Goal: Check status: Check status

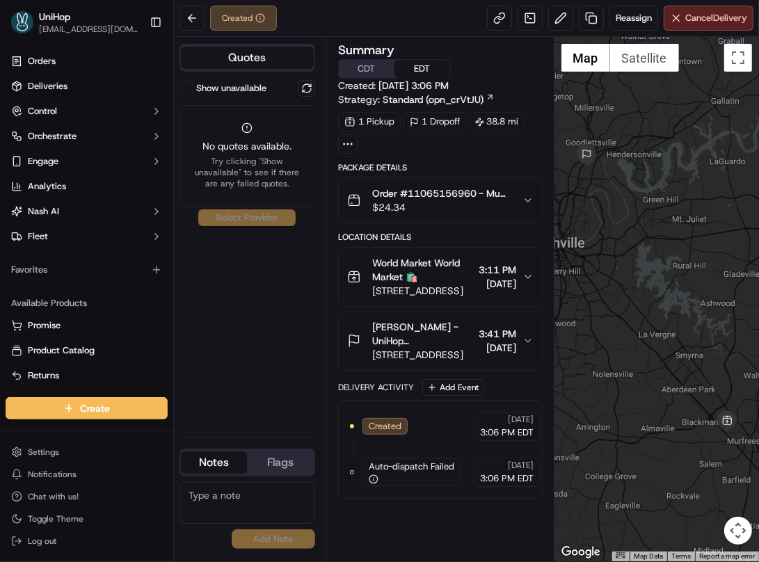
click at [527, 200] on icon "button" at bounding box center [528, 200] width 11 height 11
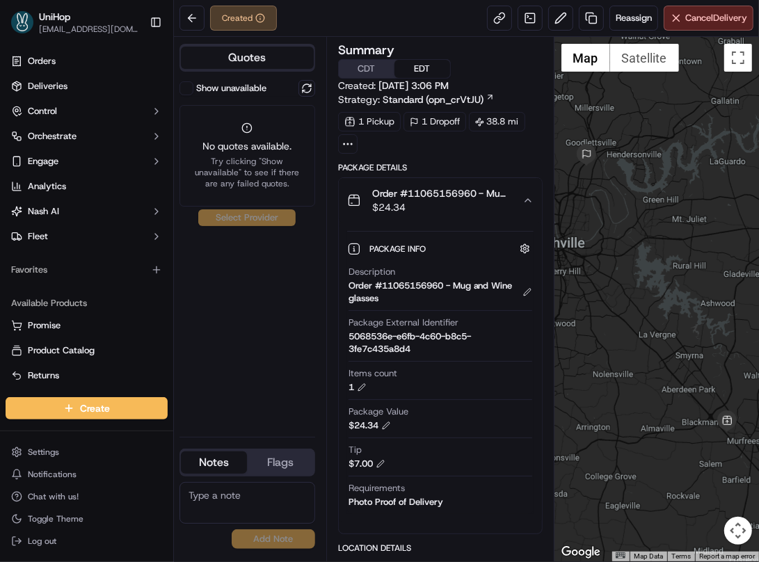
click at [527, 200] on icon "button" at bounding box center [529, 200] width 6 height 3
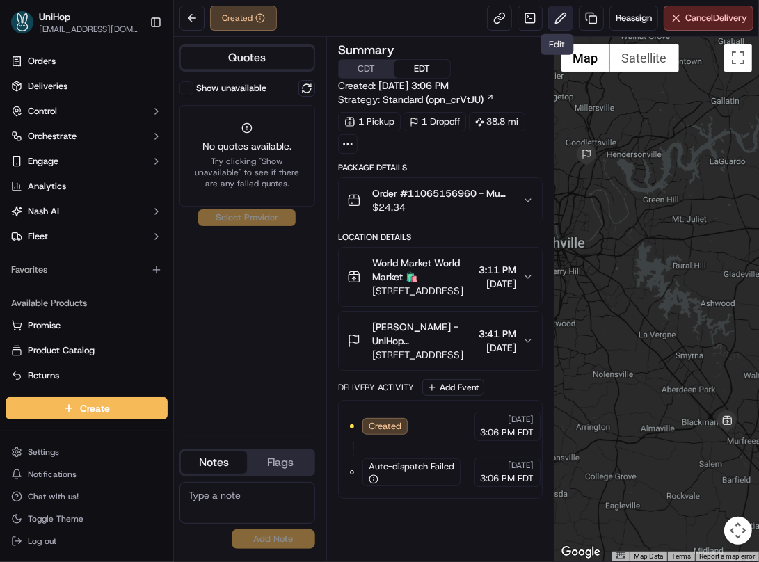
click at [556, 19] on button at bounding box center [561, 18] width 25 height 25
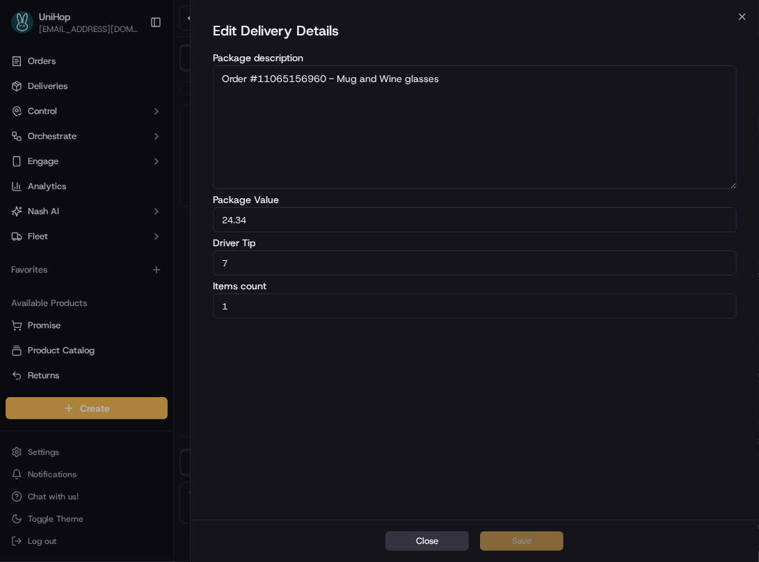
click at [410, 544] on button "Close" at bounding box center [428, 541] width 84 height 19
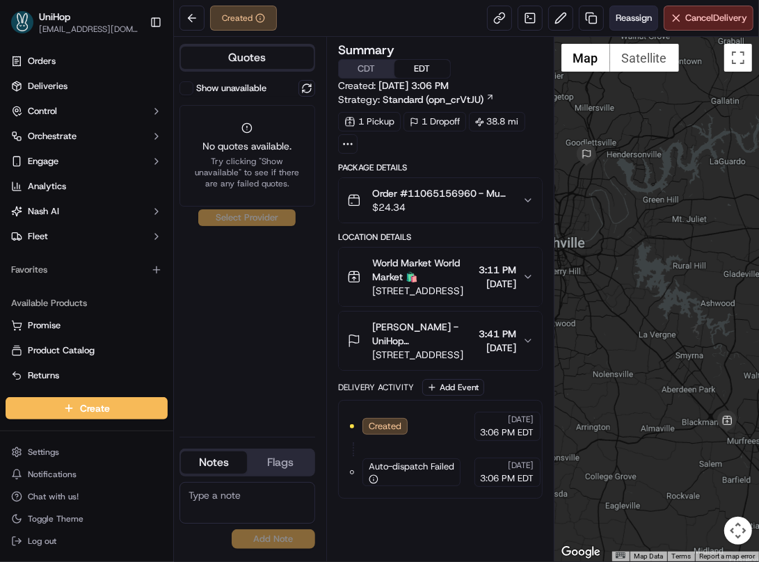
click at [610, 22] on button "Reassign" at bounding box center [634, 18] width 49 height 25
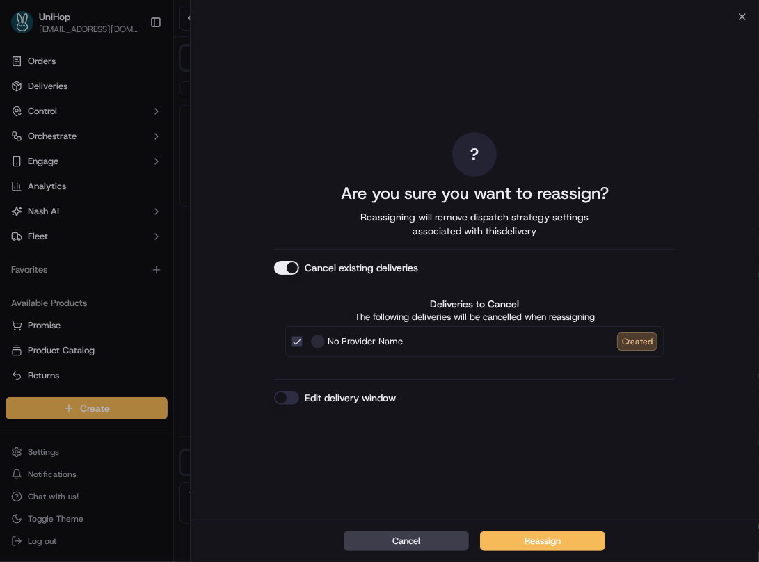
click at [285, 265] on button "Cancel existing deliveries" at bounding box center [286, 268] width 25 height 14
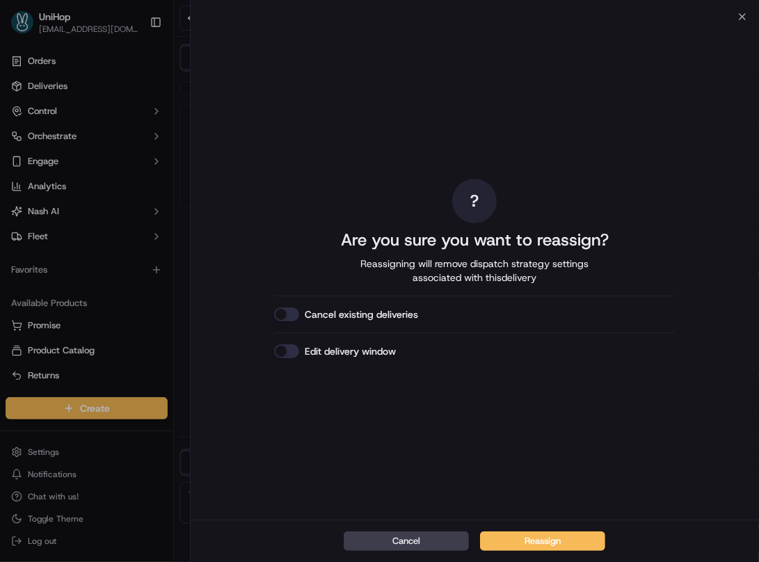
click at [287, 316] on button "Cancel existing deliveries" at bounding box center [286, 315] width 25 height 14
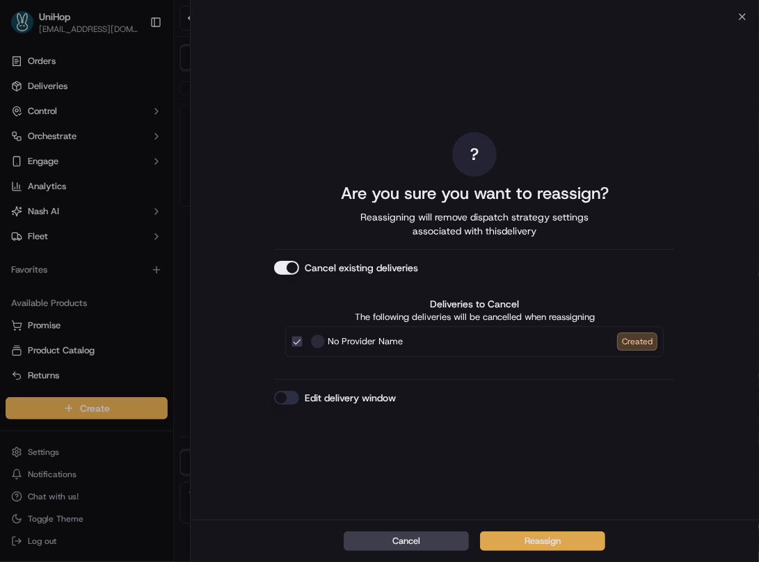
click at [538, 540] on button "Reassign" at bounding box center [542, 541] width 125 height 19
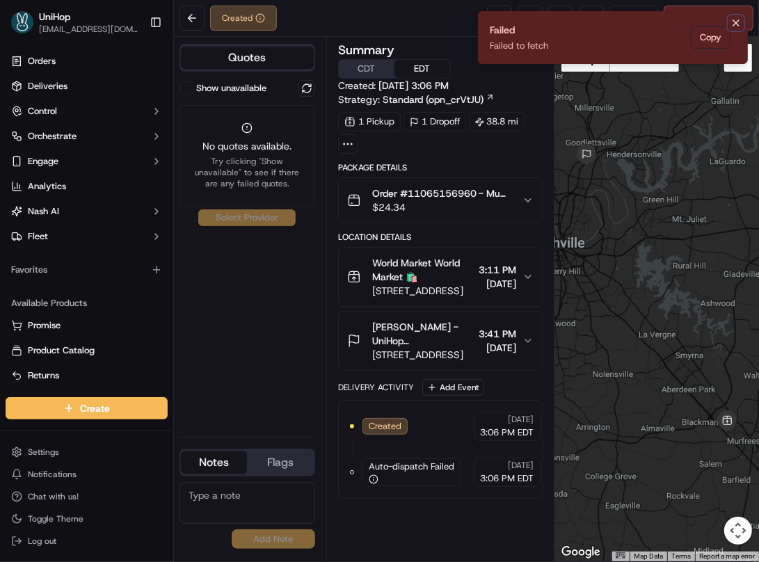
click at [732, 24] on icon "Notifications (F8)" at bounding box center [736, 22] width 11 height 11
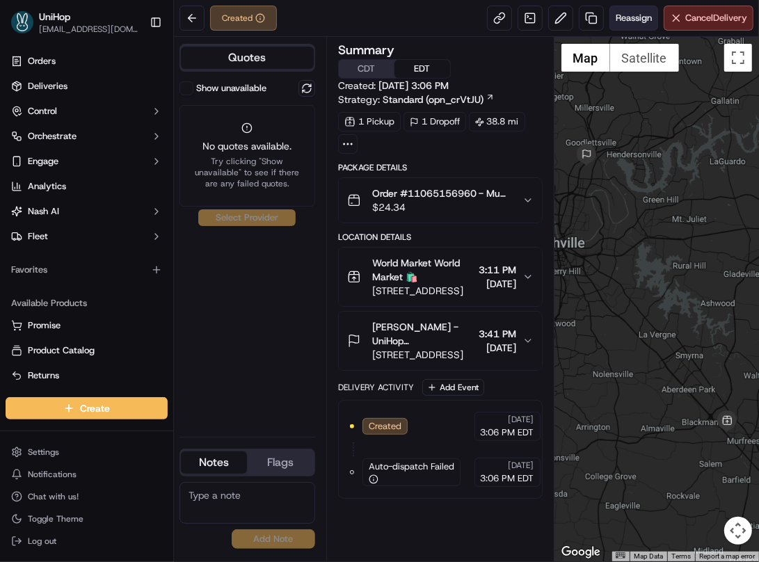
click at [635, 17] on span "Reassign" at bounding box center [634, 18] width 36 height 13
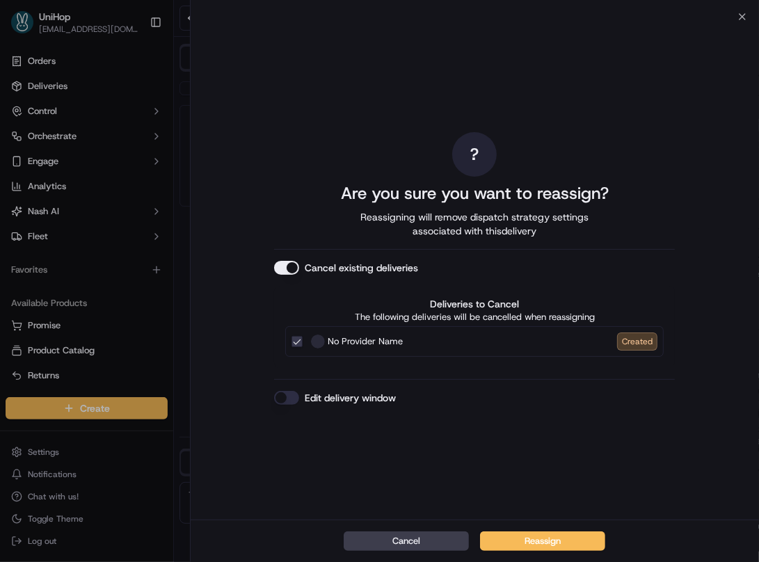
click at [278, 273] on button "Cancel existing deliveries" at bounding box center [286, 268] width 25 height 14
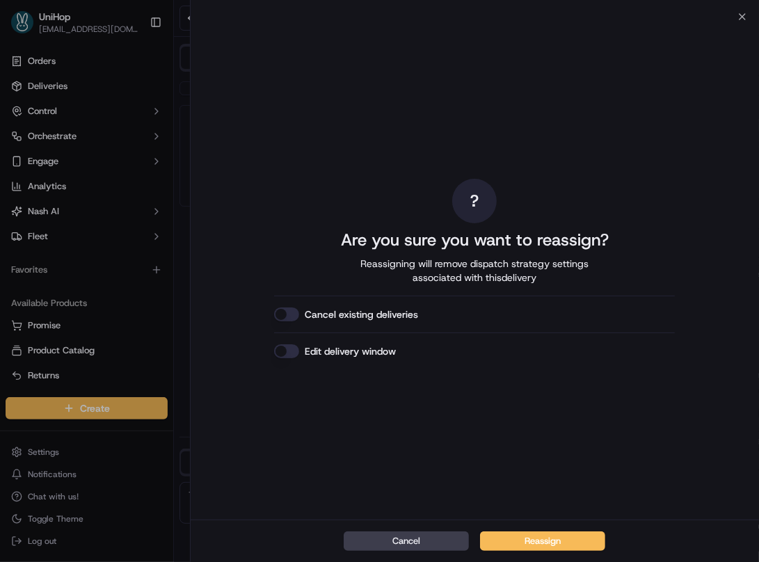
click at [286, 314] on button "Cancel existing deliveries" at bounding box center [286, 315] width 25 height 14
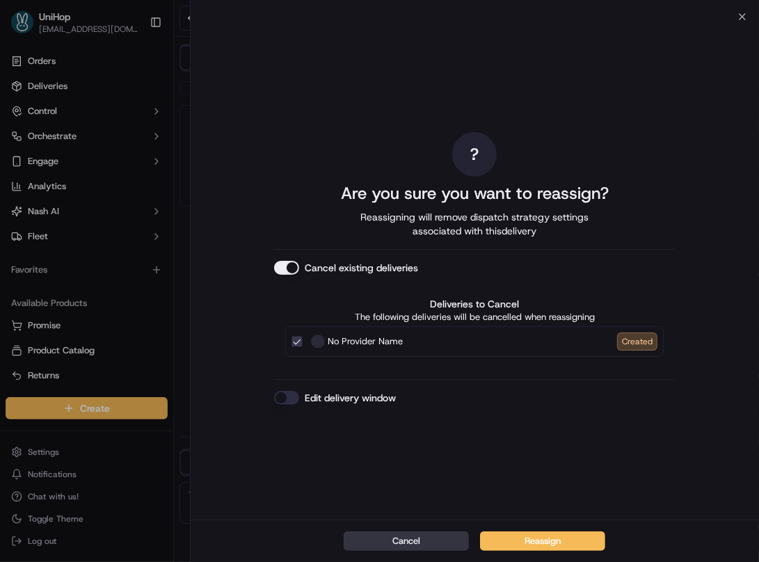
click at [408, 536] on button "Cancel" at bounding box center [406, 541] width 125 height 19
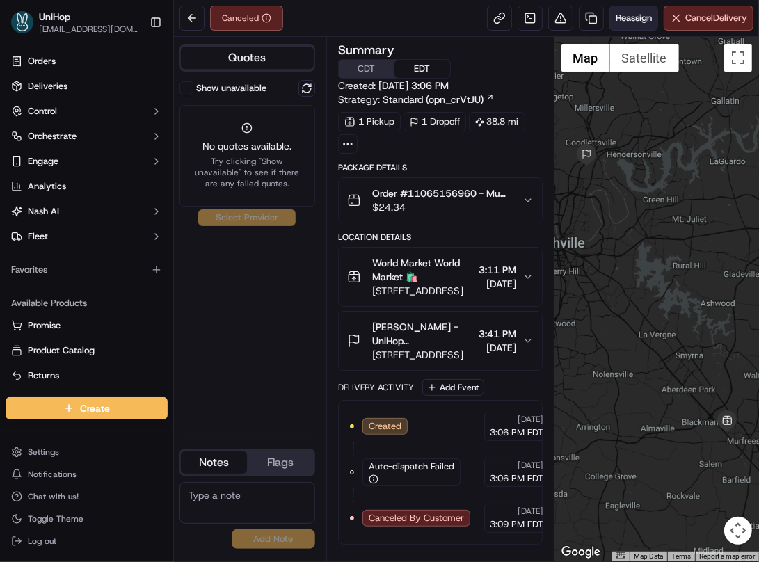
click at [627, 19] on span "Reassign" at bounding box center [634, 18] width 36 height 13
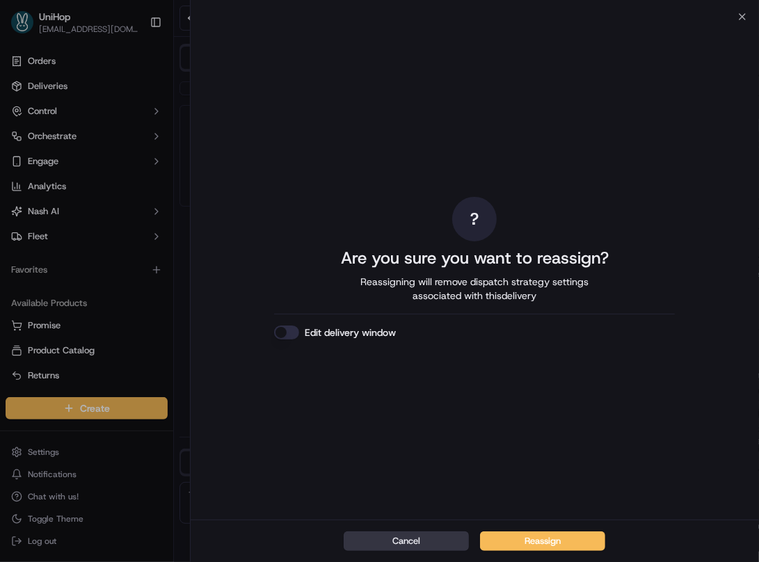
click at [370, 537] on button "Cancel" at bounding box center [406, 541] width 125 height 19
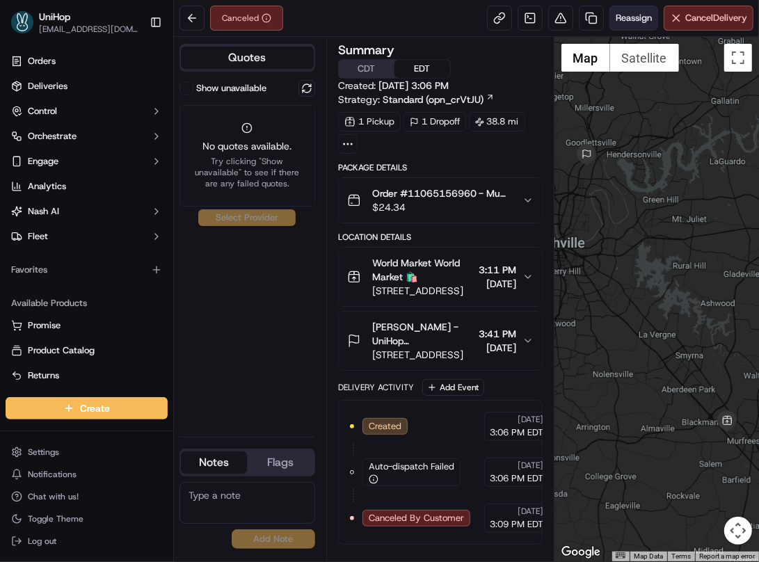
click at [624, 13] on span "Reassign" at bounding box center [634, 18] width 36 height 13
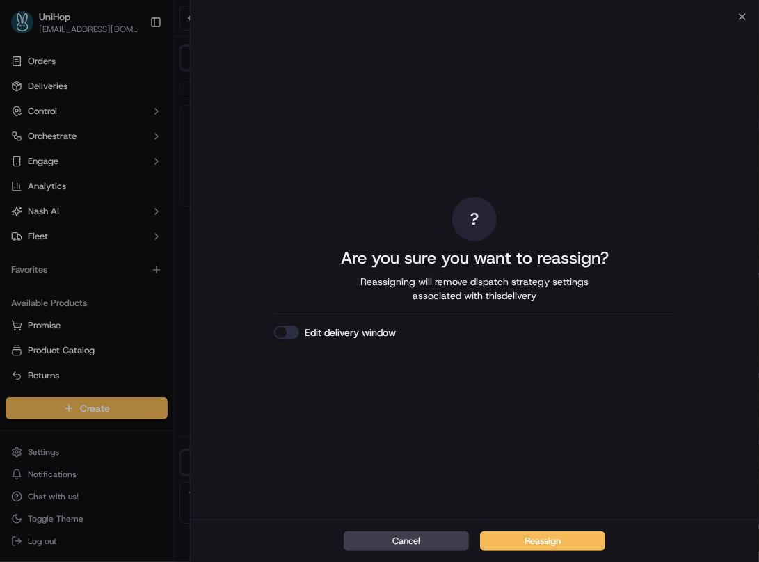
click at [378, 539] on button "Cancel" at bounding box center [406, 541] width 125 height 19
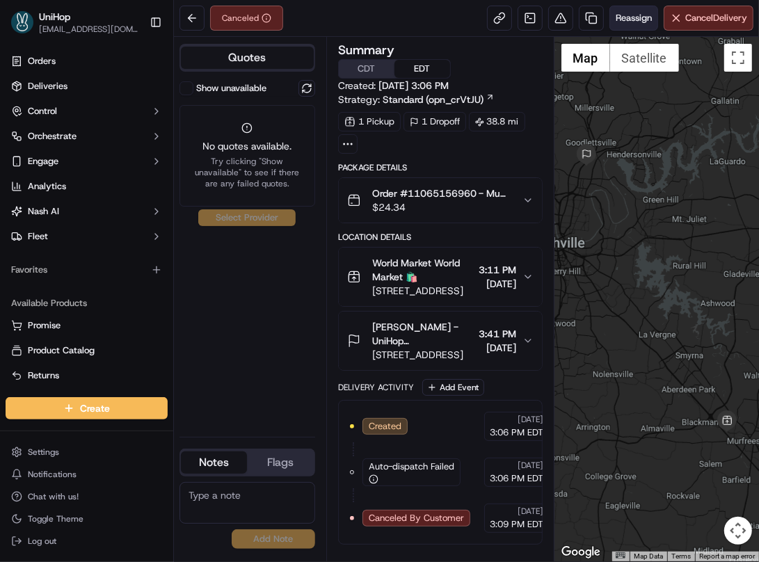
click at [618, 19] on span "Reassign" at bounding box center [634, 18] width 36 height 13
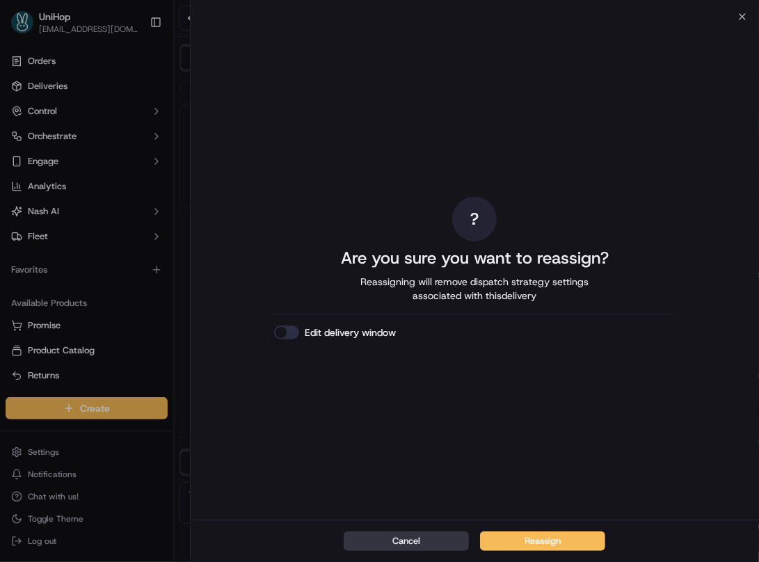
click at [404, 541] on button "Cancel" at bounding box center [406, 541] width 125 height 19
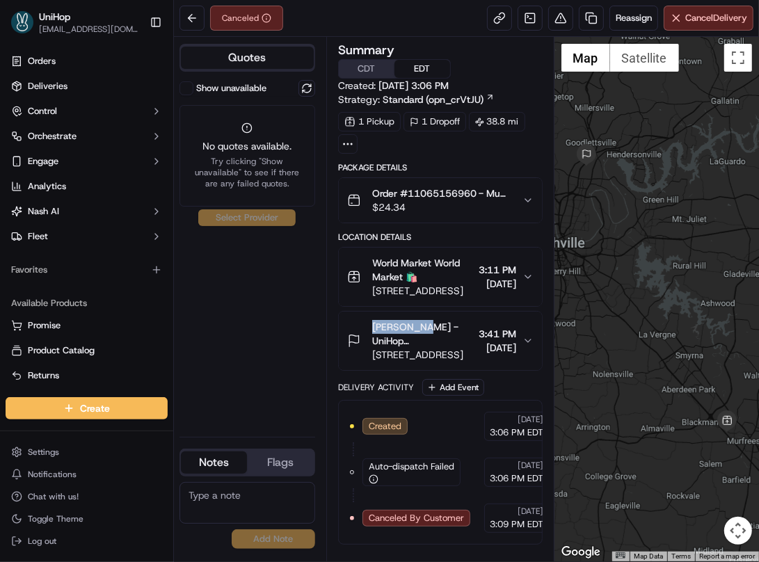
drag, startPoint x: 369, startPoint y: 326, endPoint x: 420, endPoint y: 329, distance: 50.9
click at [420, 329] on div "Kristopher Maddox - UniHop Kristopher Maddox 🏠 235 Star Blvd, Madison, TN 37115…" at bounding box center [410, 341] width 127 height 42
copy span "Kristopher"
drag, startPoint x: 702, startPoint y: 253, endPoint x: 688, endPoint y: 223, distance: 32.7
click at [688, 223] on div at bounding box center [657, 299] width 205 height 525
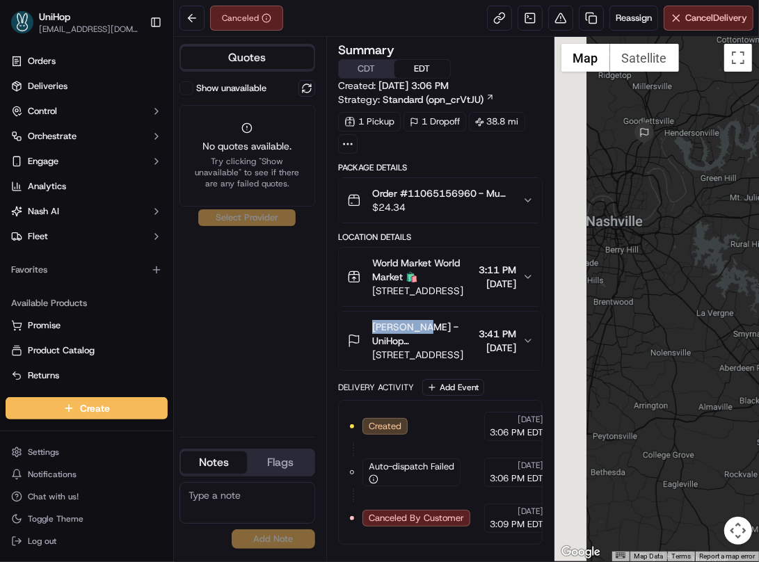
drag, startPoint x: 640, startPoint y: 239, endPoint x: 677, endPoint y: 224, distance: 39.9
click at [677, 224] on div at bounding box center [657, 299] width 205 height 525
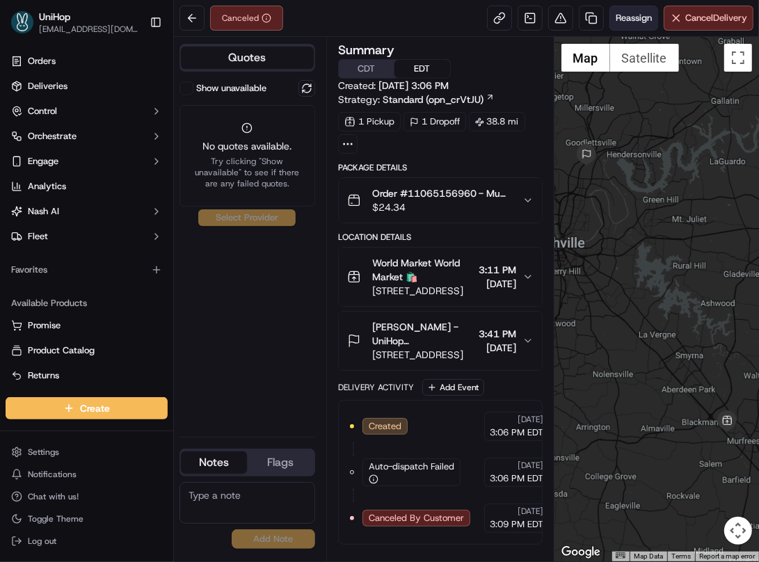
click at [628, 10] on button "Reassign" at bounding box center [634, 18] width 49 height 25
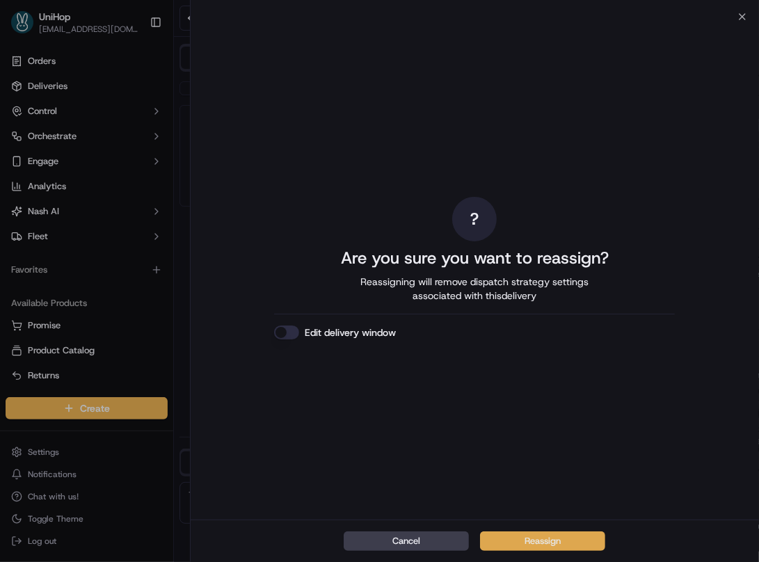
click at [537, 544] on button "Reassign" at bounding box center [542, 541] width 125 height 19
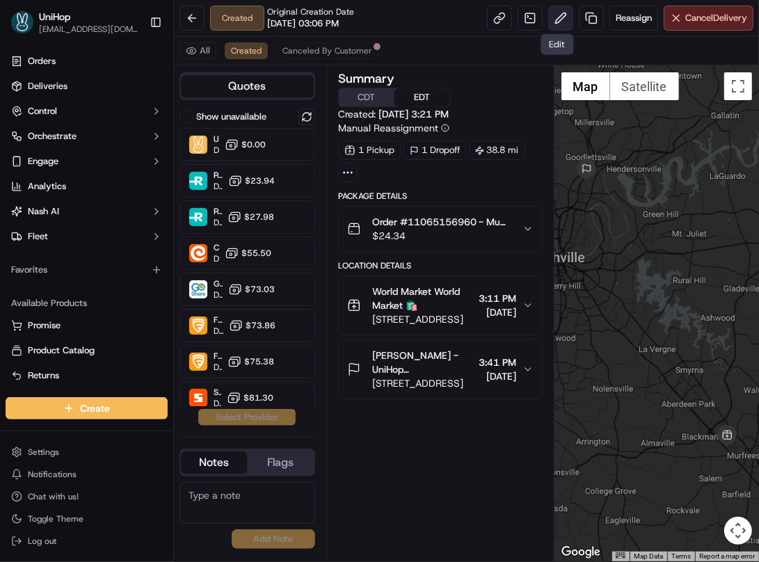
click at [551, 26] on button at bounding box center [561, 18] width 25 height 25
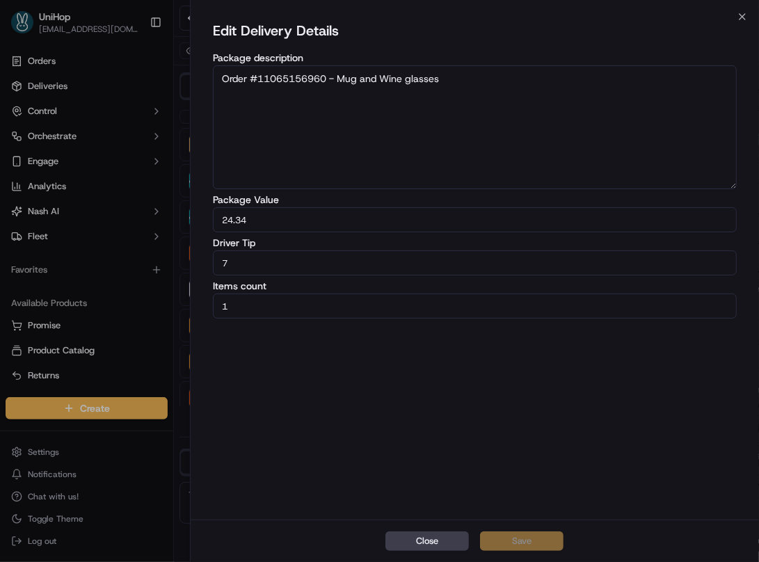
click at [402, 552] on div "Close Save" at bounding box center [475, 541] width 569 height 42
click at [404, 546] on button "Close" at bounding box center [428, 541] width 84 height 19
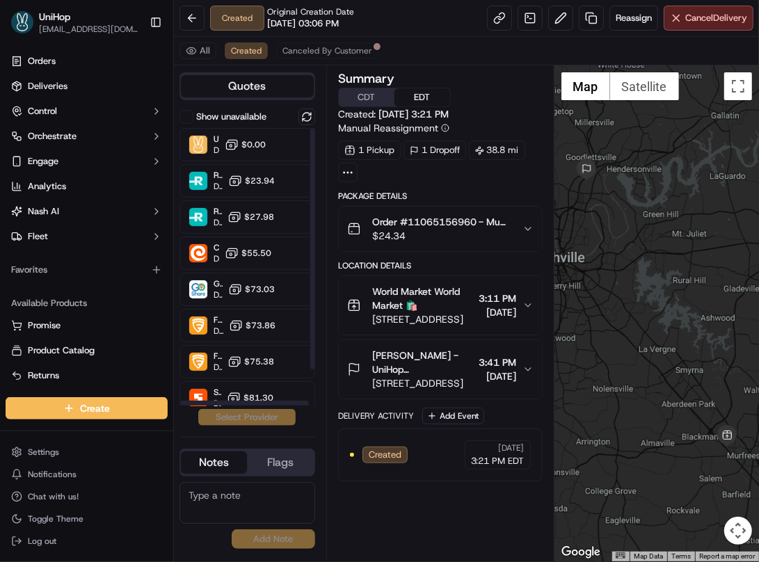
click at [443, 290] on span "World Market World Market 🛍️" at bounding box center [423, 299] width 102 height 28
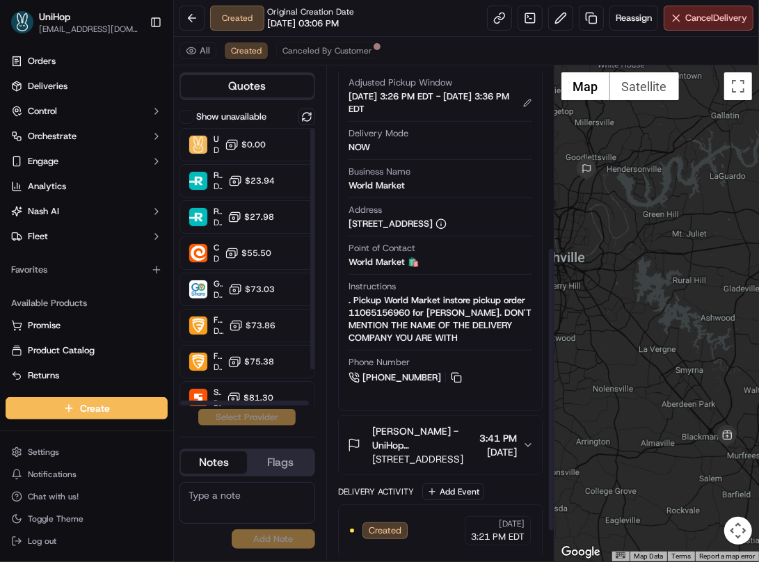
scroll to position [370, 0]
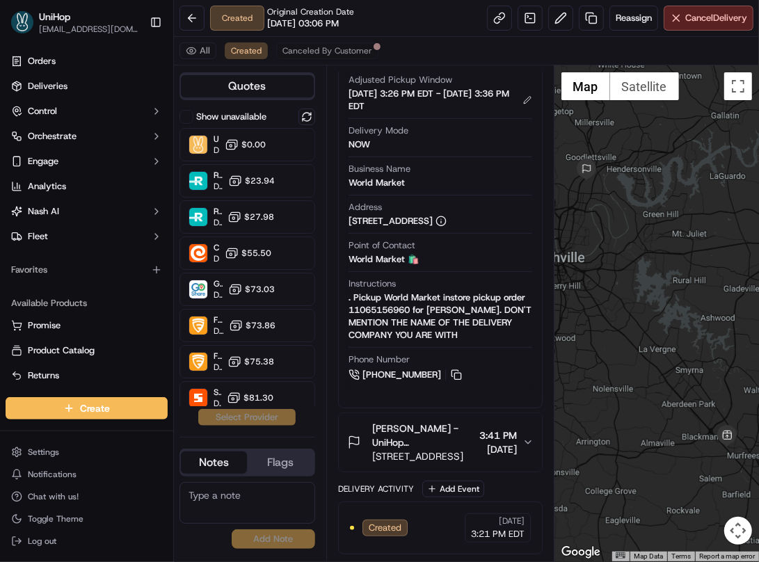
click at [452, 433] on div "Kristopher Maddox - UniHop Kristopher Maddox 🏠 235 Star Blvd, Madison, TN 37115…" at bounding box center [434, 443] width 175 height 42
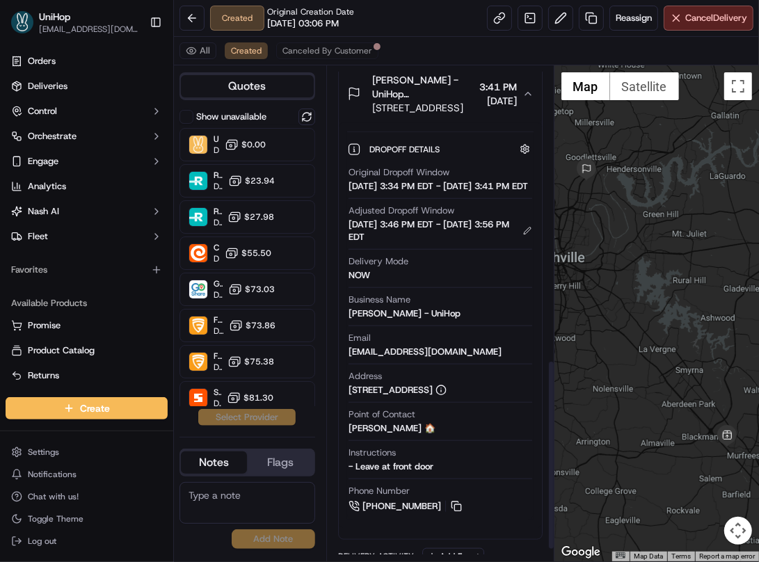
scroll to position [799, 0]
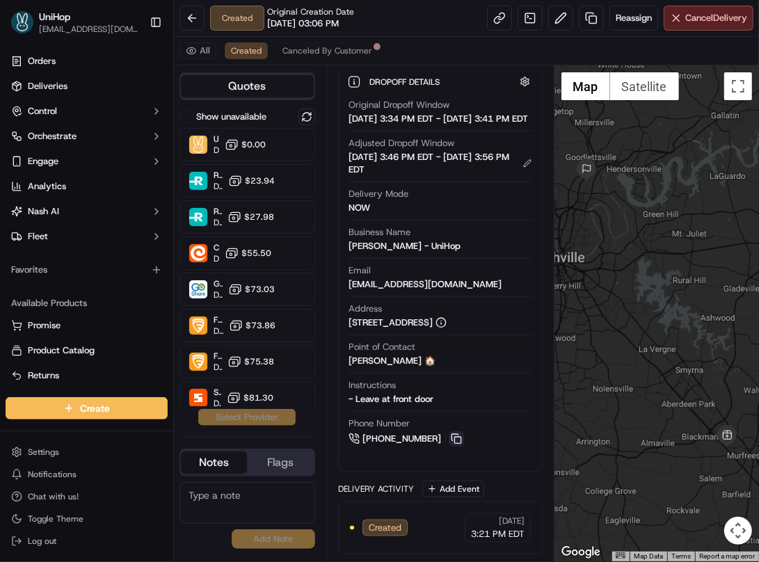
click at [457, 437] on button at bounding box center [456, 439] width 15 height 15
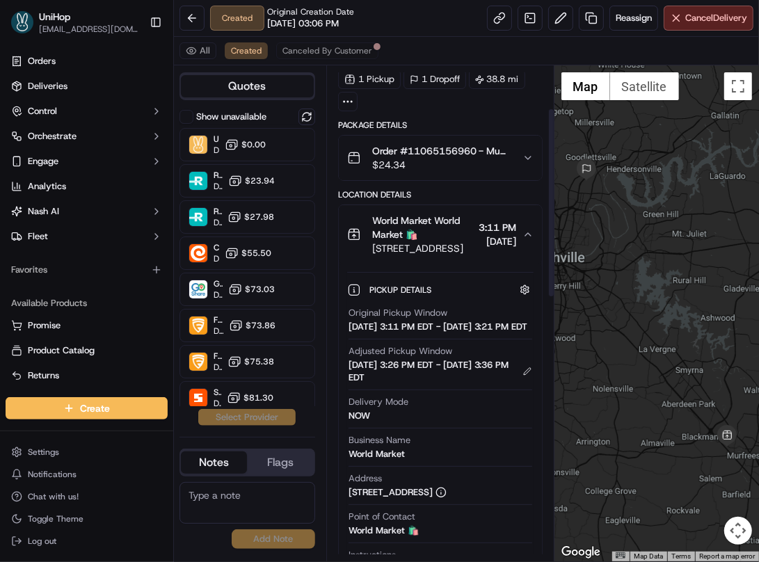
scroll to position [63, 0]
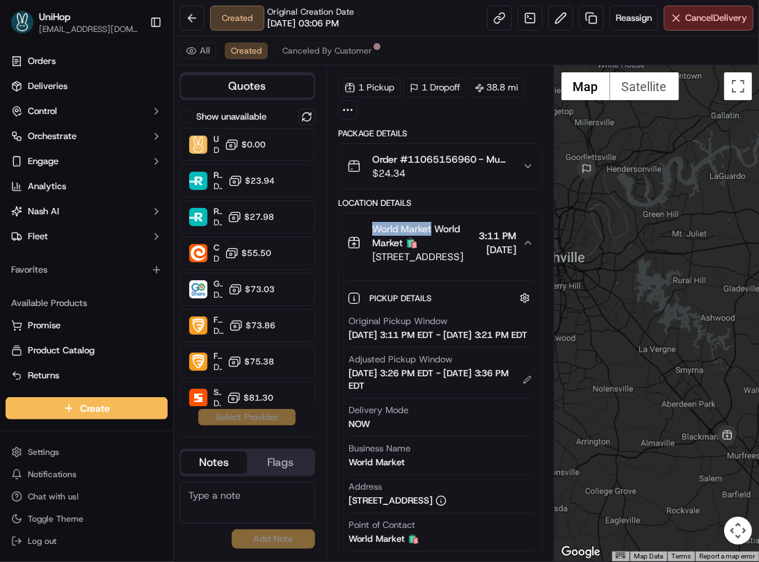
drag, startPoint x: 438, startPoint y: 229, endPoint x: 374, endPoint y: 231, distance: 64.1
click at [374, 231] on span "World Market World Market 🛍️" at bounding box center [423, 236] width 102 height 28
copy span "World Market"
click at [716, 25] on button "Cancel Delivery" at bounding box center [709, 18] width 90 height 25
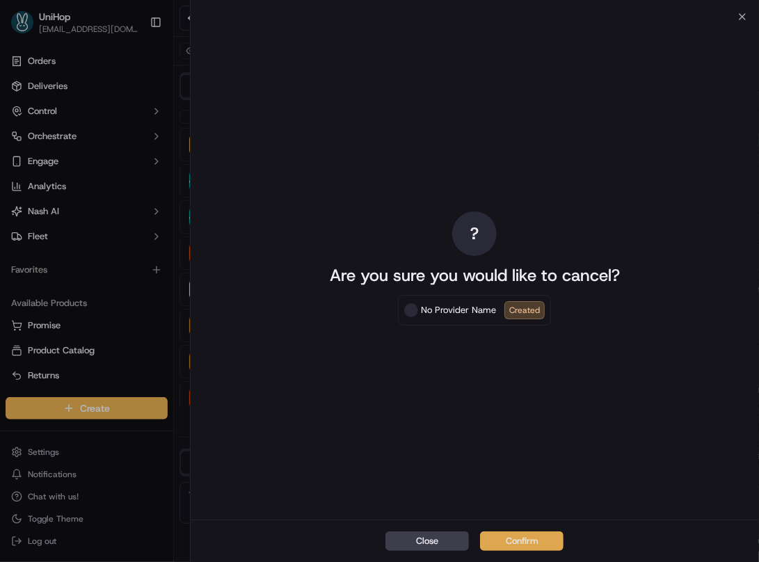
click at [516, 542] on button "Confirm" at bounding box center [522, 541] width 84 height 19
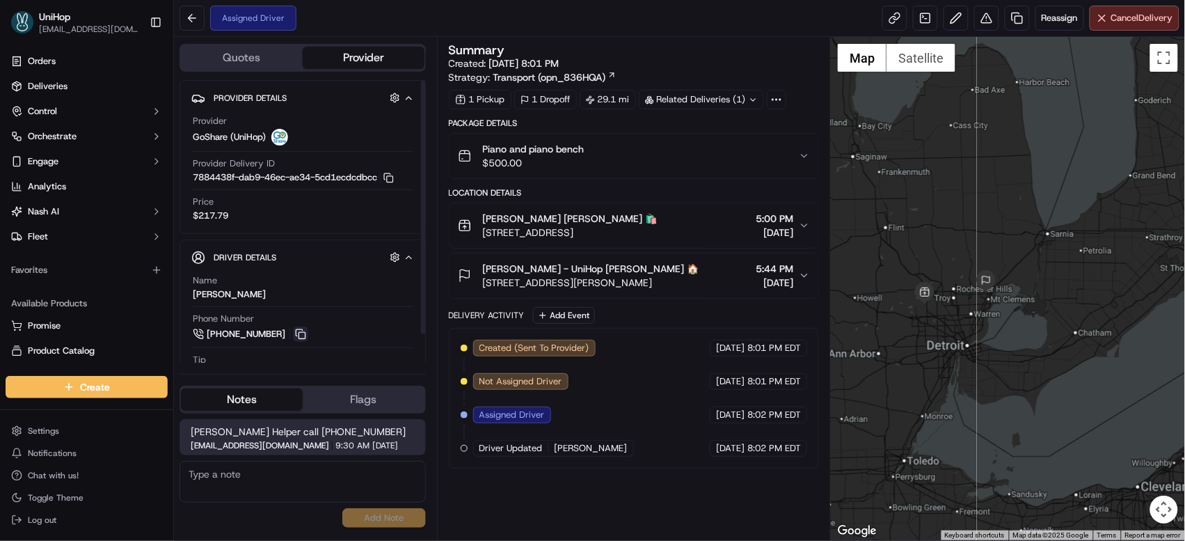
click at [304, 330] on button at bounding box center [300, 333] width 15 height 15
drag, startPoint x: 375, startPoint y: 434, endPoint x: 304, endPoint y: 434, distance: 71.7
click at [304, 434] on span "[PERSON_NAME] Helper call [PHONE_NUMBER]" at bounding box center [303, 432] width 224 height 14
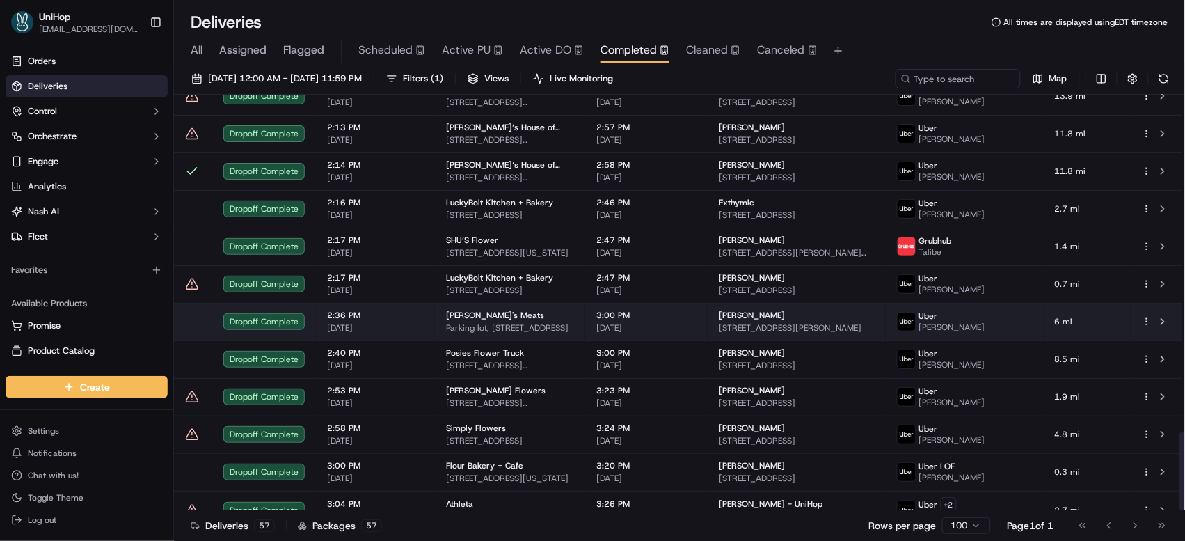
scroll to position [1781, 0]
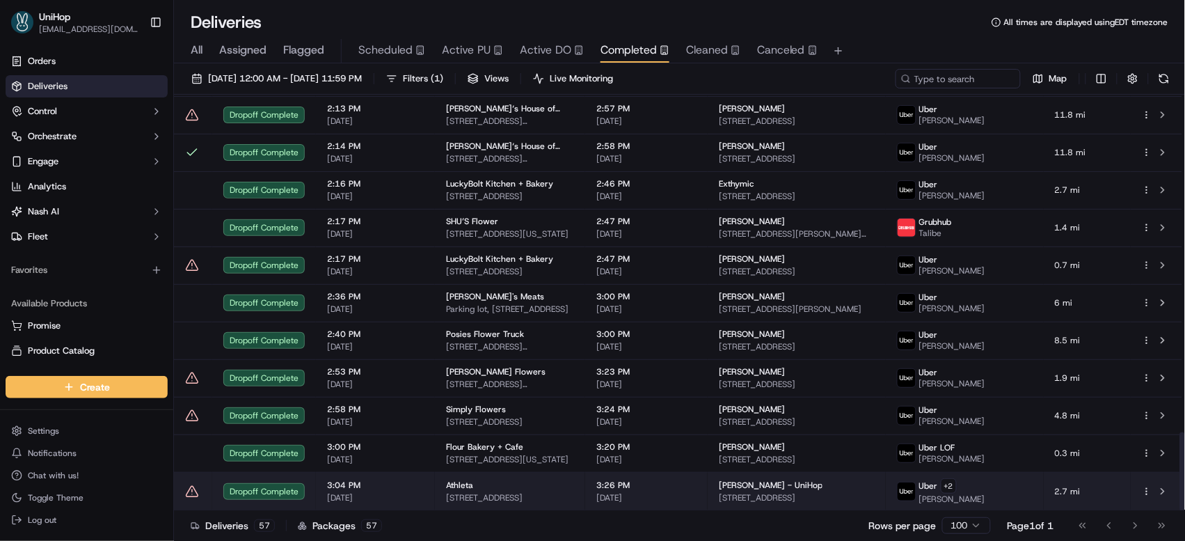
click at [656, 479] on td "3:26 PM Sep 15 2025" at bounding box center [646, 491] width 123 height 38
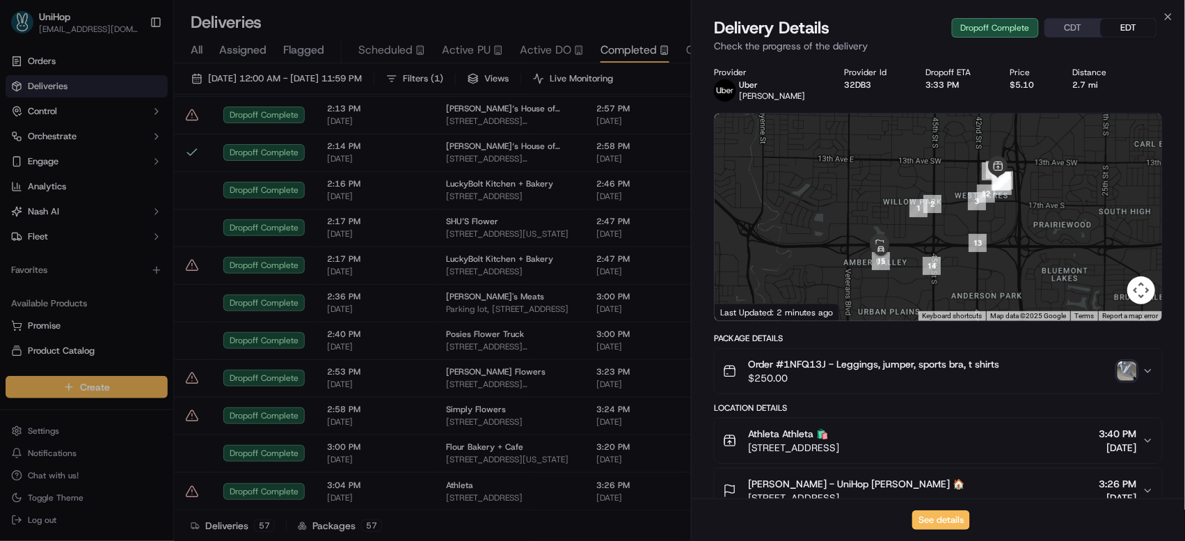
click at [1126, 365] on img "button" at bounding box center [1127, 370] width 19 height 19
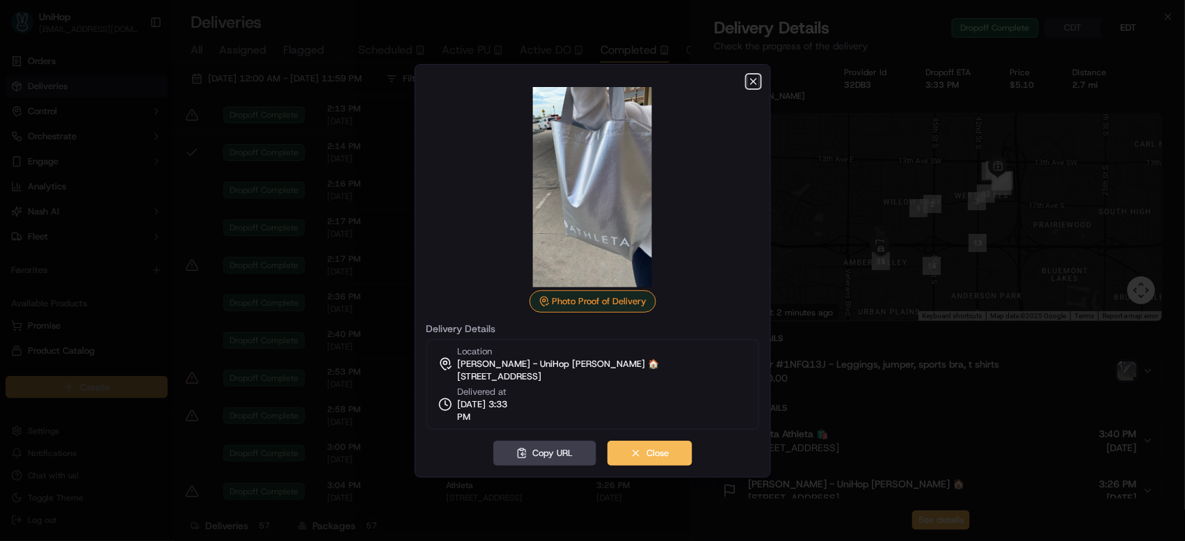
click at [752, 81] on icon "button" at bounding box center [753, 81] width 11 height 11
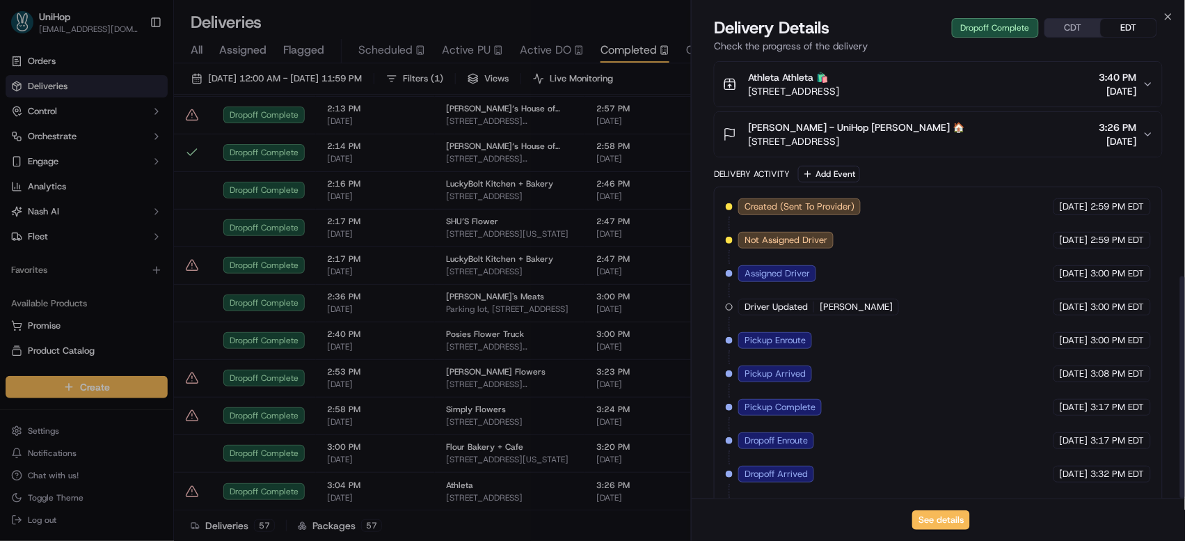
scroll to position [432, 0]
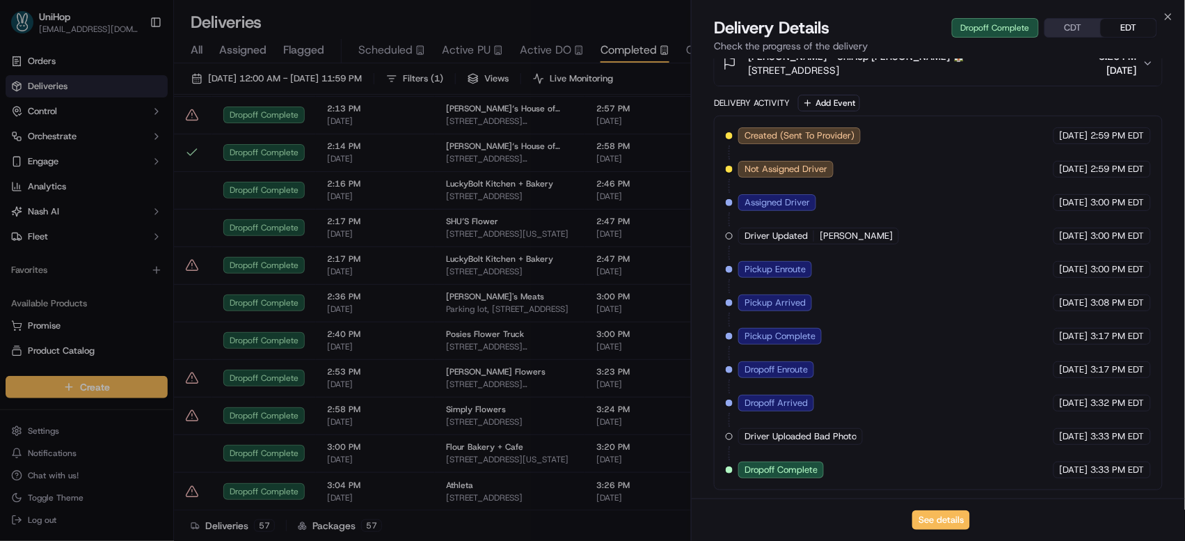
click at [998, 444] on div "Created (Sent To Provider) Uber Sep 15 2025 2:59 PM EDT Not Assigned Driver Ube…" at bounding box center [938, 302] width 425 height 351
click at [474, 56] on span "Active PU" at bounding box center [466, 50] width 49 height 17
click at [474, 55] on span "Active PU" at bounding box center [466, 50] width 49 height 17
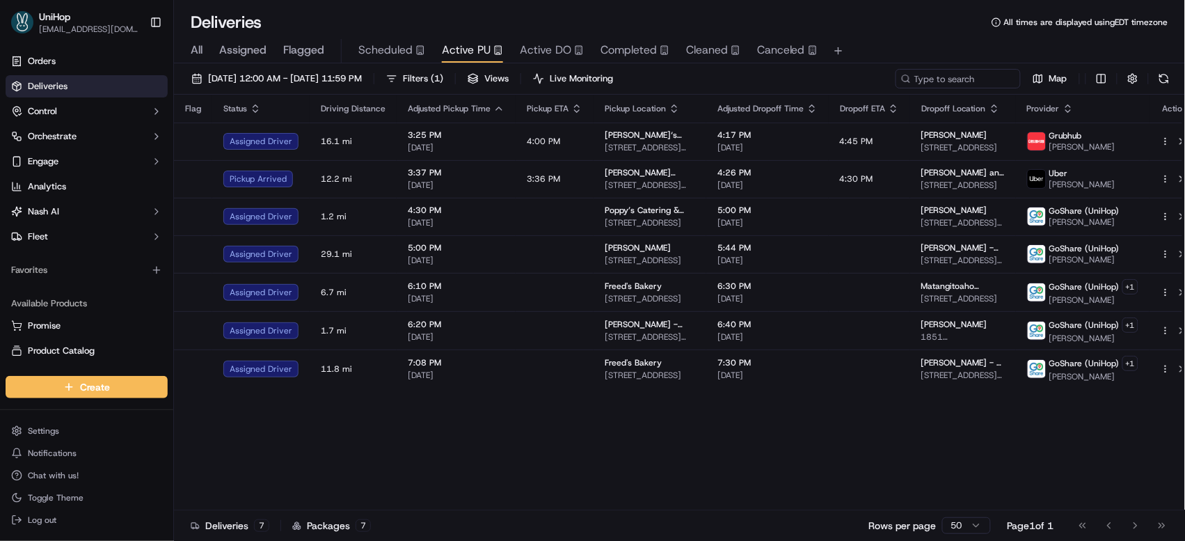
click at [710, 473] on div "Flag Status Driving Distance Adjusted Pickup Time Pickup ETA Pickup Location Ad…" at bounding box center [687, 303] width 1027 height 416
click at [711, 473] on div "Flag Status Driving Distance Adjusted Pickup Time Pickup ETA Pickup Location Ad…" at bounding box center [687, 303] width 1027 height 416
click at [720, 446] on div "Flag Status Driving Distance Adjusted Pickup Time Pickup ETA Pickup Location Ad…" at bounding box center [687, 303] width 1027 height 416
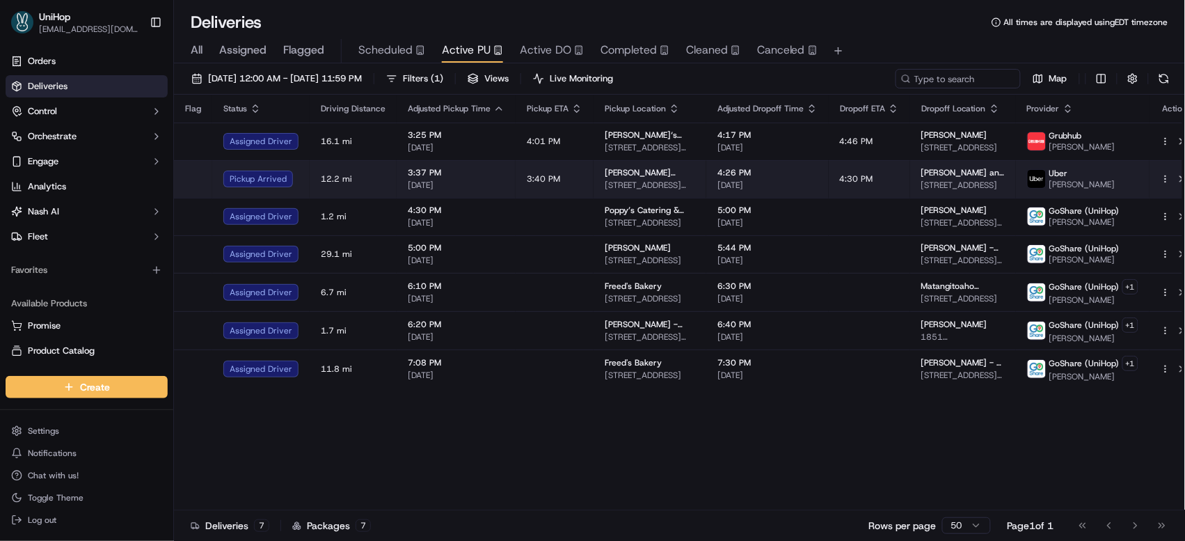
click at [677, 178] on div "Sada's Flowers" at bounding box center [650, 172] width 90 height 11
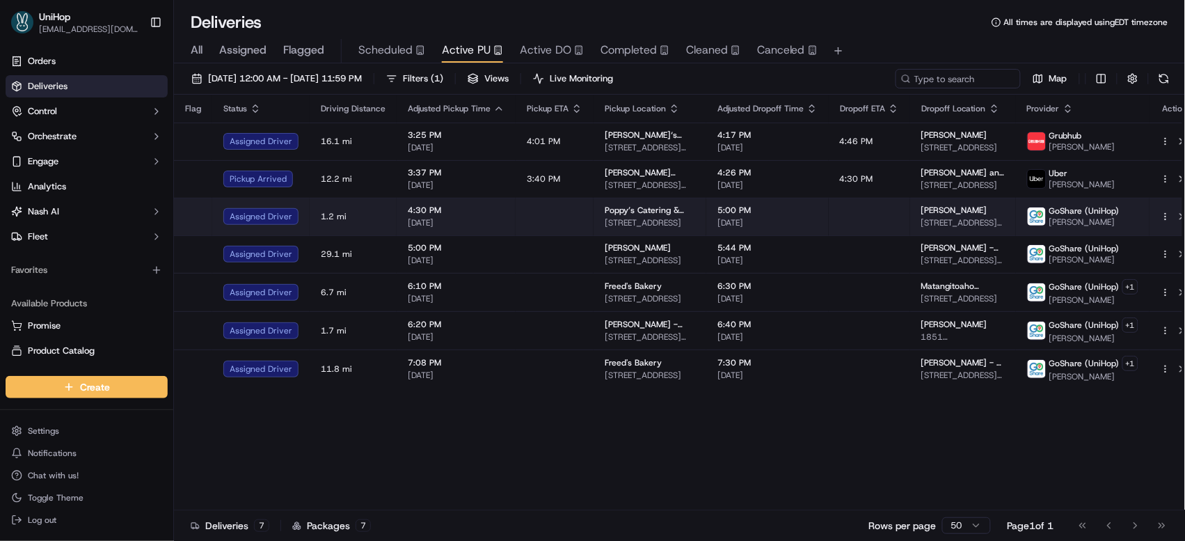
click at [572, 211] on td at bounding box center [555, 217] width 78 height 38
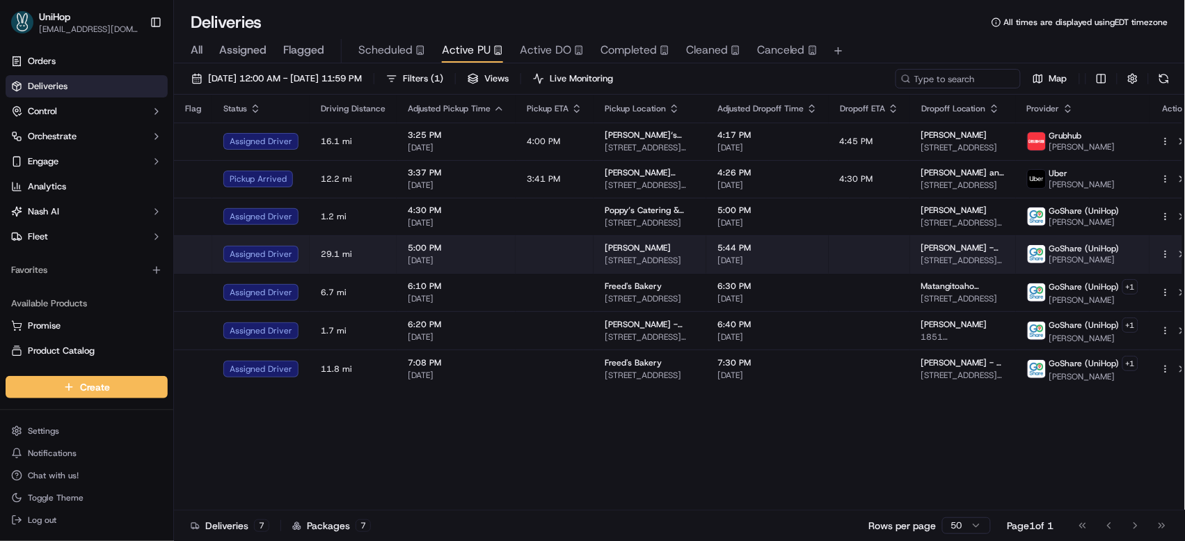
click at [645, 264] on span "4826 Cliffside Dr, West Bloomfield Township, MI 48323, USA" at bounding box center [650, 260] width 90 height 11
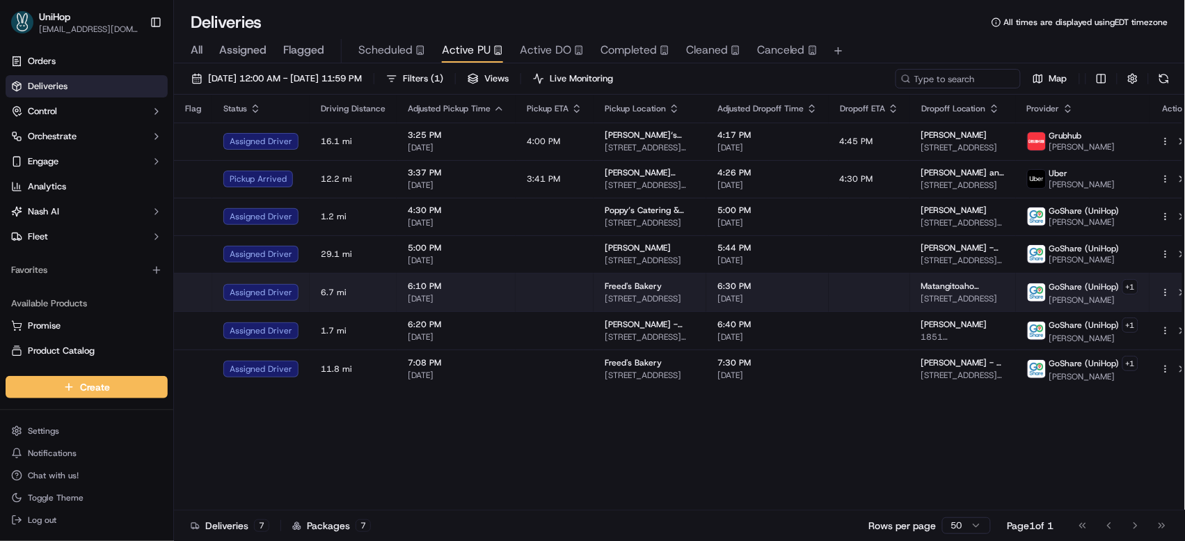
click at [677, 299] on span "9815 S Eastern Ave, Las Vegas, NV 89183, USA" at bounding box center [650, 298] width 90 height 11
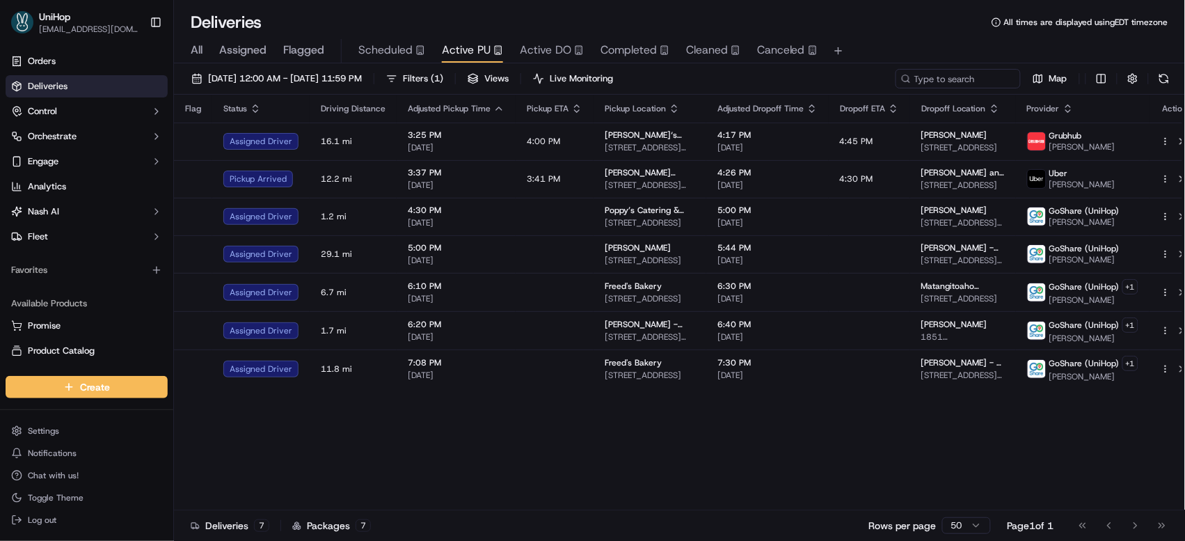
click at [611, 476] on div "Flag Status Driving Distance Adjusted Pickup Time Pickup ETA Pickup Location Ad…" at bounding box center [687, 303] width 1027 height 416
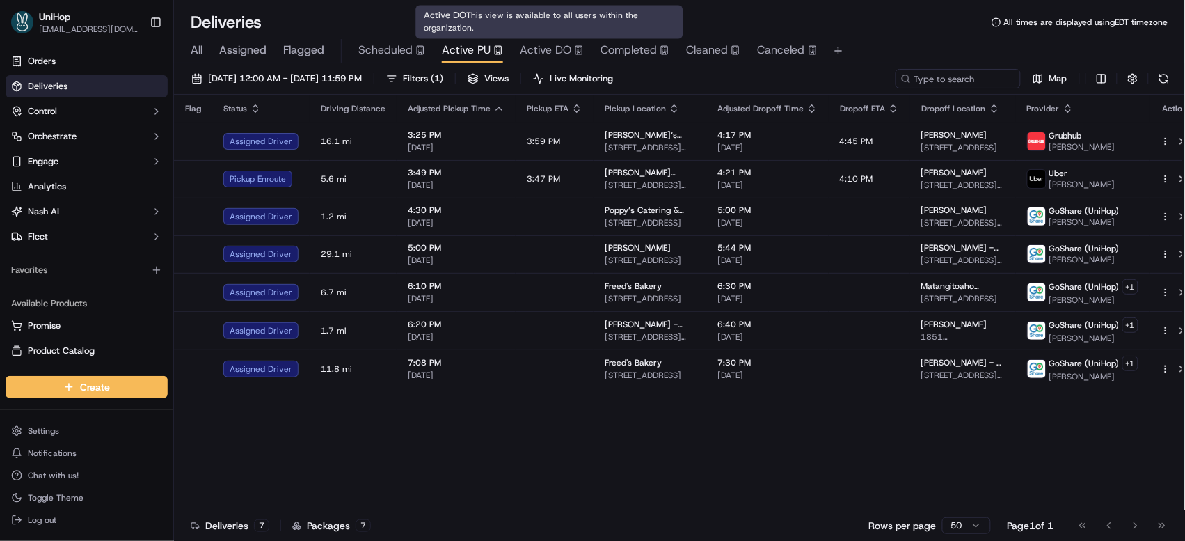
click at [865, 496] on div "Flag Status Driving Distance Adjusted Pickup Time Pickup ETA Pickup Location Ad…" at bounding box center [687, 303] width 1027 height 416
click at [549, 58] on span "Active DO" at bounding box center [546, 50] width 52 height 17
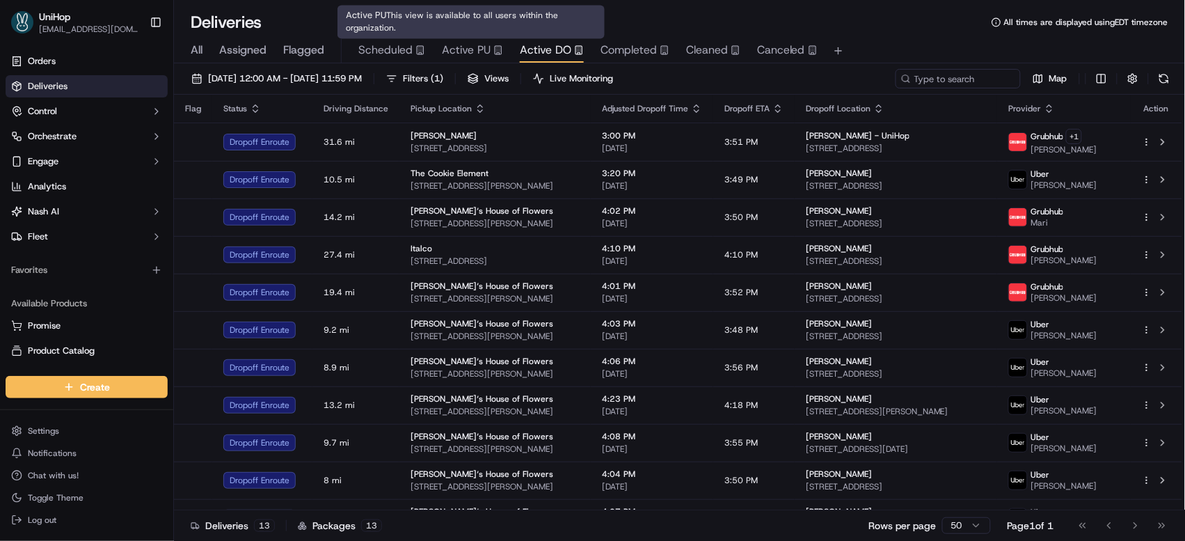
click at [459, 51] on span "Active PU" at bounding box center [466, 50] width 49 height 17
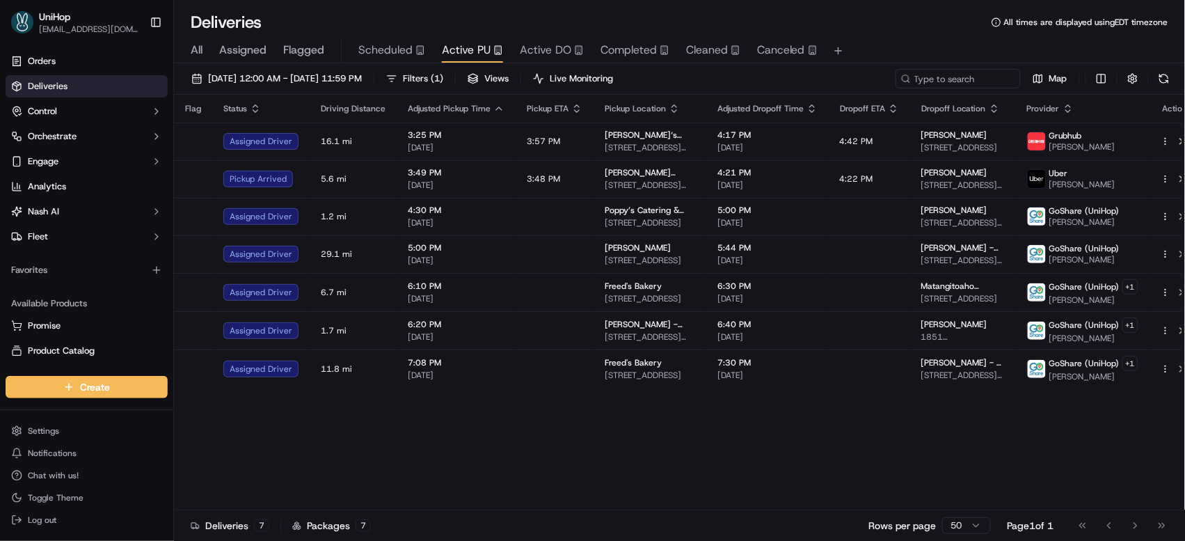
click at [890, 422] on div "Flag Status Driving Distance Adjusted Pickup Time Pickup ETA Pickup Location Ad…" at bounding box center [687, 303] width 1027 height 416
click at [647, 416] on div "Flag Status Driving Distance Adjusted Pickup Time Pickup ETA Pickup Location Ad…" at bounding box center [687, 303] width 1027 height 416
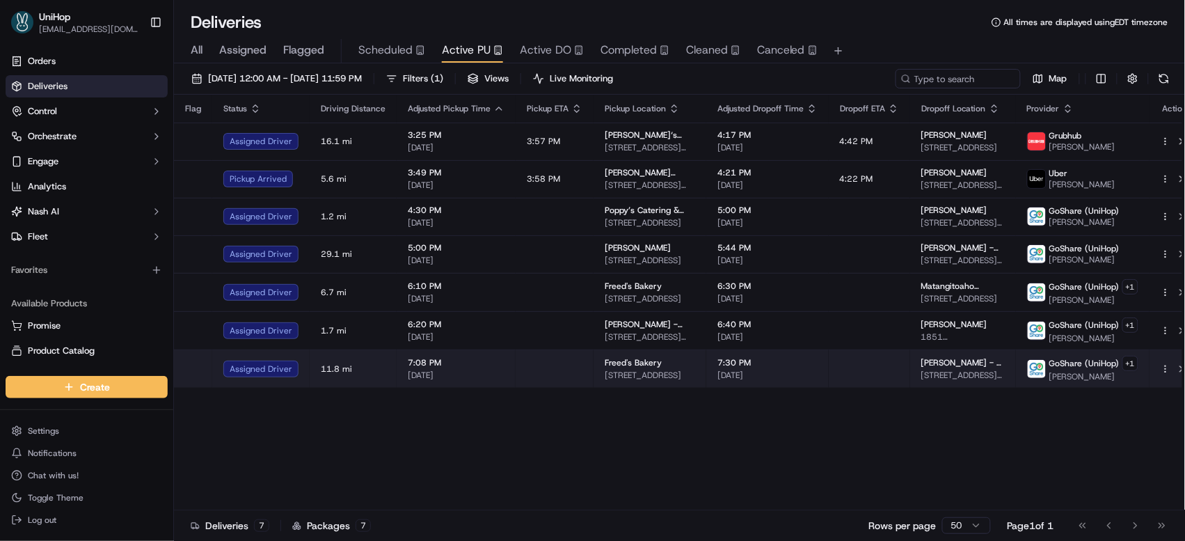
click at [656, 381] on span "9815 S Eastern Ave, Las Vegas, NV 89183, USA" at bounding box center [650, 375] width 90 height 11
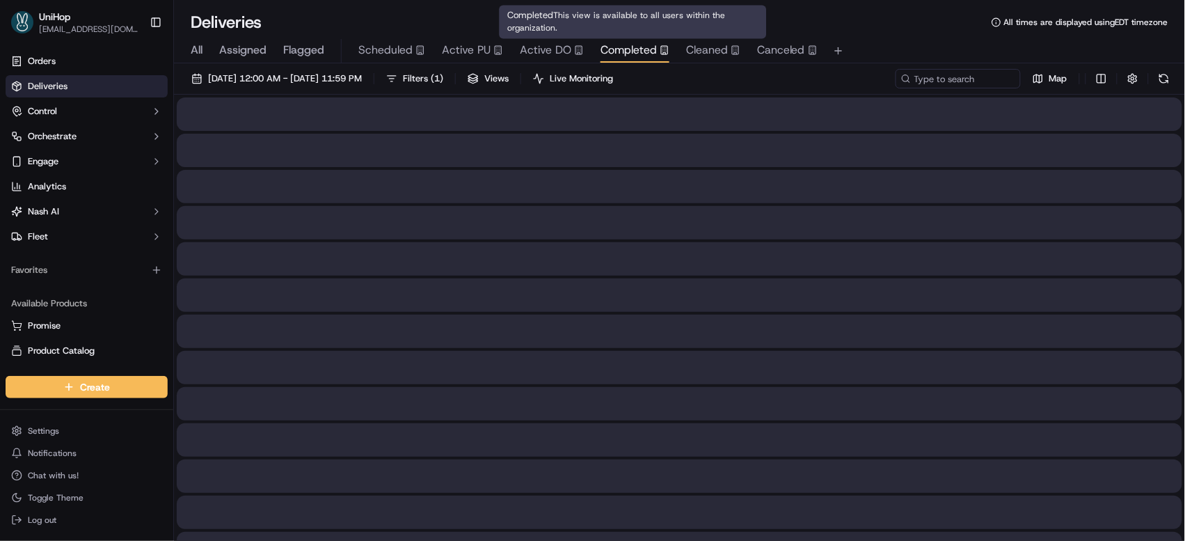
click at [608, 45] on span "Completed" at bounding box center [629, 50] width 56 height 17
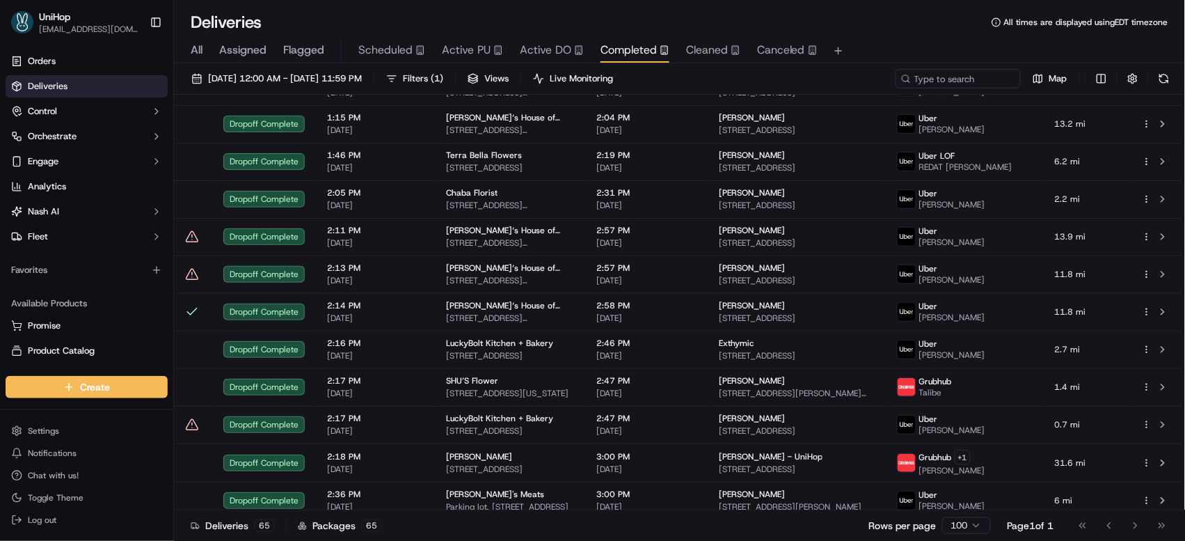
scroll to position [2083, 0]
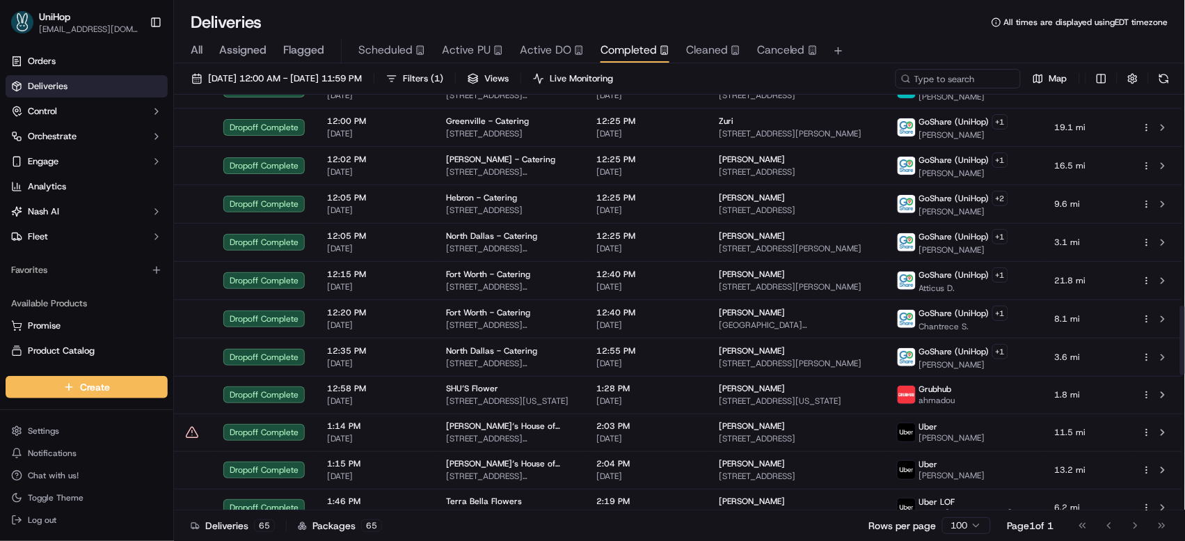
scroll to position [2083, 0]
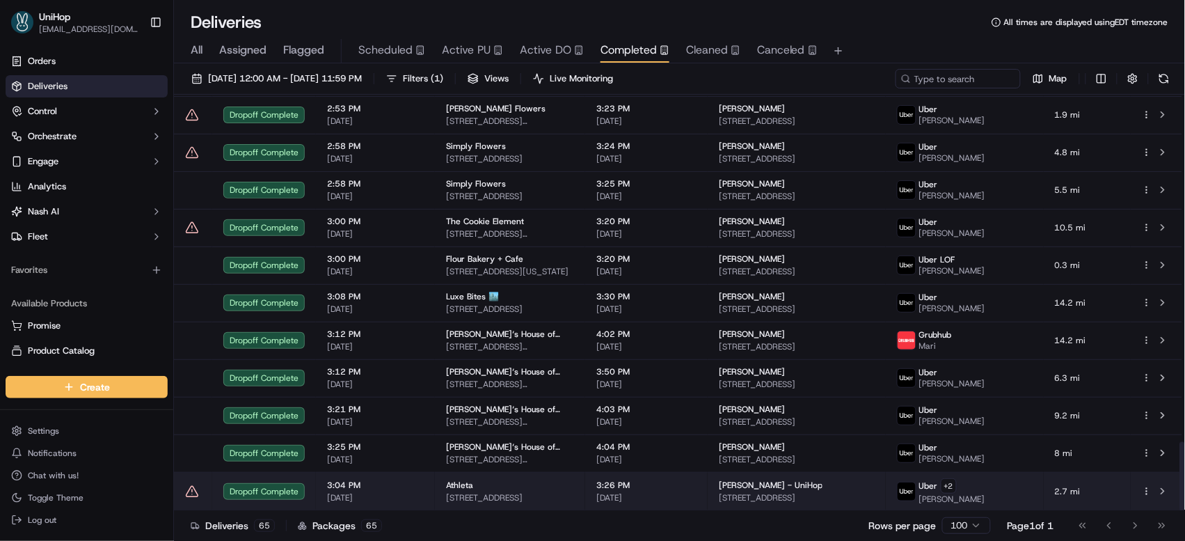
click at [620, 478] on td "3:26 PM [DATE]" at bounding box center [646, 491] width 123 height 38
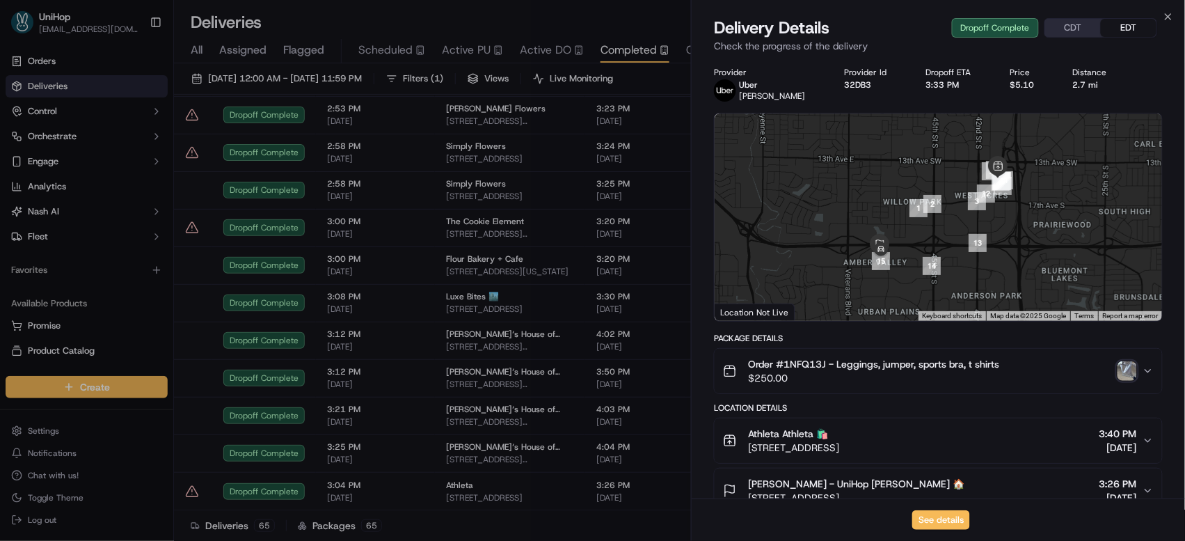
scroll to position [432, 0]
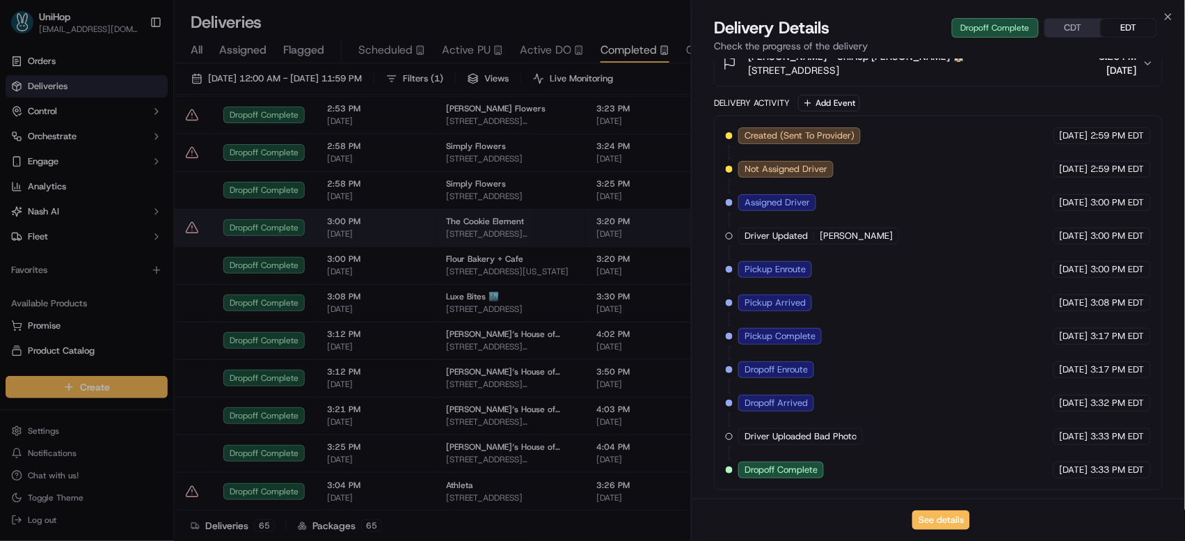
drag, startPoint x: 381, startPoint y: 235, endPoint x: 394, endPoint y: 226, distance: 16.4
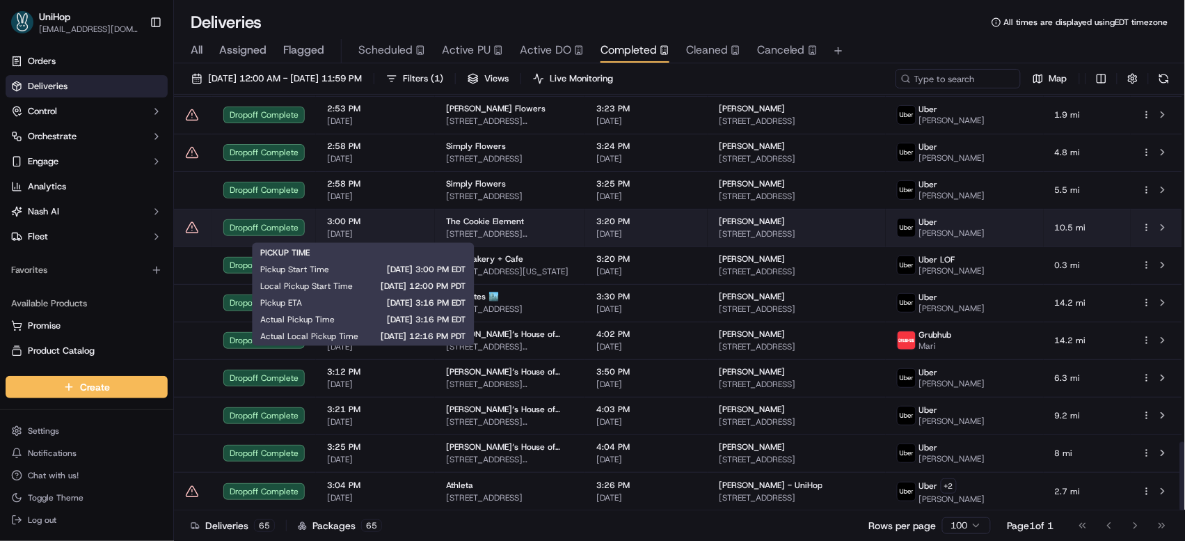
click at [394, 226] on span "3:00 PM" at bounding box center [375, 221] width 97 height 11
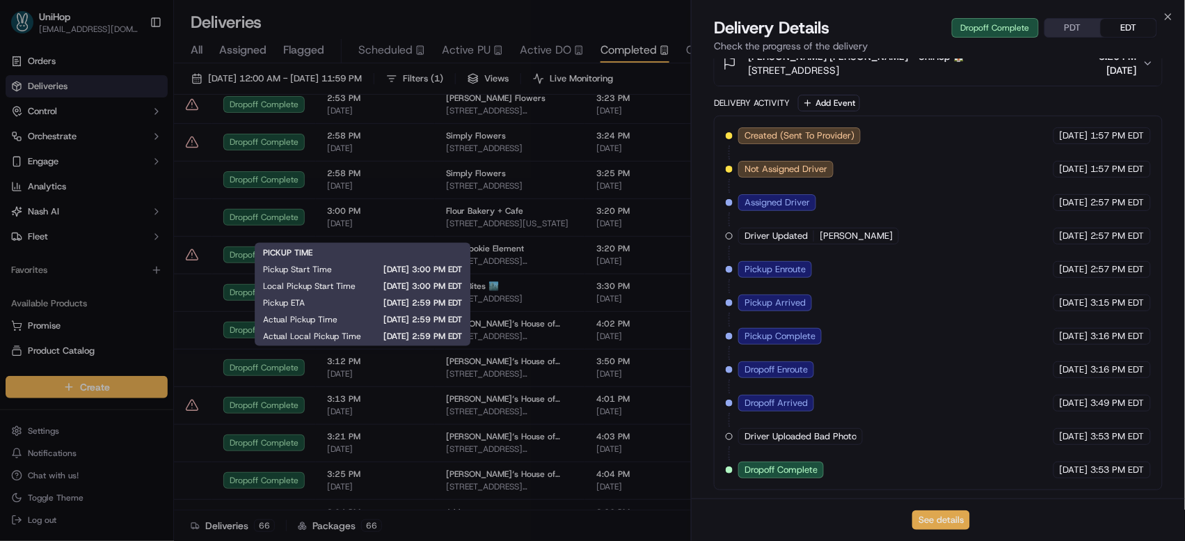
click at [930, 523] on button "See details" at bounding box center [942, 519] width 58 height 19
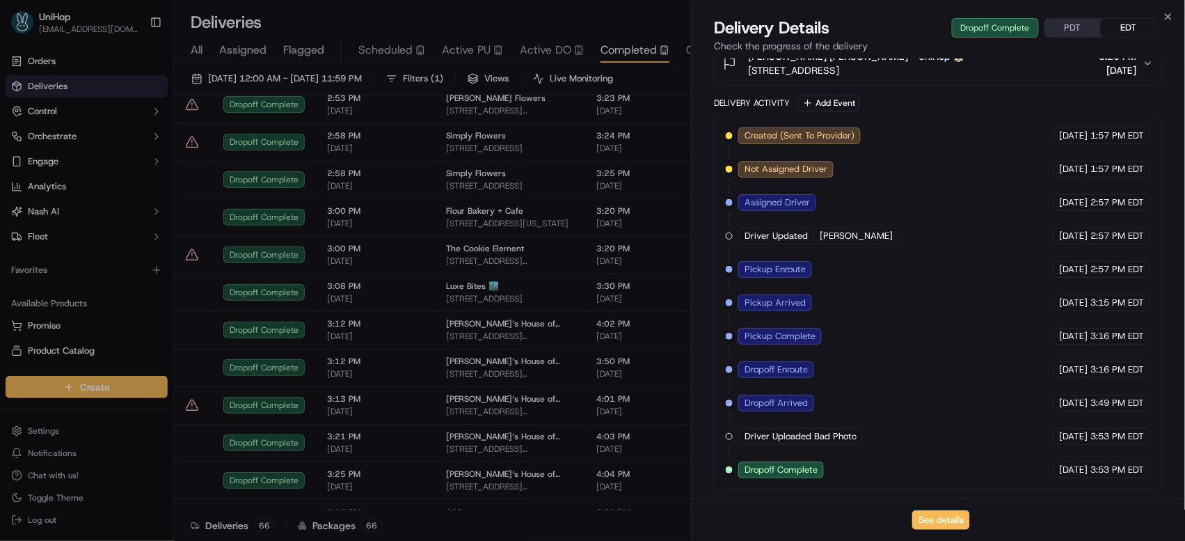
click at [477, 50] on span "Active PU" at bounding box center [466, 50] width 49 height 17
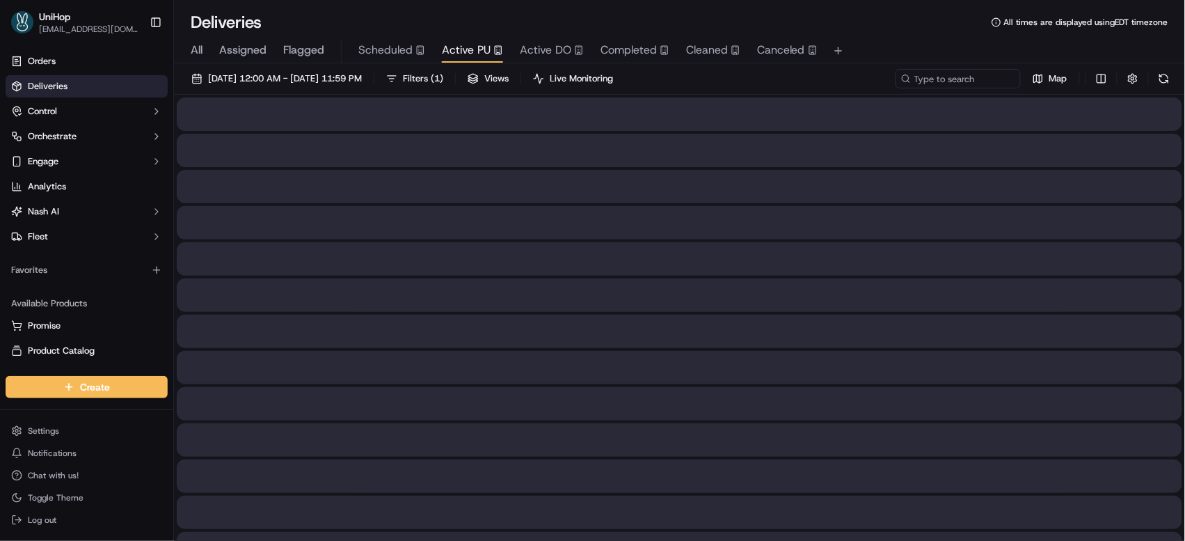
click at [477, 50] on span "Active PU" at bounding box center [466, 50] width 49 height 17
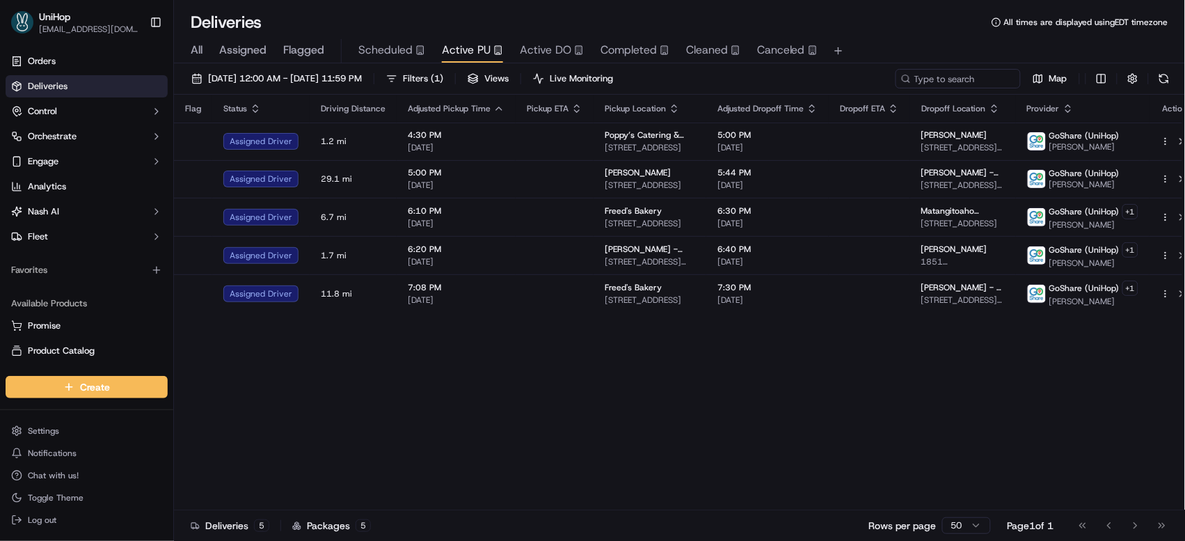
click at [743, 381] on div "Flag Status Driving Distance Adjusted Pickup Time Pickup ETA Pickup Location Ad…" at bounding box center [687, 303] width 1027 height 416
click at [633, 50] on span "Completed" at bounding box center [629, 50] width 56 height 17
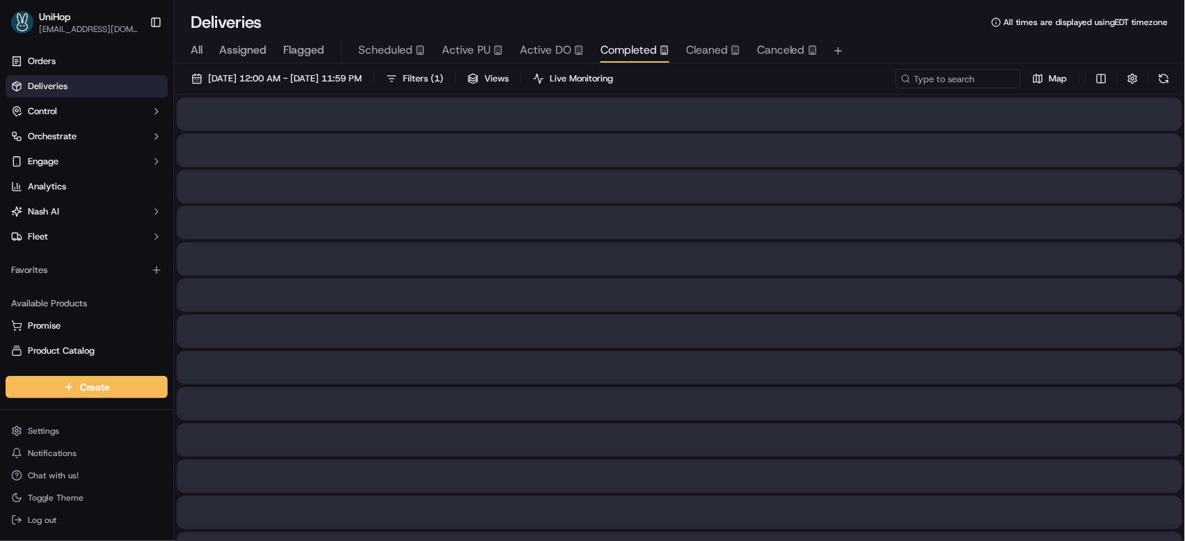
click at [633, 49] on span "Completed" at bounding box center [629, 50] width 56 height 17
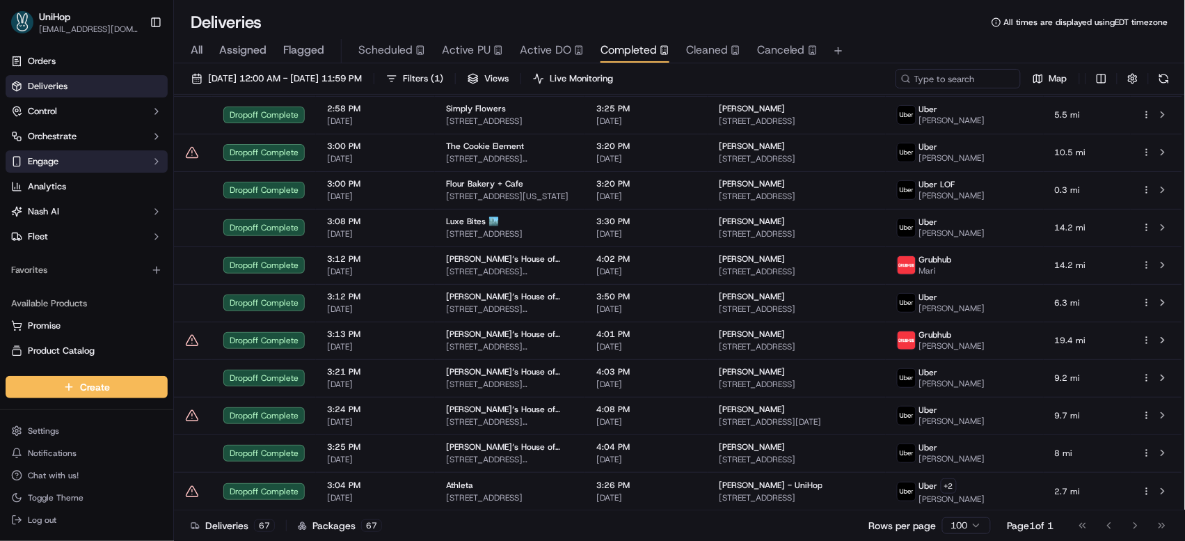
scroll to position [2158, 0]
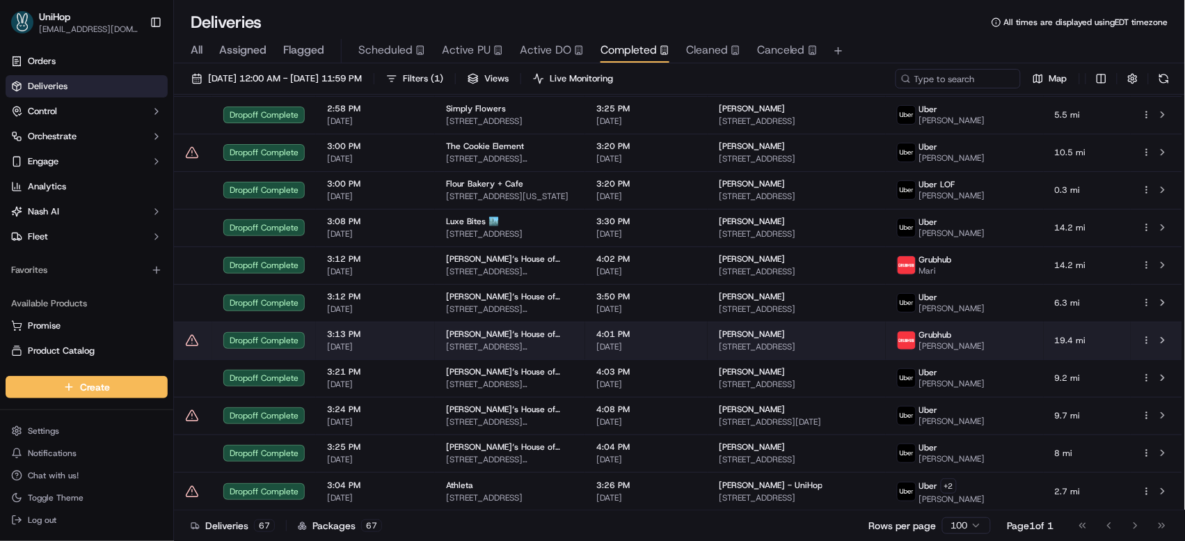
click at [535, 343] on span "200 Chambers St, Woodstock, GA 30188, USA" at bounding box center [510, 346] width 128 height 11
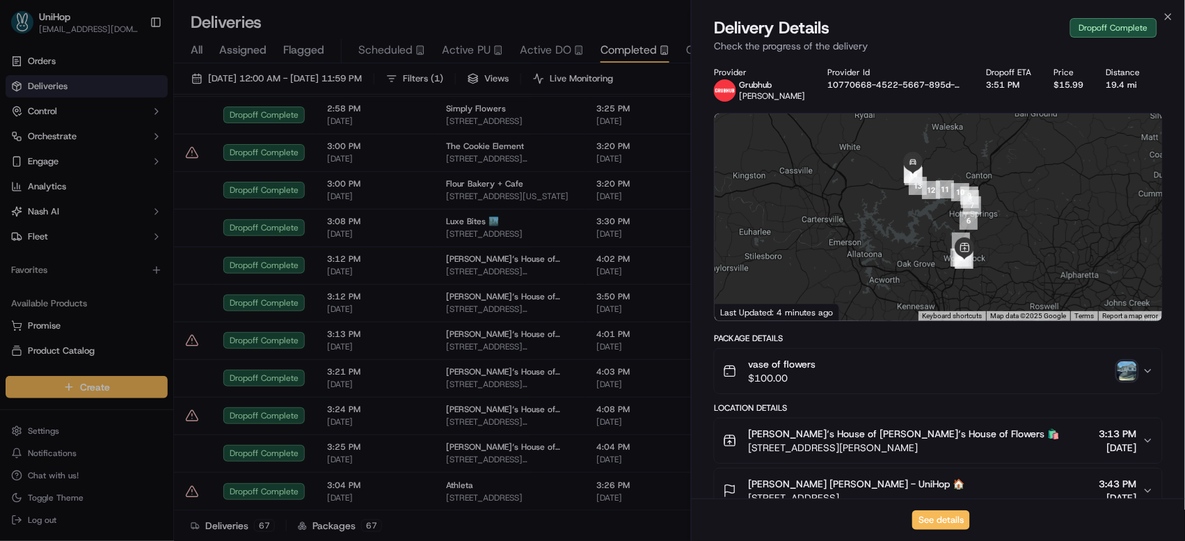
scroll to position [432, 0]
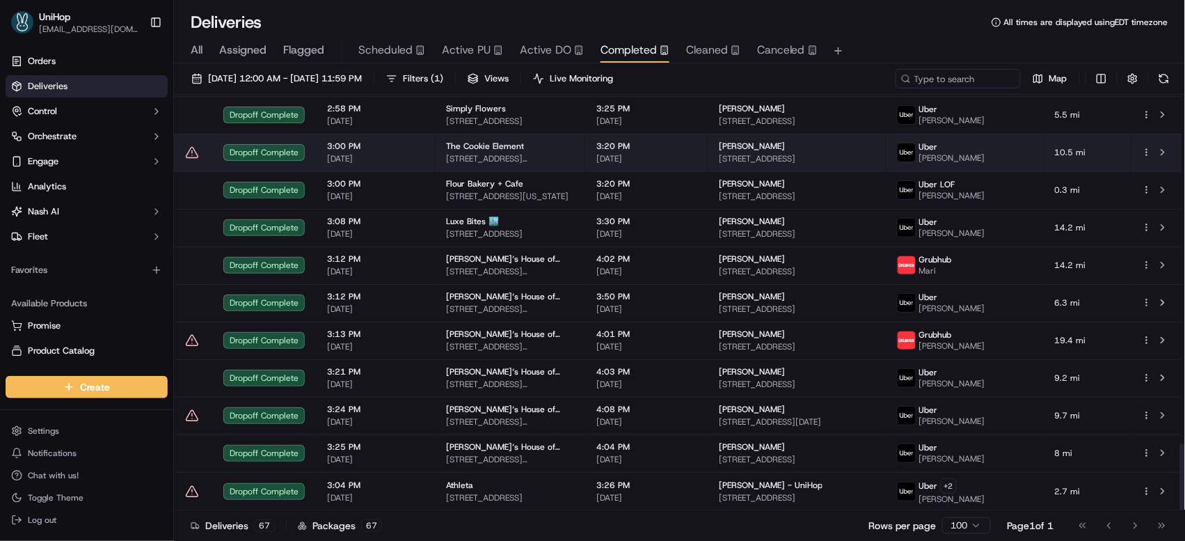
click at [585, 162] on td "The Cookie Element 18166 Imperial Hwy., Yorba Linda, CA 92886, USA" at bounding box center [510, 153] width 150 height 38
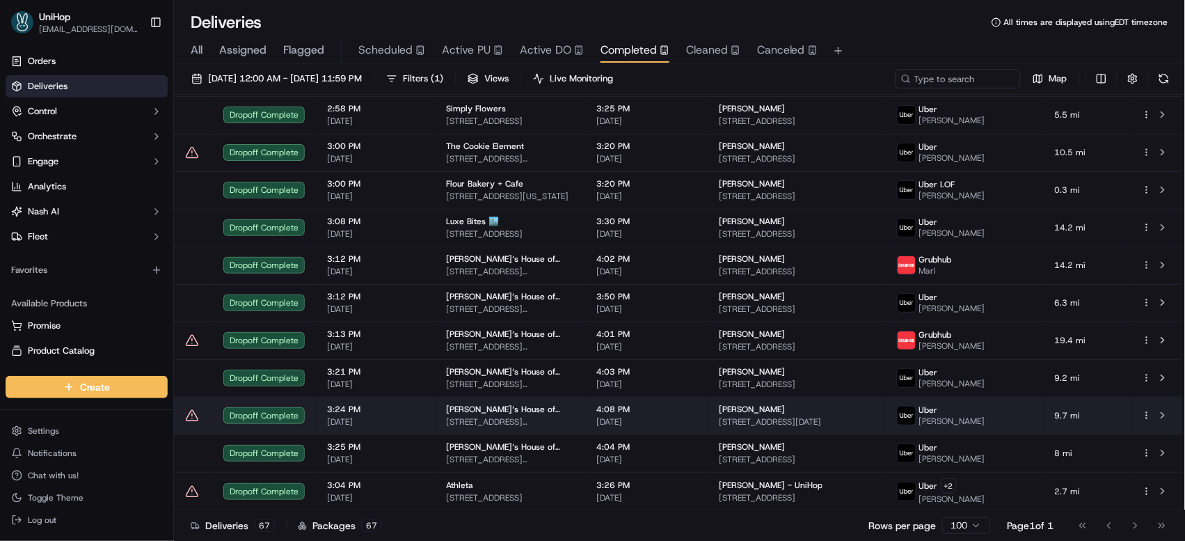
click at [528, 412] on span "Brenda‘s House of Flowers" at bounding box center [510, 409] width 128 height 11
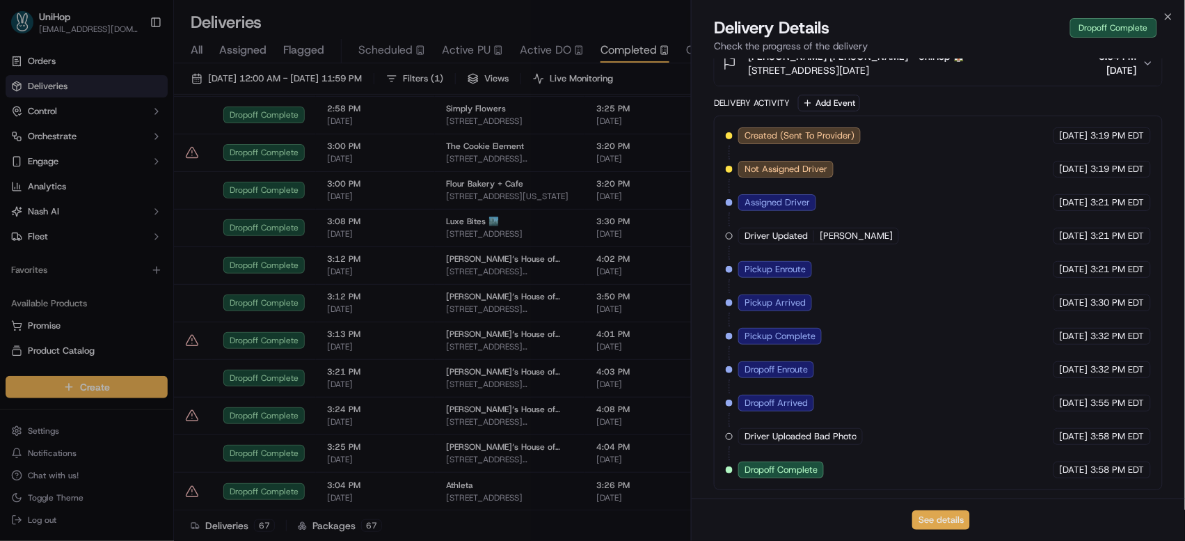
click at [952, 517] on button "See details" at bounding box center [942, 519] width 58 height 19
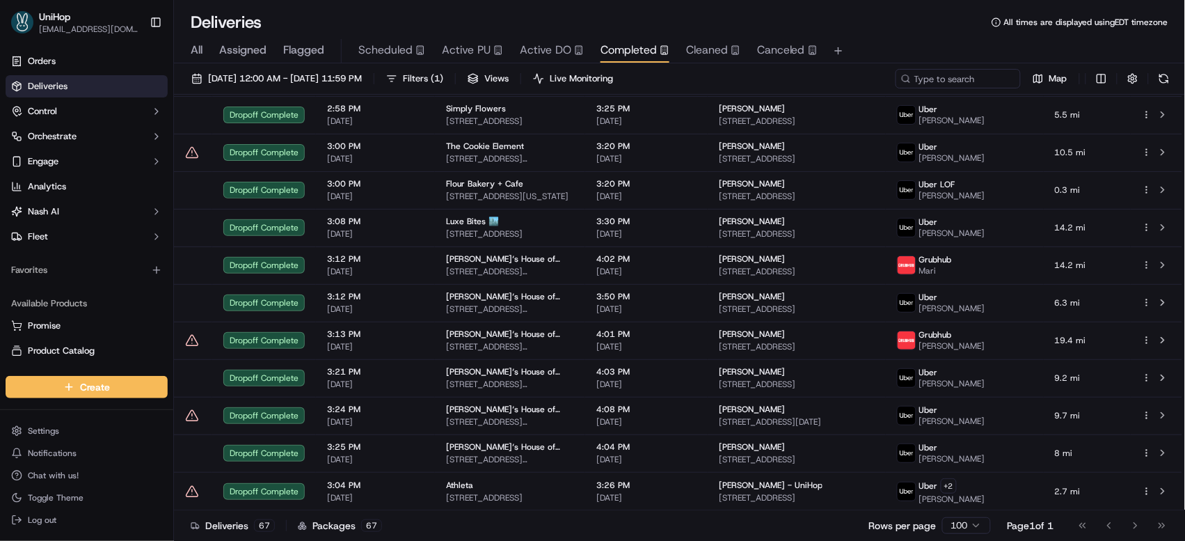
click at [464, 51] on span "Active PU" at bounding box center [466, 50] width 49 height 17
click at [469, 53] on span "Active PU" at bounding box center [466, 50] width 49 height 17
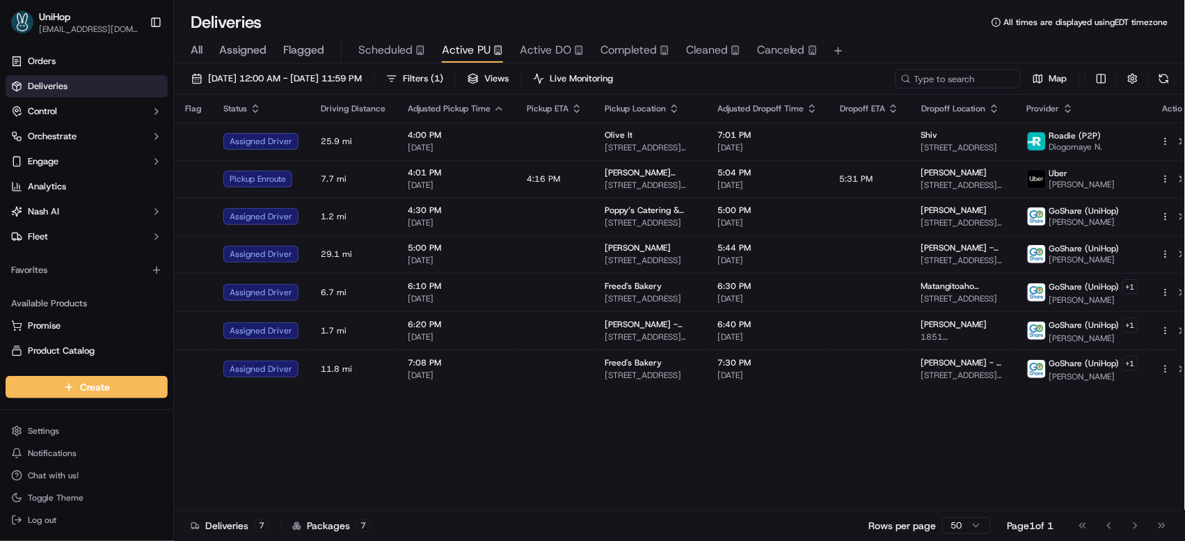
click at [1030, 455] on div "Flag Status Driving Distance Adjusted Pickup Time Pickup ETA Pickup Location Ad…" at bounding box center [687, 303] width 1027 height 416
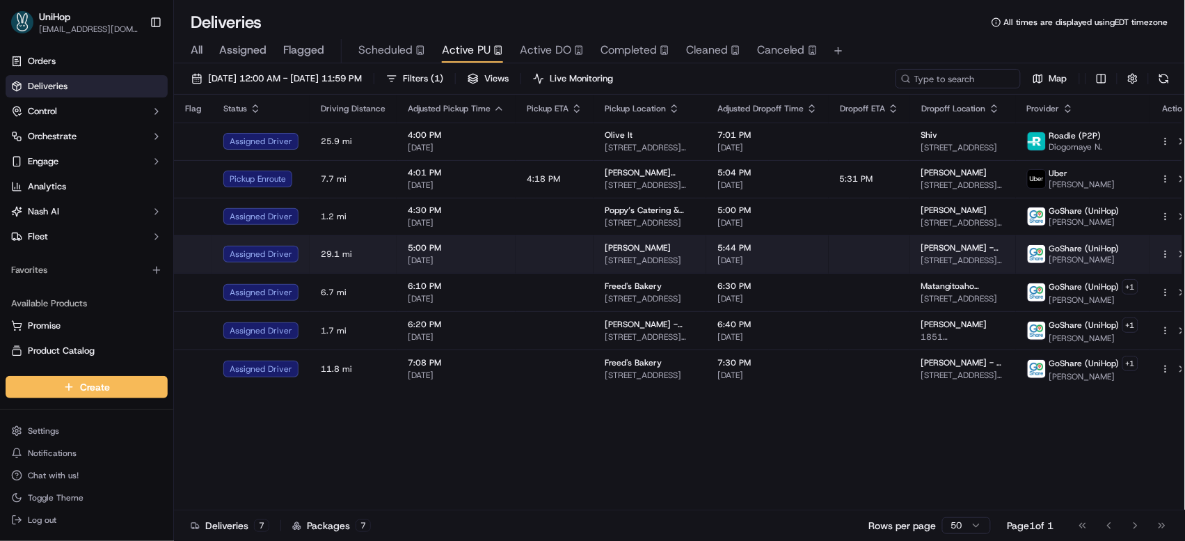
click at [714, 239] on td "5:44 PM Sep 15 2025" at bounding box center [768, 254] width 123 height 38
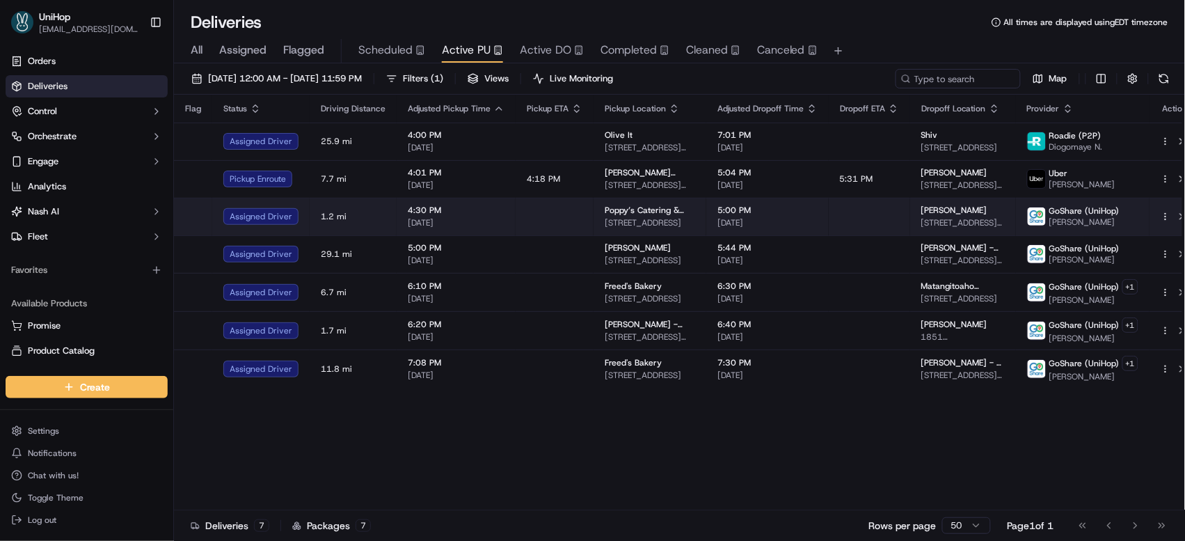
click at [660, 215] on span "Poppy’s Catering & Events (Columbia)" at bounding box center [650, 210] width 90 height 11
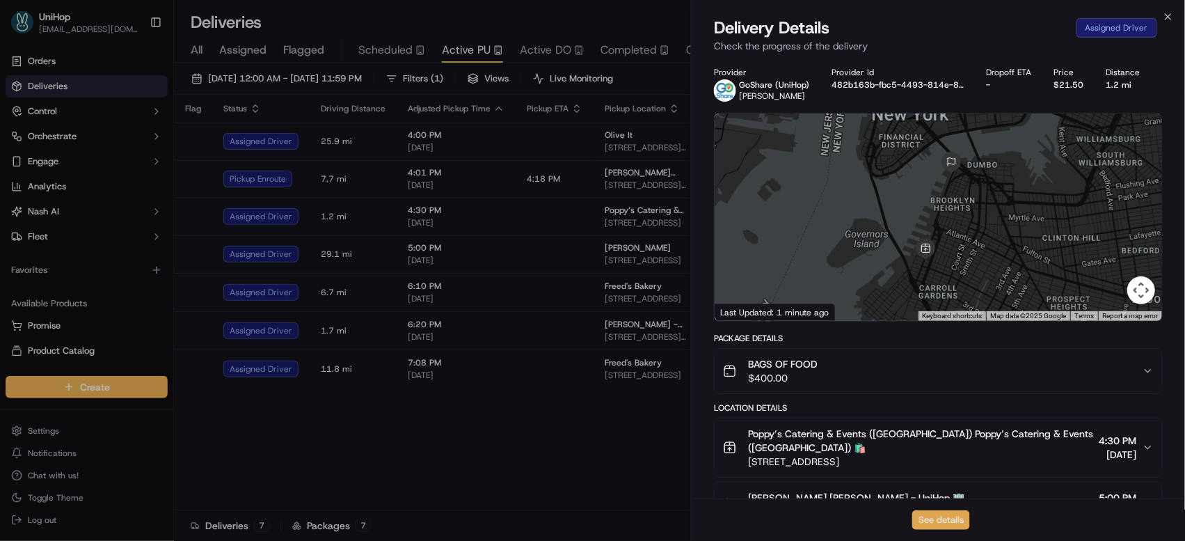
click at [939, 520] on button "See details" at bounding box center [942, 519] width 58 height 19
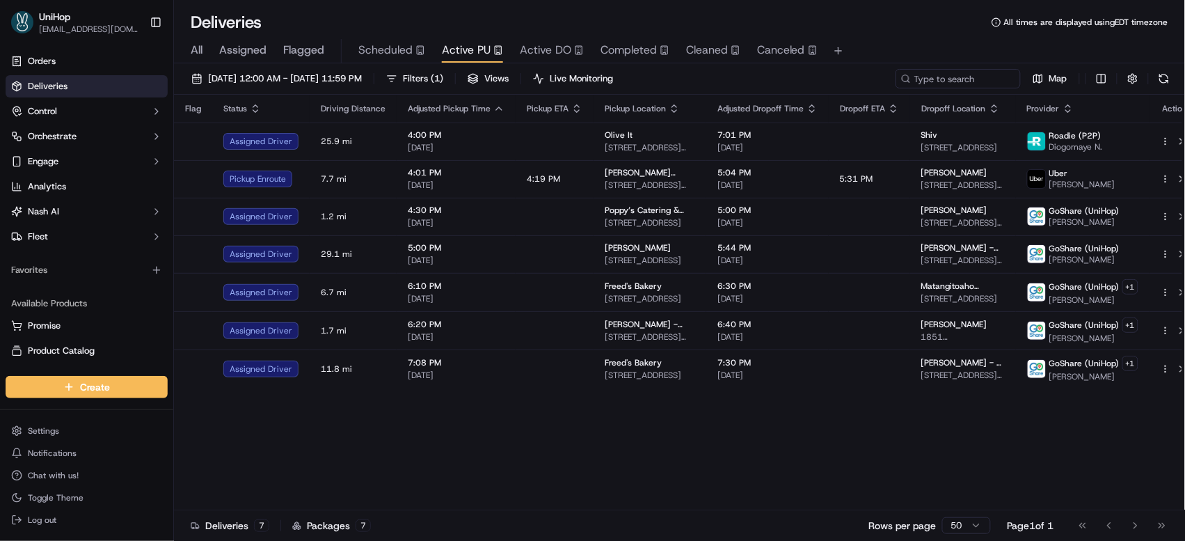
click at [619, 439] on div "Flag Status Driving Distance Adjusted Pickup Time Pickup ETA Pickup Location Ad…" at bounding box center [687, 303] width 1027 height 416
click at [740, 478] on div "Flag Status Driving Distance Adjusted Pickup Time Pickup ETA Pickup Location Ad…" at bounding box center [687, 303] width 1027 height 416
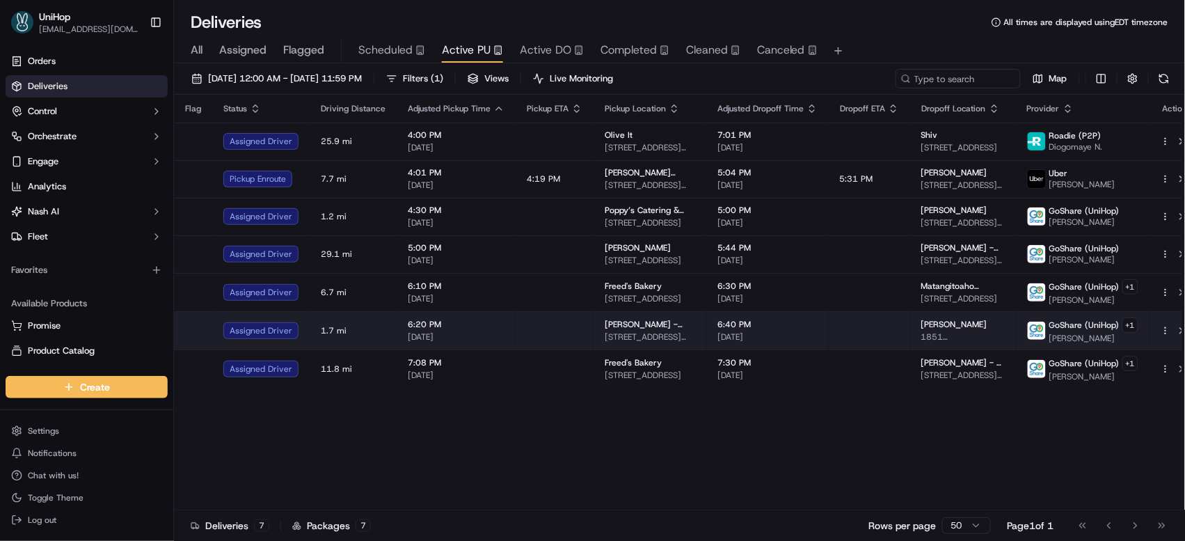
click at [922, 333] on span "1851 FM741, Forney, TX 75126, USA" at bounding box center [964, 336] width 84 height 11
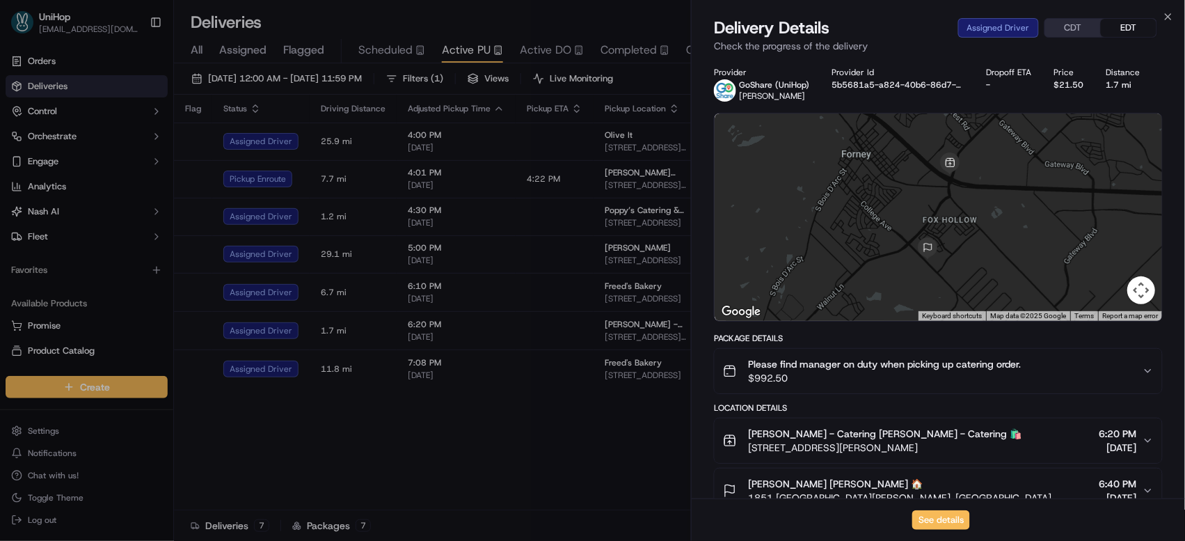
click at [578, 409] on div "Flag Status Driving Distance Adjusted Pickup Time Pickup ETA Pickup Location Ad…" at bounding box center [687, 303] width 1027 height 416
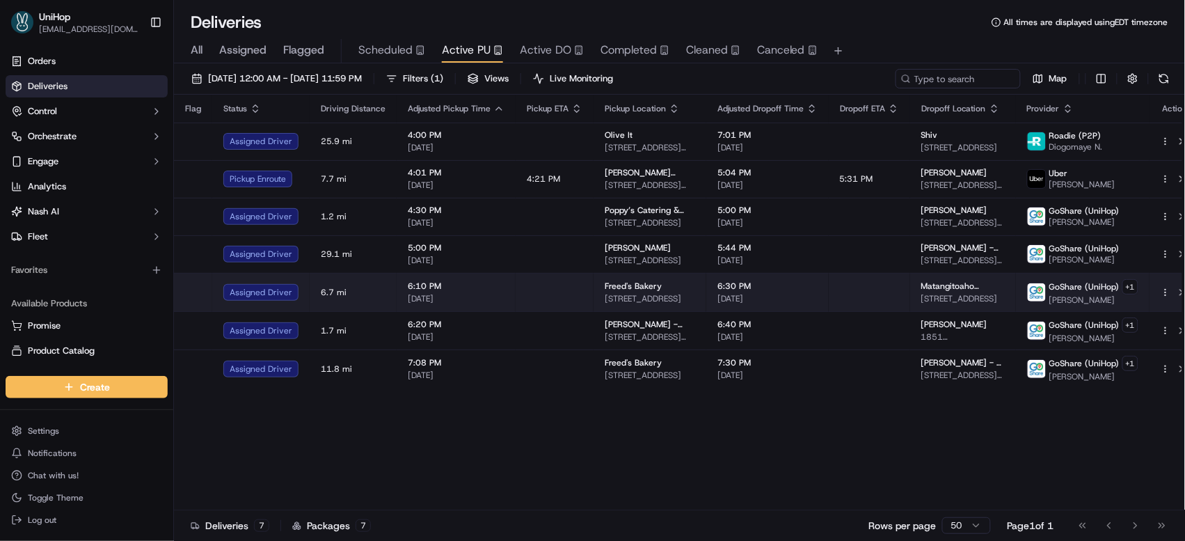
click at [605, 284] on span "Freed's Bakery" at bounding box center [633, 286] width 57 height 11
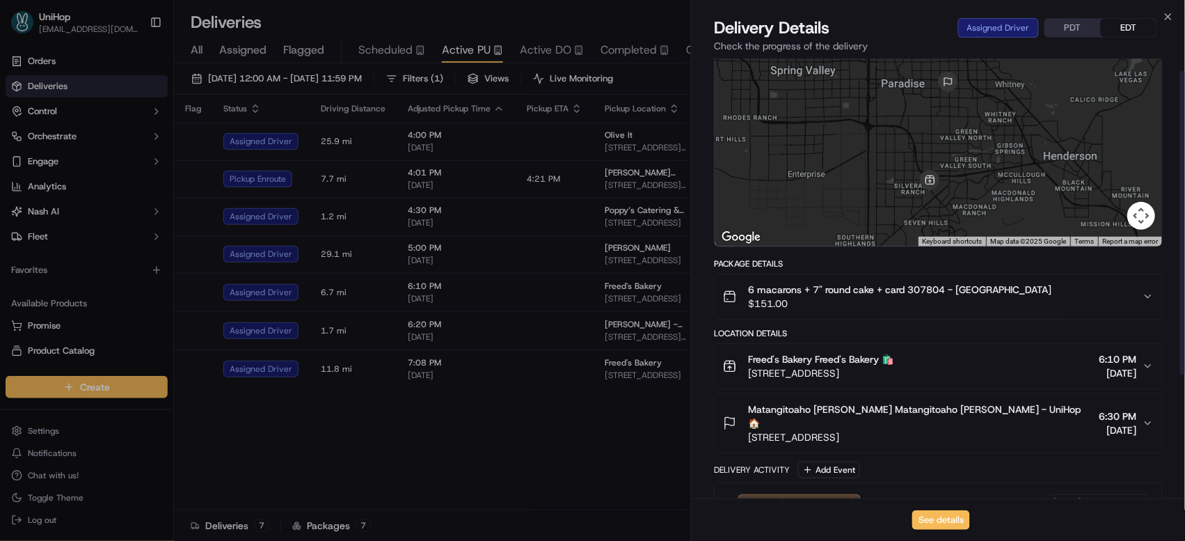
scroll to position [158, 0]
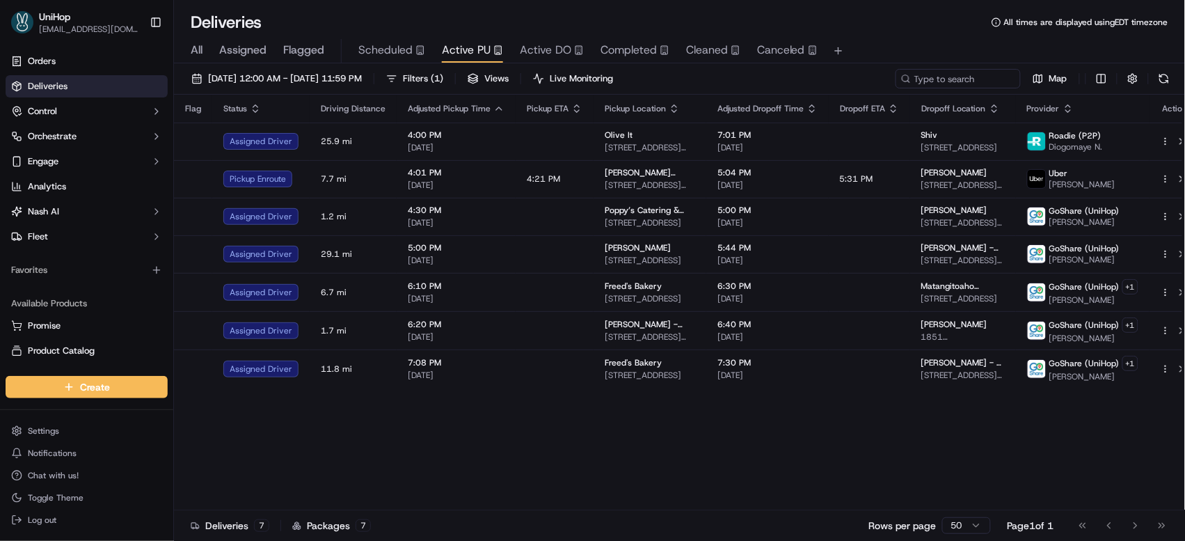
click at [661, 431] on div "Flag Status Driving Distance Adjusted Pickup Time Pickup ETA Pickup Location Ad…" at bounding box center [687, 303] width 1027 height 416
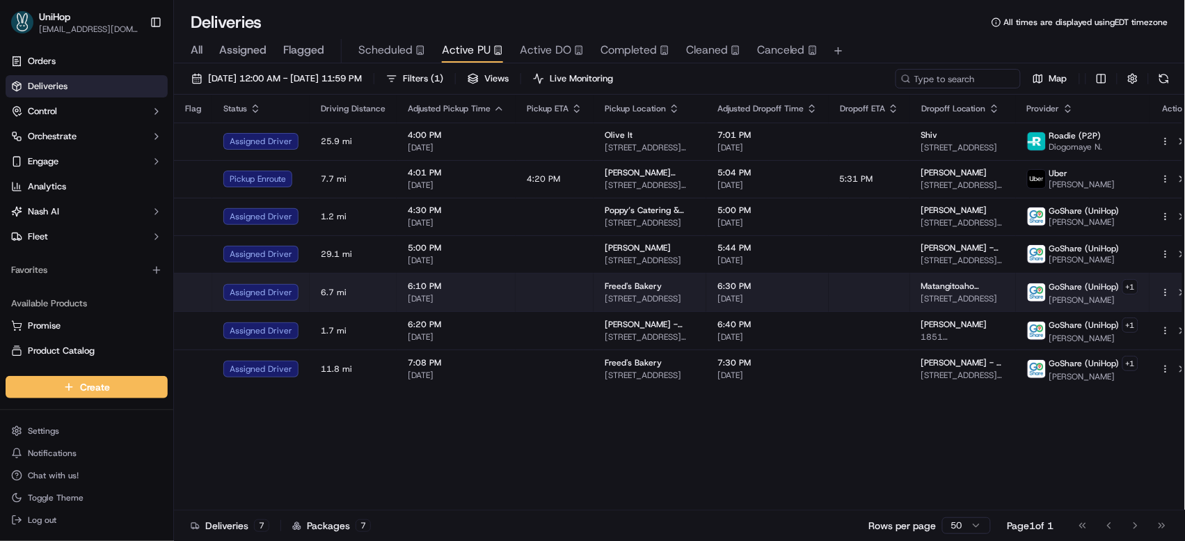
click at [735, 295] on span "Sep 15 2025" at bounding box center [768, 298] width 100 height 11
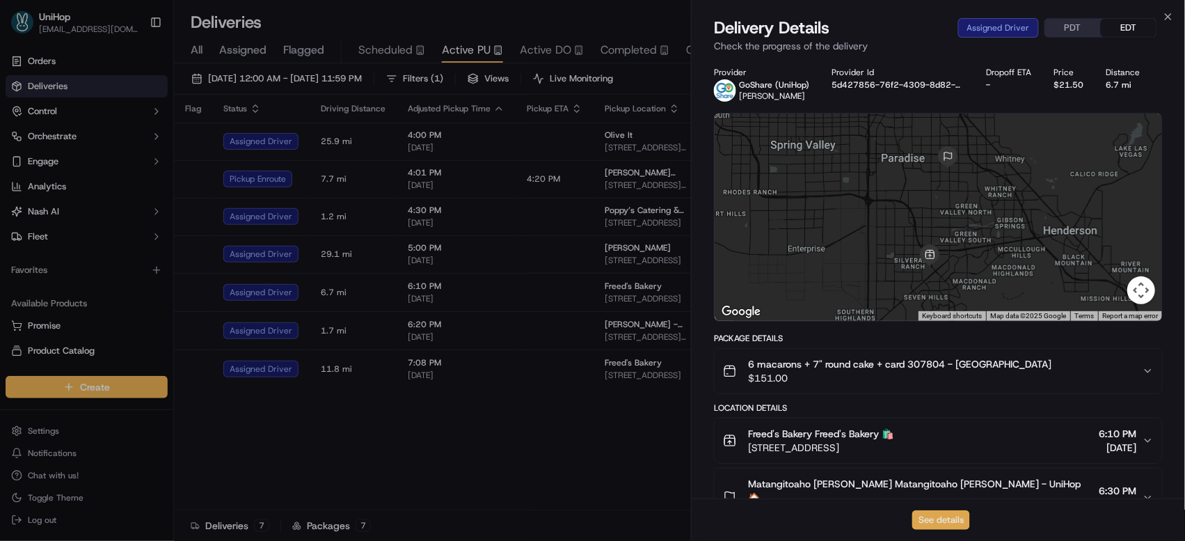
click at [938, 513] on button "See details" at bounding box center [942, 519] width 58 height 19
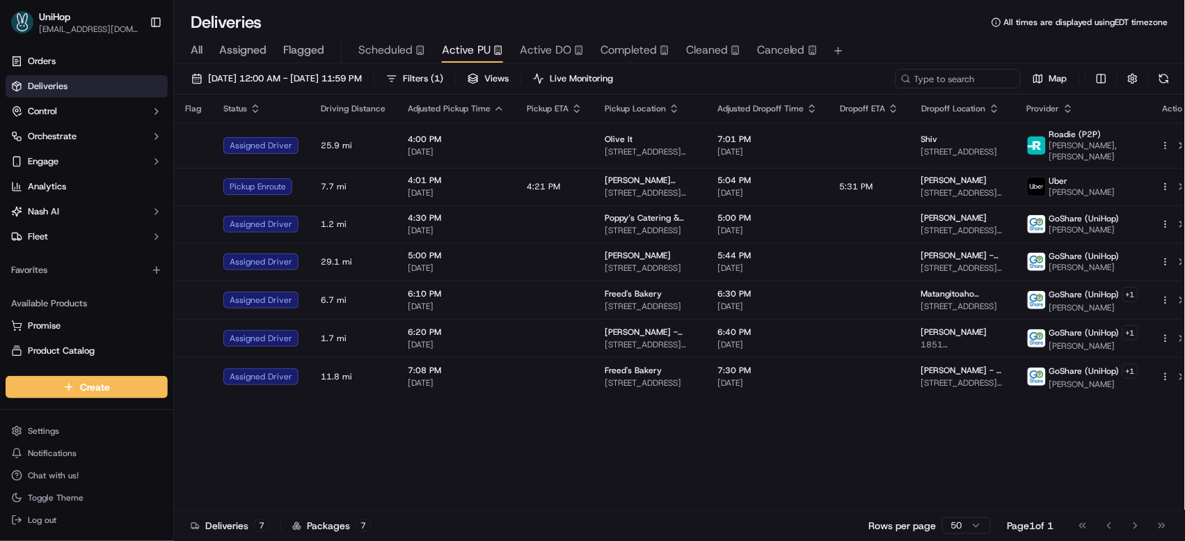
click at [742, 448] on div "Flag Status Driving Distance Adjusted Pickup Time Pickup ETA Pickup Location Ad…" at bounding box center [687, 303] width 1027 height 416
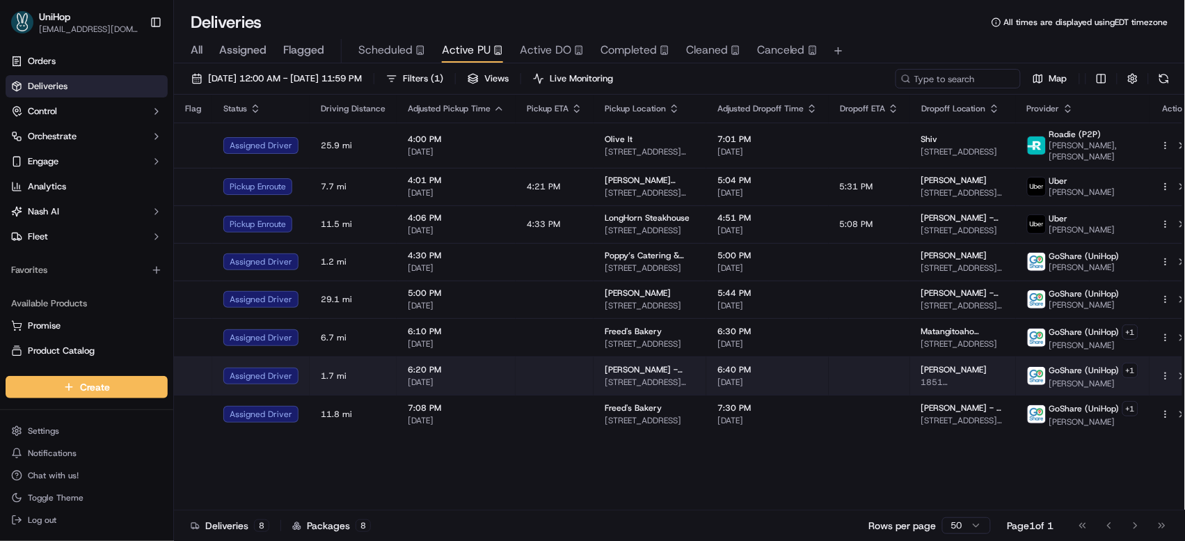
click at [791, 369] on div "6:40 PM Sep 15 2025" at bounding box center [768, 376] width 100 height 24
click at [791, 377] on span "Sep 15 2025" at bounding box center [768, 382] width 100 height 11
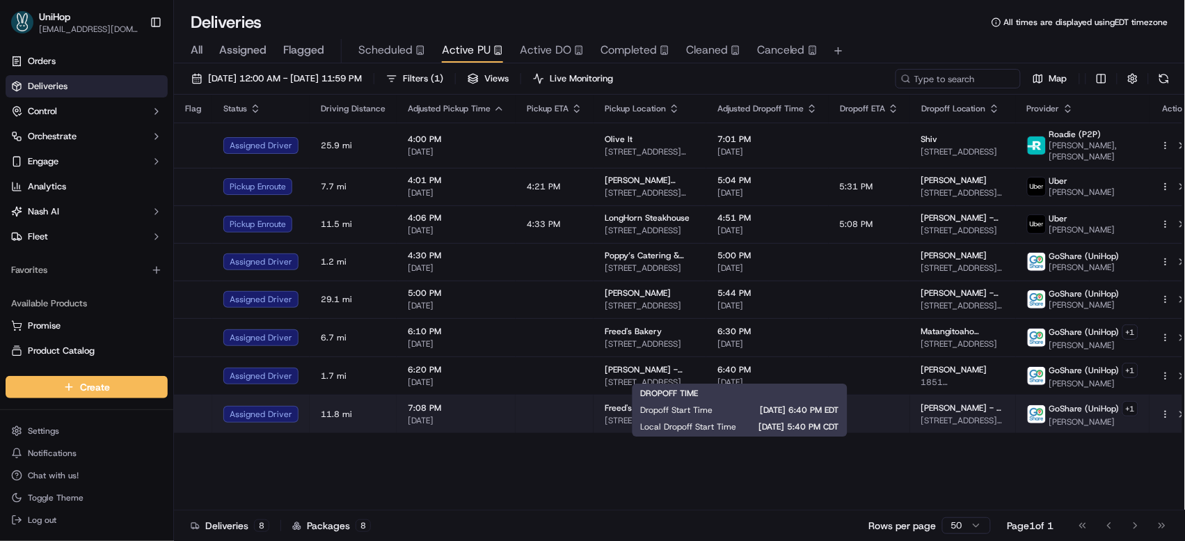
click at [957, 407] on div "Blaine Tewodros - s jones 4400 S Jones Blvd, Las Vegas, NV 89103, USA" at bounding box center [964, 414] width 84 height 24
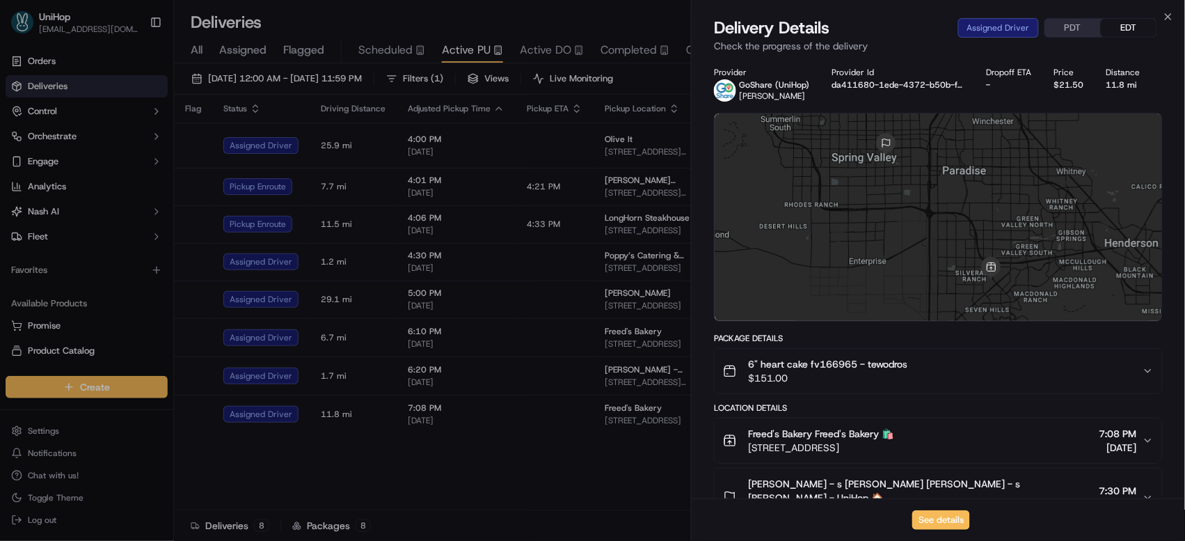
scroll to position [196, 0]
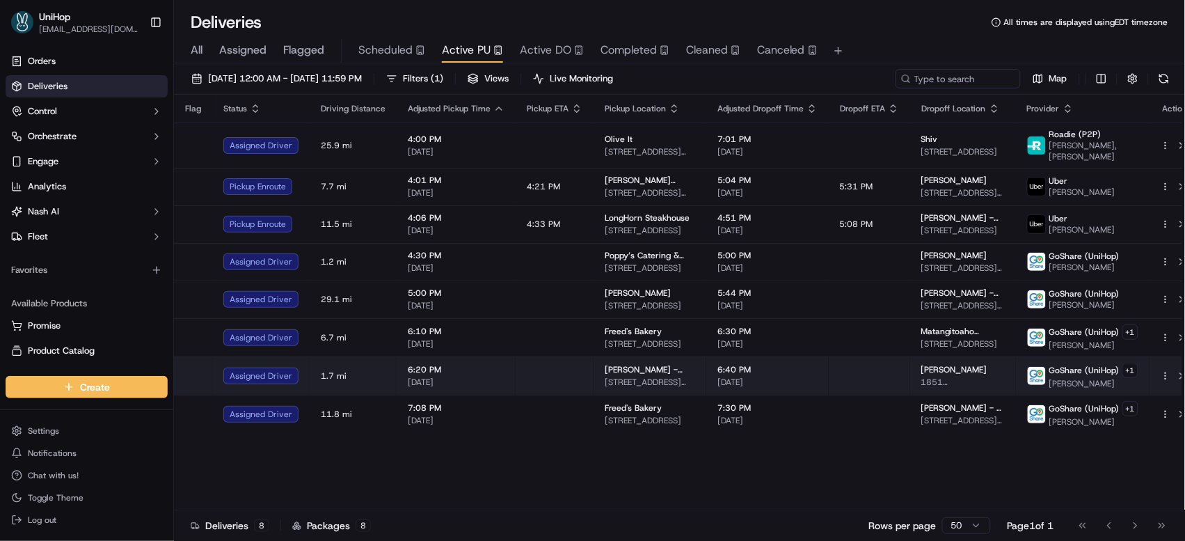
click at [582, 379] on td at bounding box center [555, 375] width 78 height 38
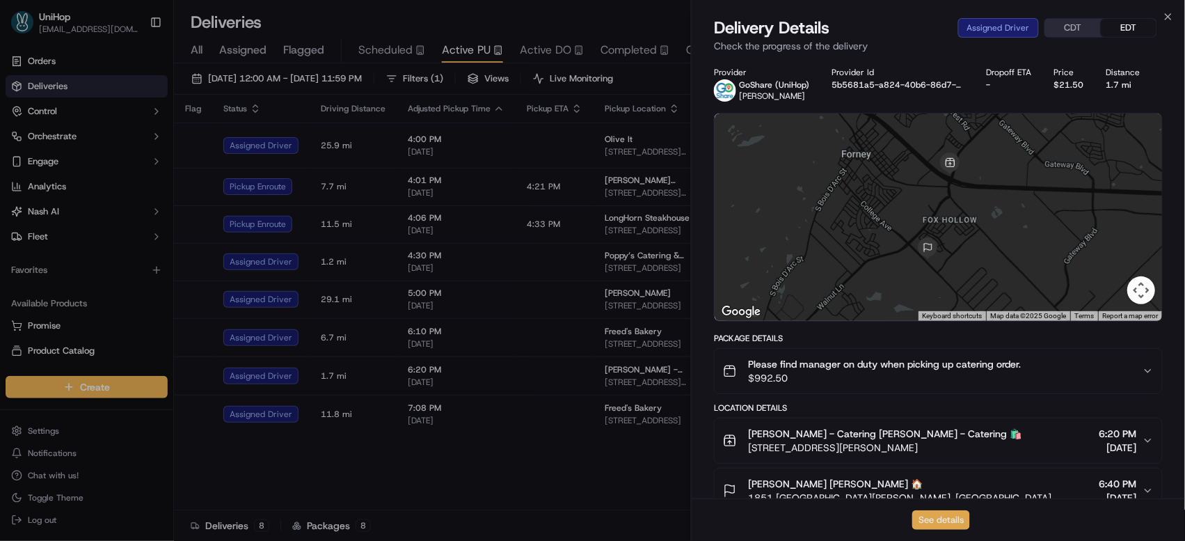
click at [943, 520] on button "See details" at bounding box center [942, 519] width 58 height 19
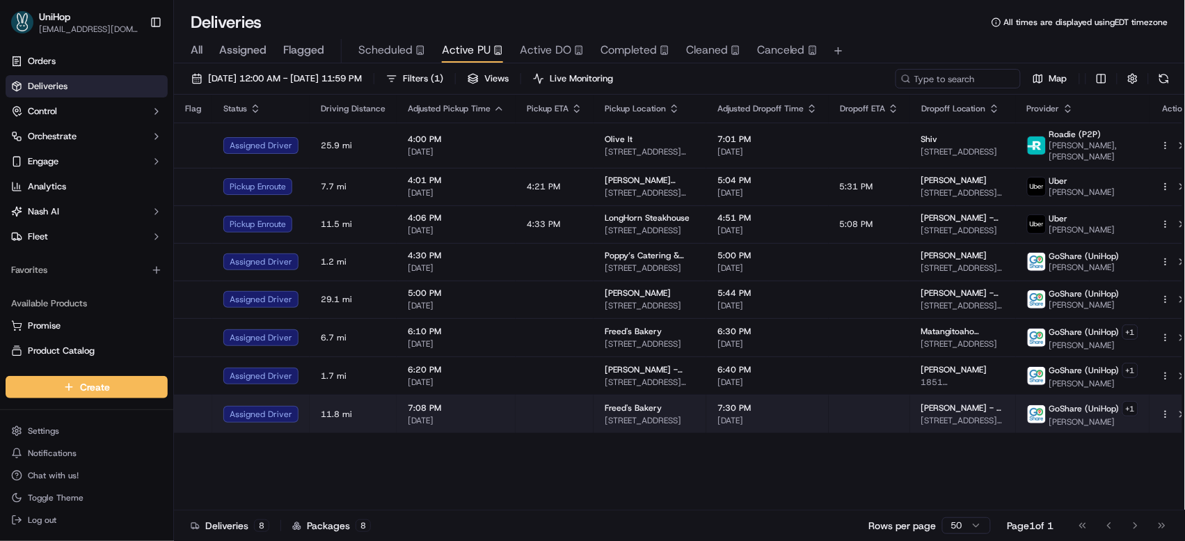
click at [642, 415] on span "9815 S Eastern Ave, Las Vegas, NV 89183, USA" at bounding box center [650, 420] width 90 height 11
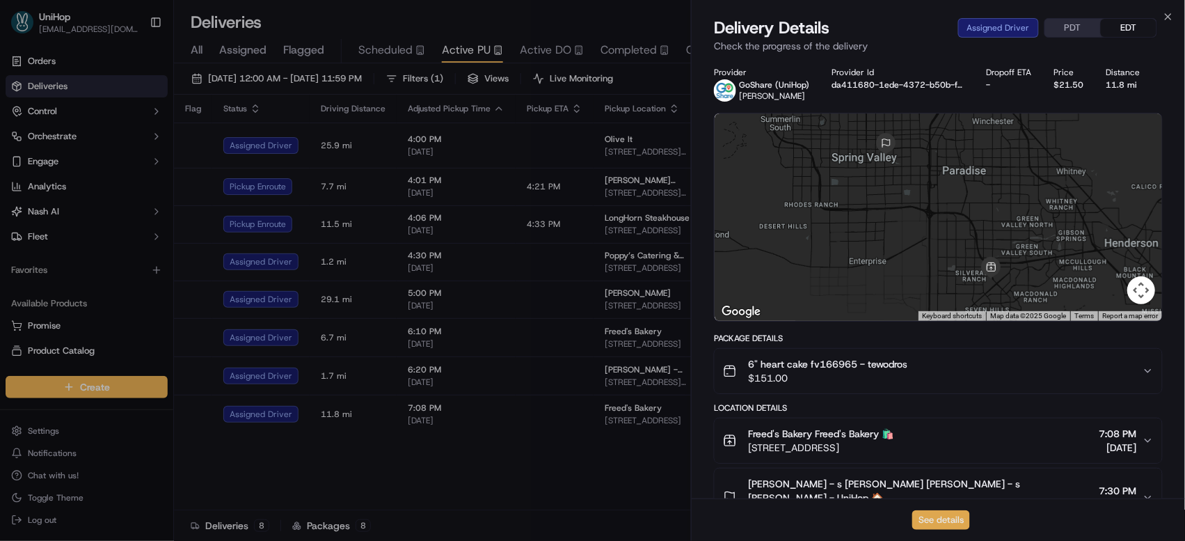
click at [937, 519] on button "See details" at bounding box center [942, 519] width 58 height 19
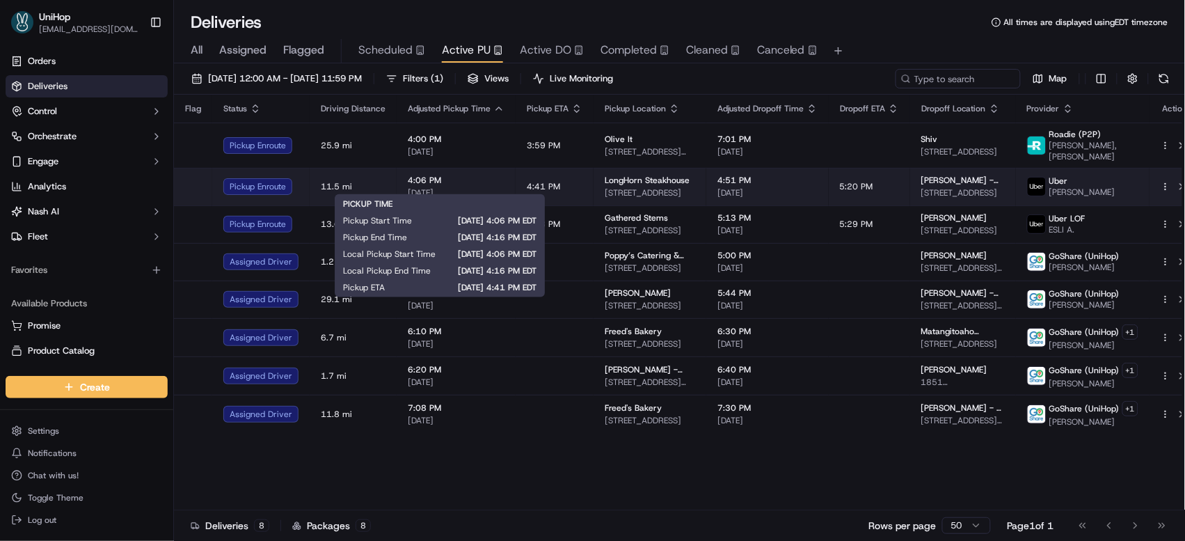
click at [498, 176] on span "4:06 PM" at bounding box center [456, 180] width 97 height 11
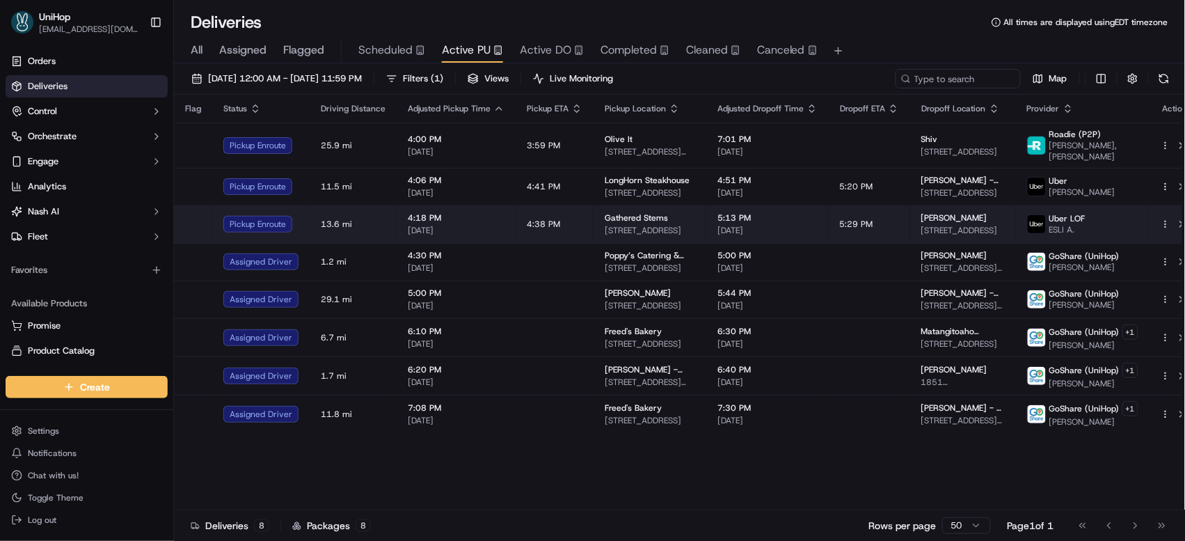
click at [472, 212] on span "4:18 PM" at bounding box center [456, 217] width 97 height 11
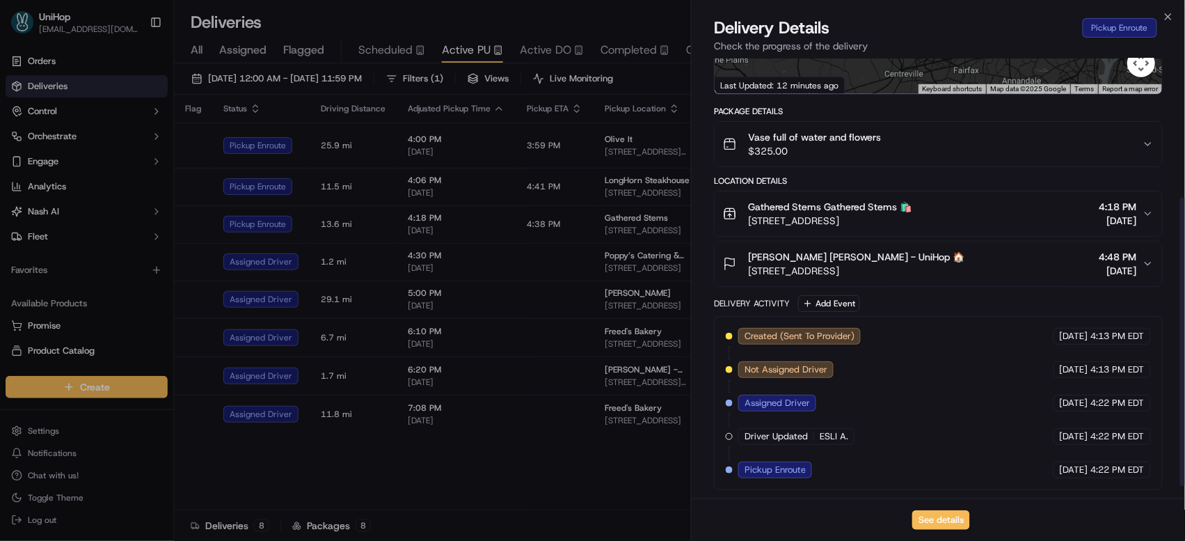
scroll to position [230, 0]
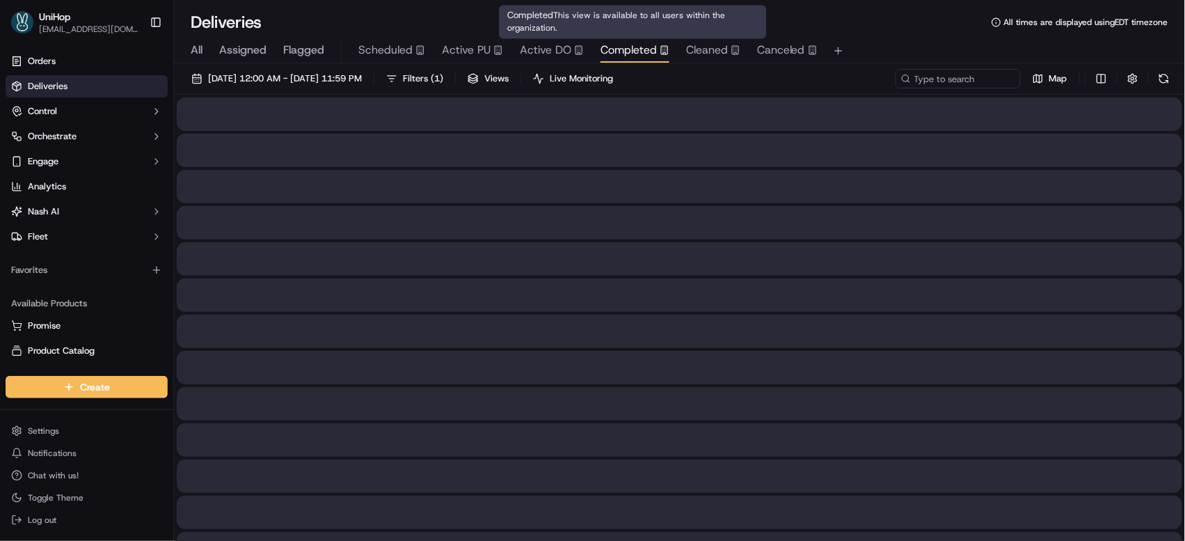
click at [628, 49] on span "Completed" at bounding box center [629, 50] width 56 height 17
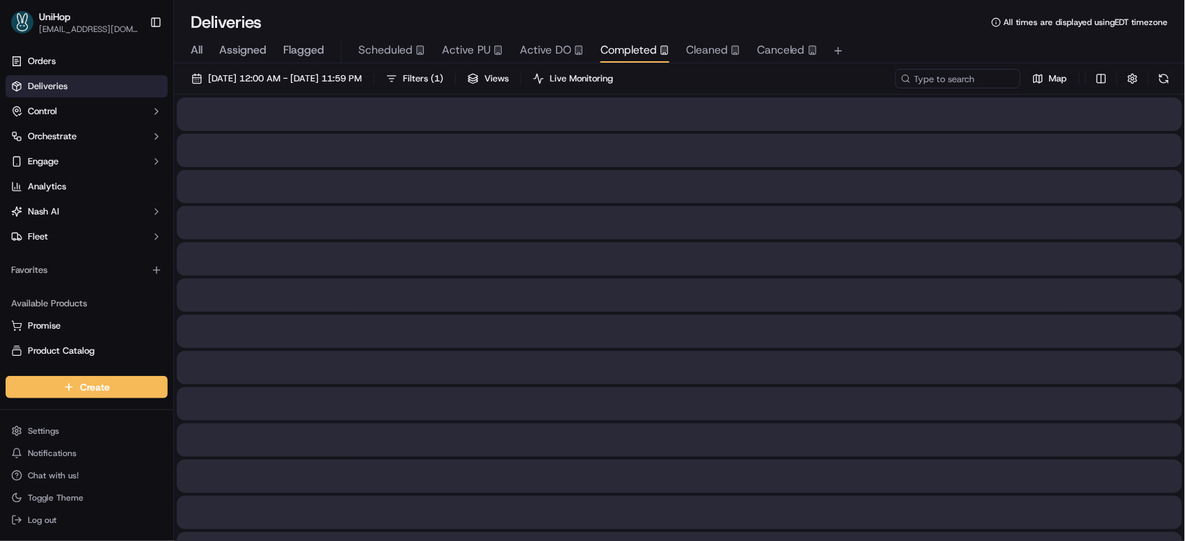
click at [551, 50] on span "Active DO" at bounding box center [546, 50] width 52 height 17
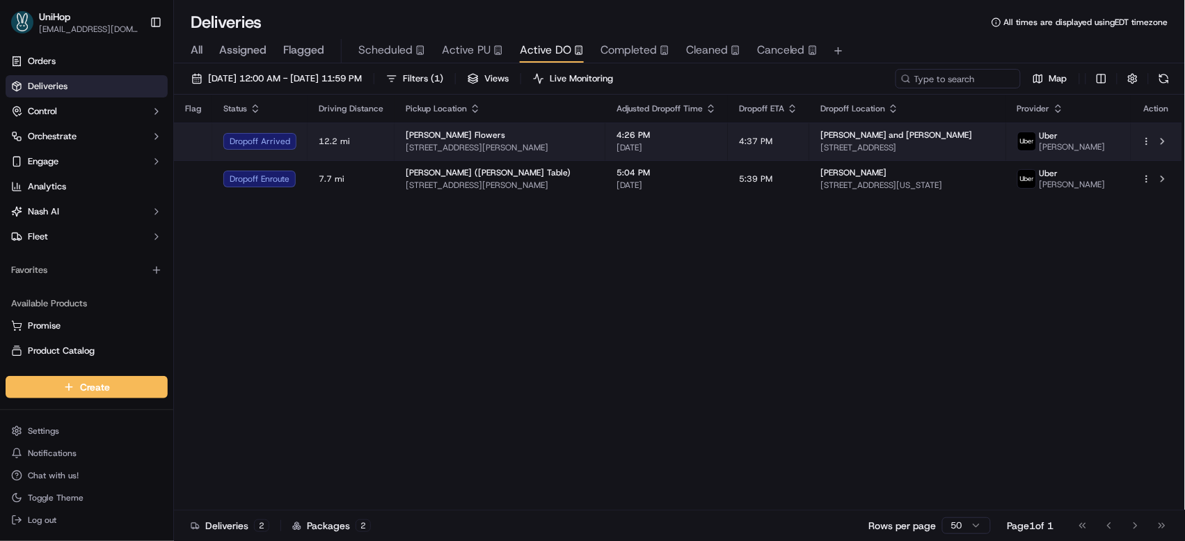
click at [606, 127] on td "Sada's Flowers 10612 Culver Blvd, Culver City, CA 90232, USA" at bounding box center [500, 142] width 211 height 38
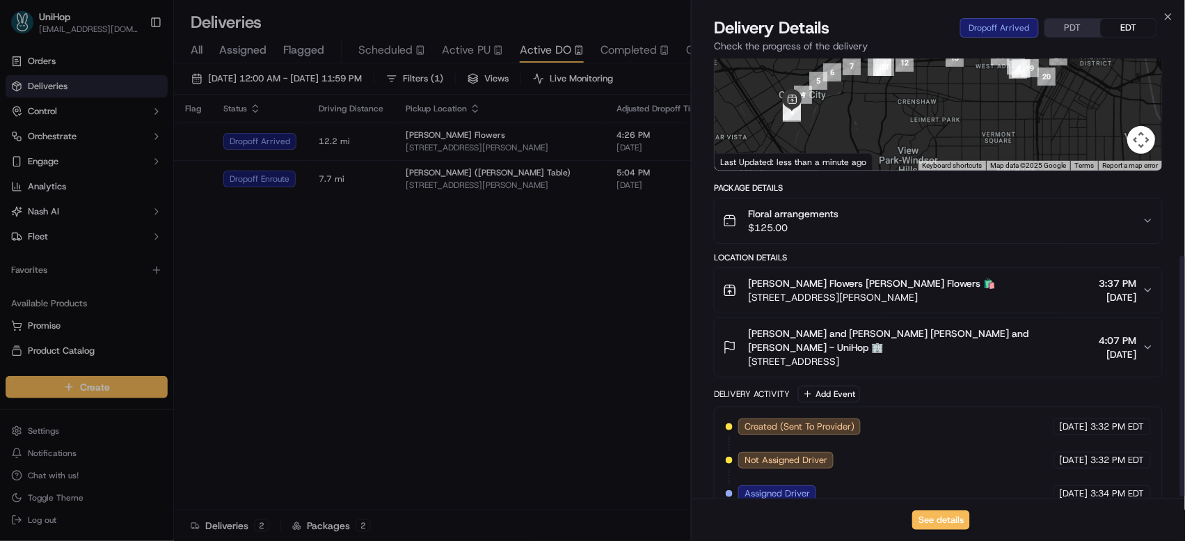
scroll to position [364, 0]
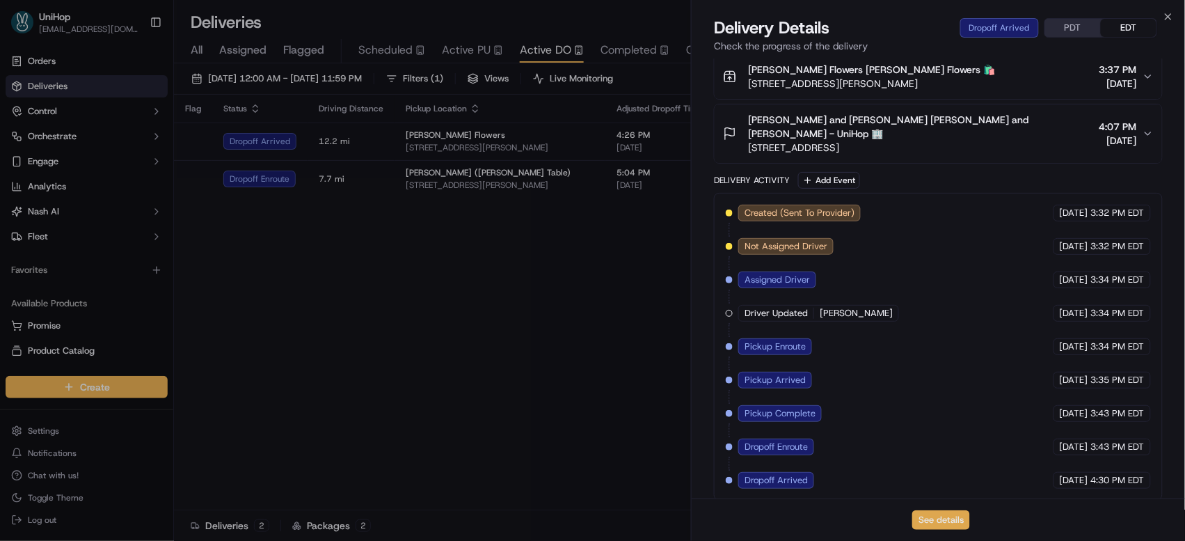
click at [923, 521] on button "See details" at bounding box center [942, 519] width 58 height 19
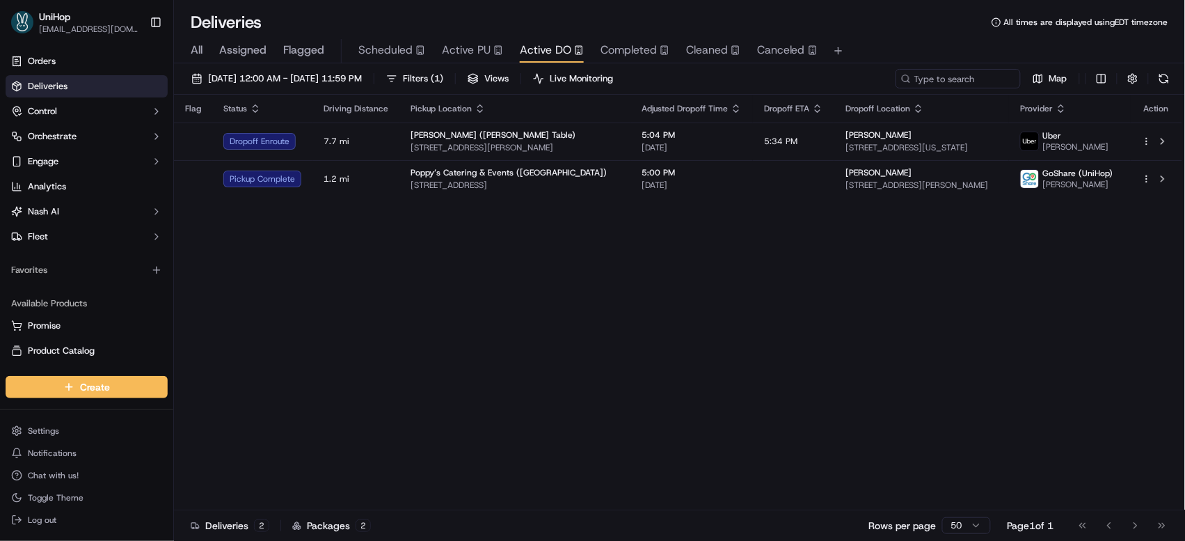
click at [329, 339] on div "Flag Status Driving Distance Pickup Location Adjusted Dropoff Time Dropoff ETA …" at bounding box center [678, 303] width 1009 height 416
click at [464, 53] on span "Active PU" at bounding box center [466, 50] width 49 height 17
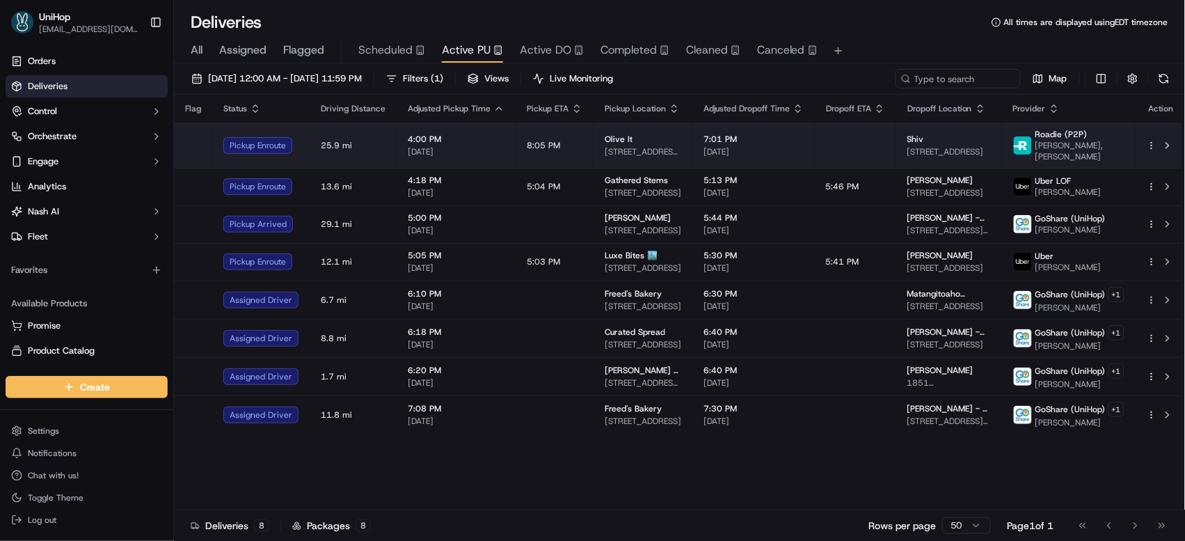
click at [625, 156] on td "Olive It 65 Merrick Ave, Merrick, NY 11566, USA" at bounding box center [643, 145] width 99 height 45
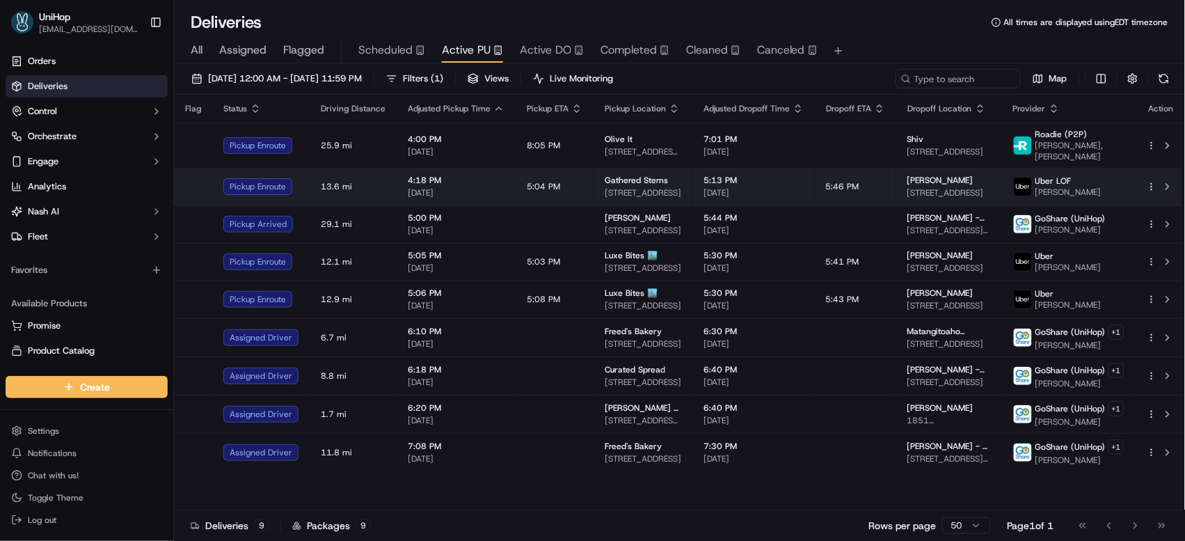
click at [620, 187] on span "13632 Old Dairy Rd, Herndon, VA 20171, USA" at bounding box center [643, 192] width 77 height 11
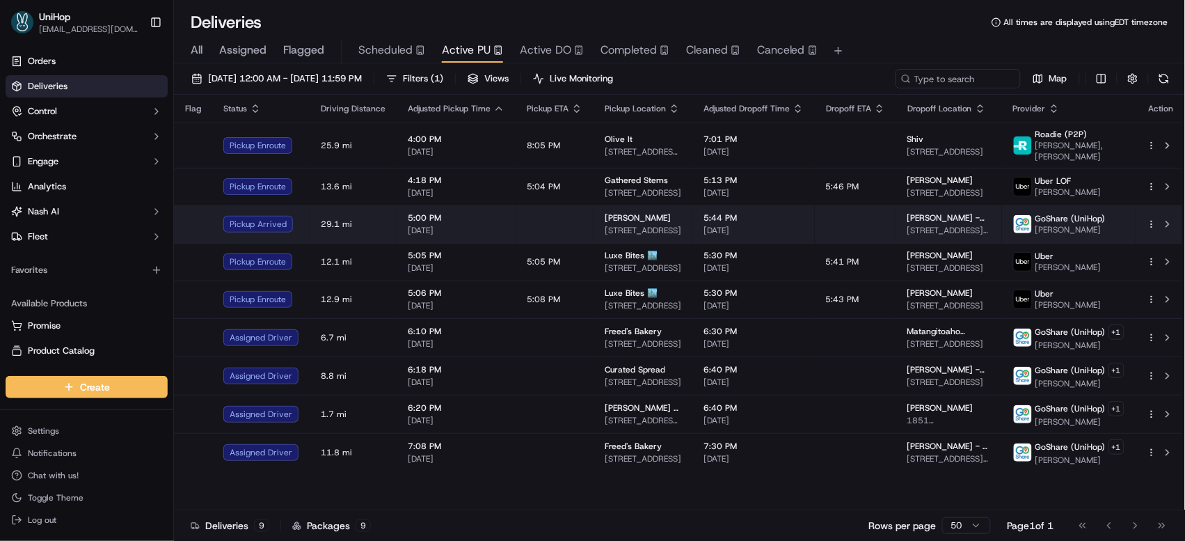
click at [594, 230] on td "Valeria 4826 Cliffside Dr, West Bloomfield Township, MI 48323, USA" at bounding box center [643, 224] width 99 height 38
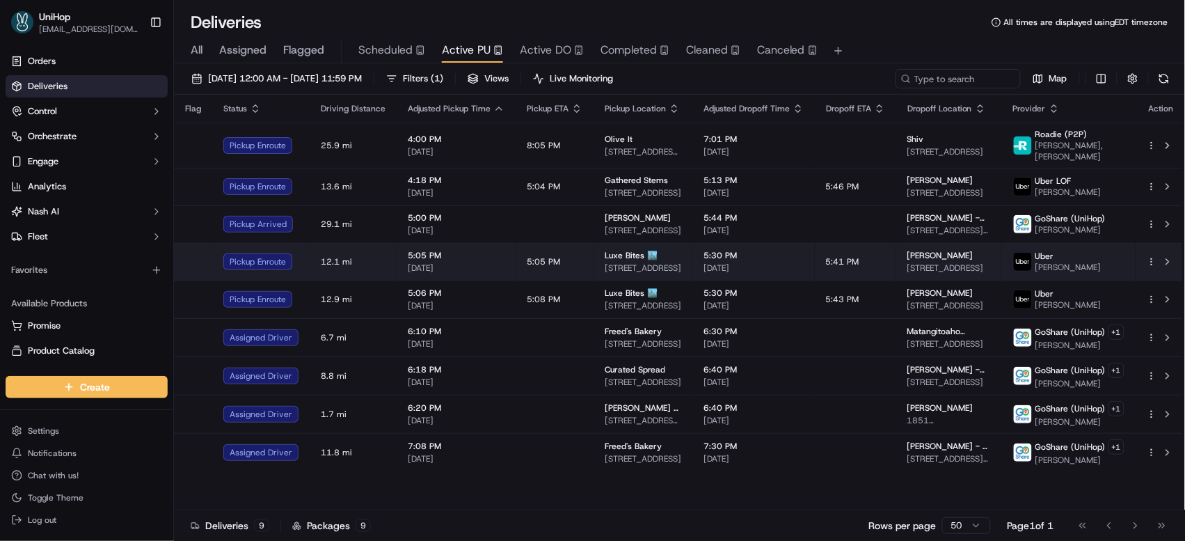
click at [658, 267] on td "Luxe Bites 🏙️ Road3317 North Mission Road, Los Angeles, CA 90031, USA" at bounding box center [643, 262] width 99 height 38
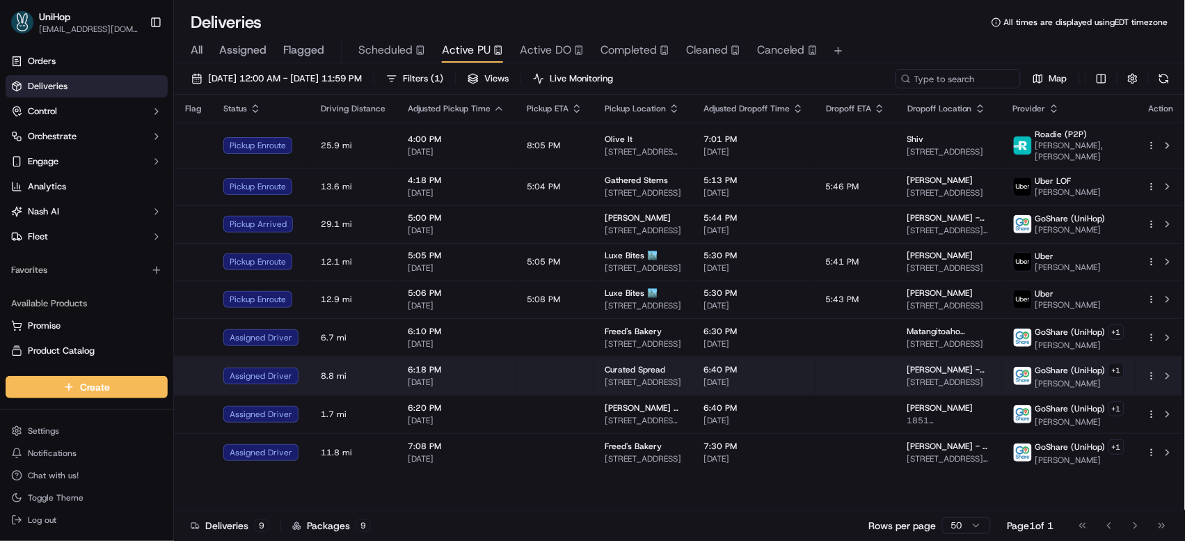
click at [552, 364] on td at bounding box center [555, 375] width 78 height 38
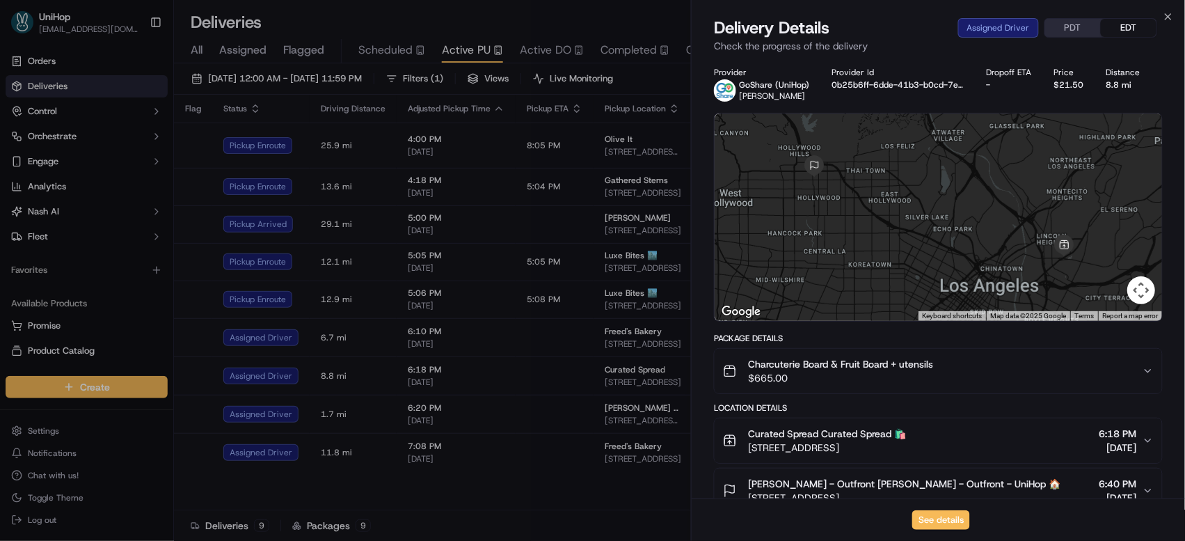
scroll to position [3, 0]
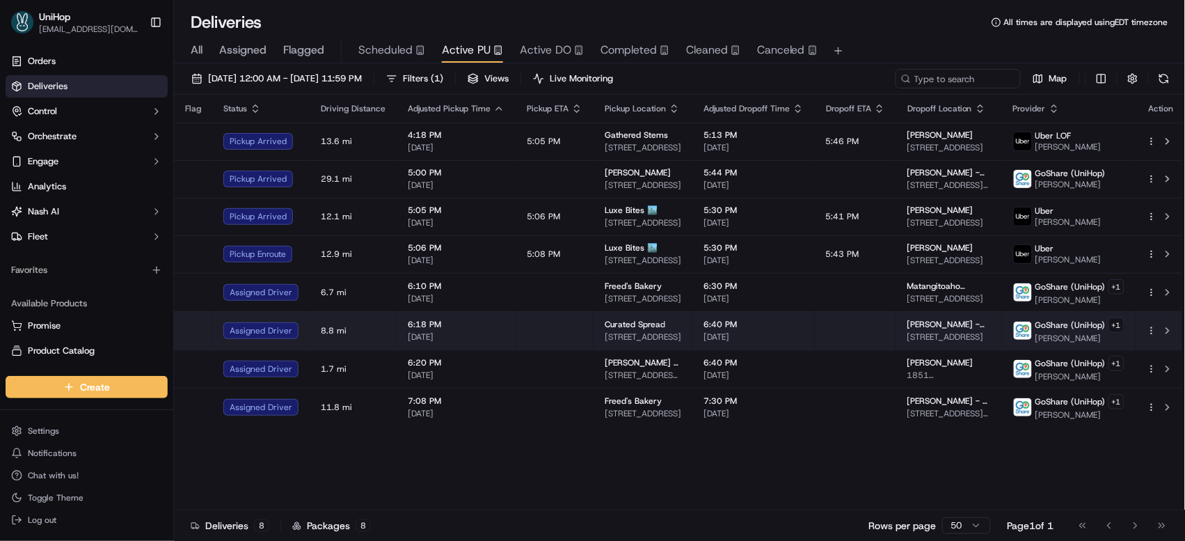
click at [649, 325] on span "Curated Spread" at bounding box center [635, 324] width 61 height 11
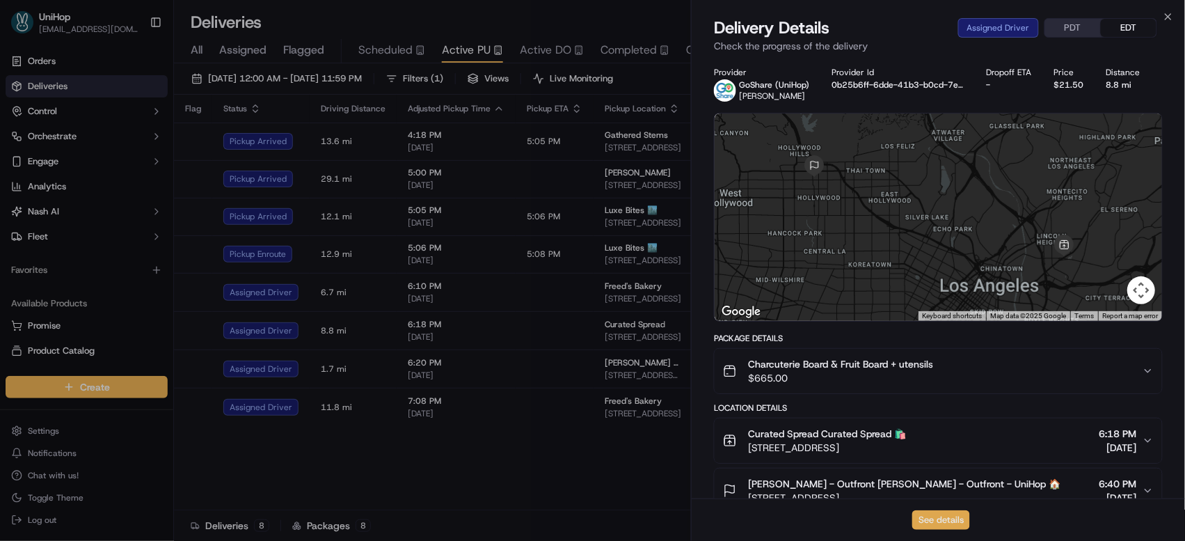
click at [952, 520] on button "See details" at bounding box center [942, 519] width 58 height 19
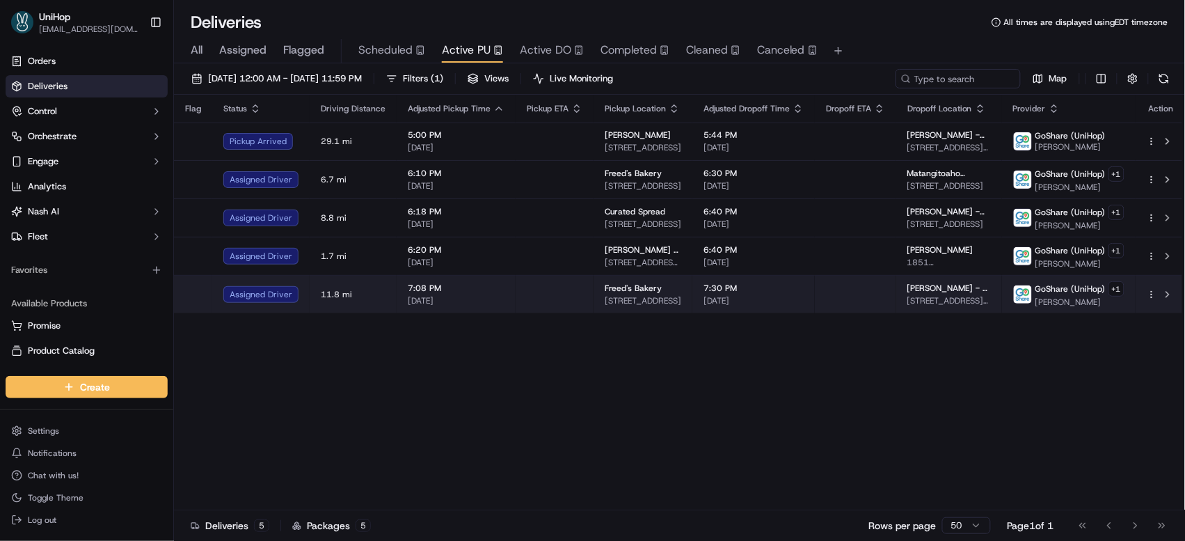
click at [488, 308] on td "7:08 PM Sep 15 2025" at bounding box center [456, 294] width 119 height 38
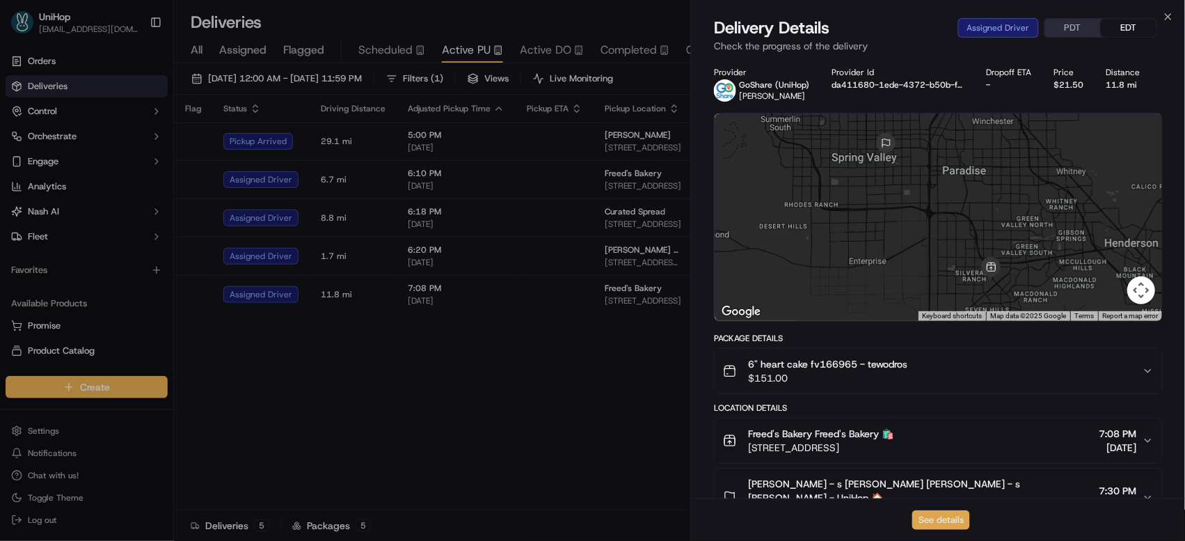
click at [940, 515] on button "See details" at bounding box center [942, 519] width 58 height 19
drag, startPoint x: 369, startPoint y: 369, endPoint x: 375, endPoint y: 359, distance: 11.2
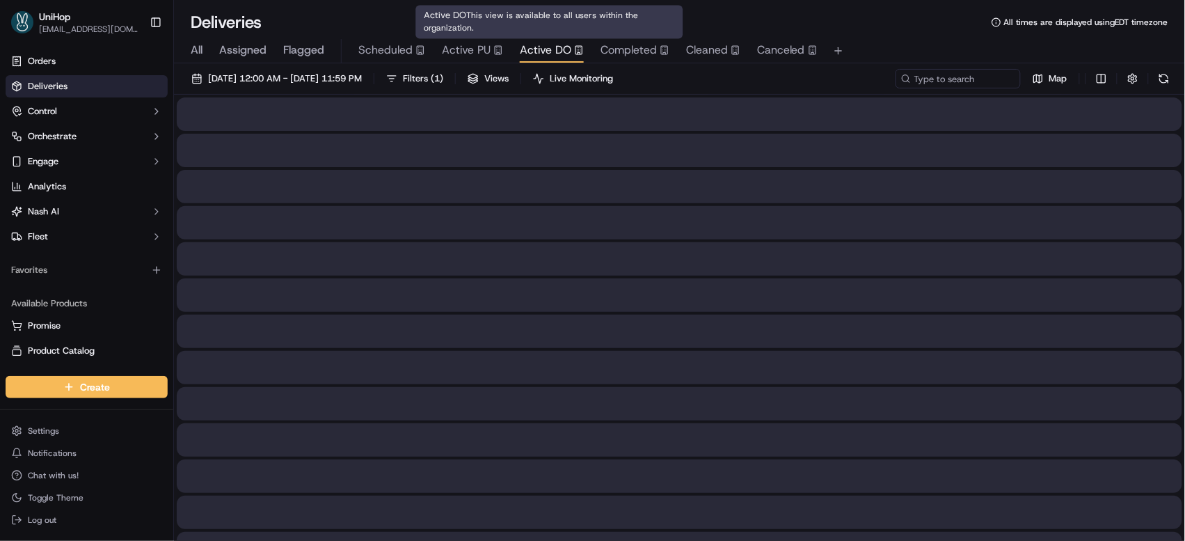
click at [546, 49] on span "Active DO" at bounding box center [546, 50] width 52 height 17
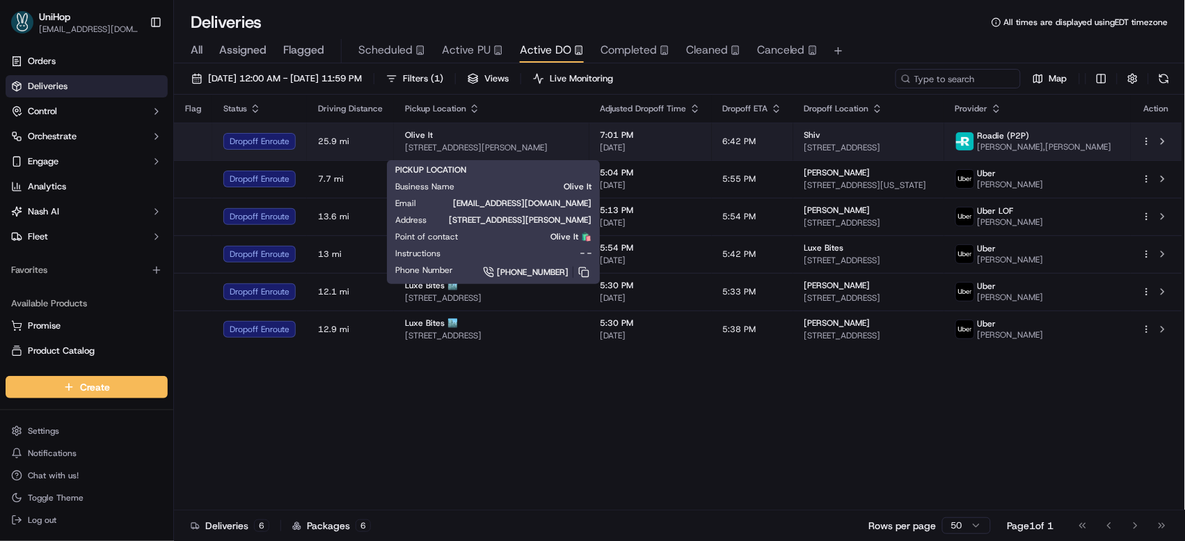
click at [543, 152] on span "65 Merrick Ave, Merrick, NY 11566, USA" at bounding box center [491, 147] width 173 height 11
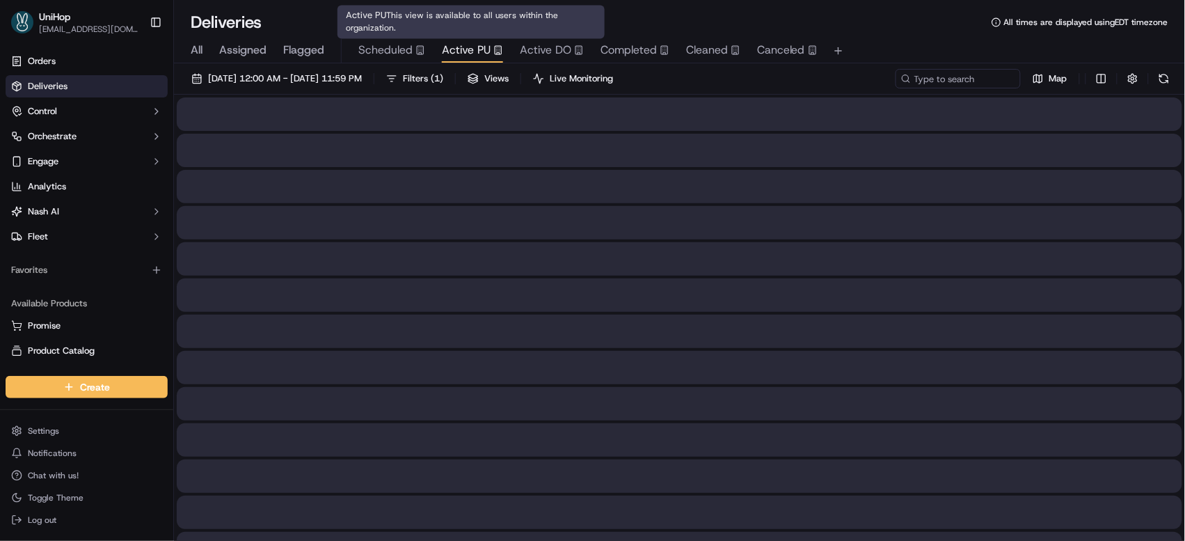
click at [460, 57] on span "Active PU" at bounding box center [466, 50] width 49 height 17
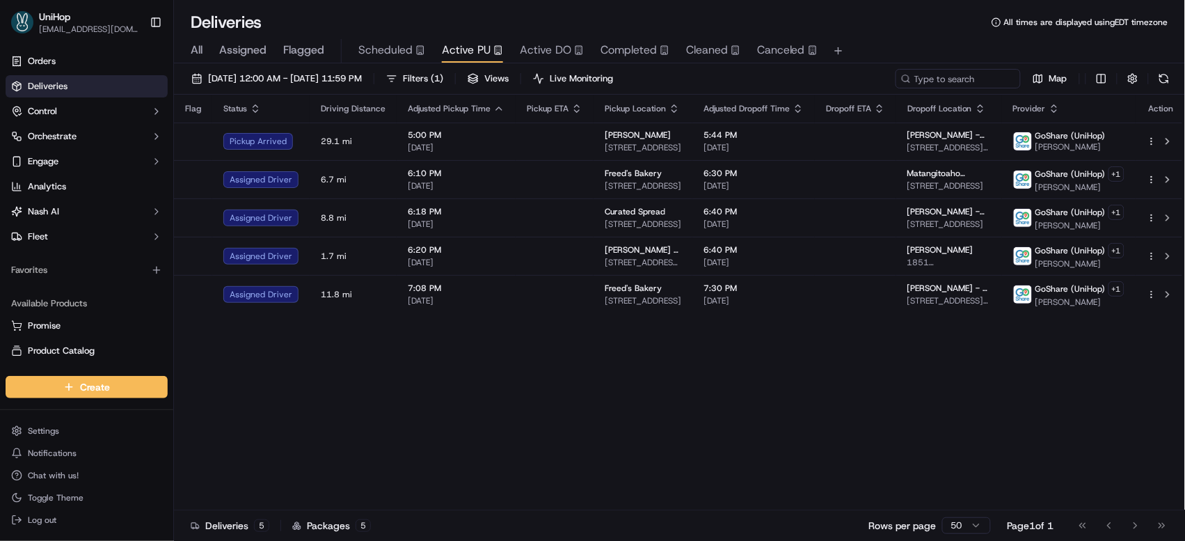
click at [629, 54] on span "Completed" at bounding box center [629, 50] width 56 height 17
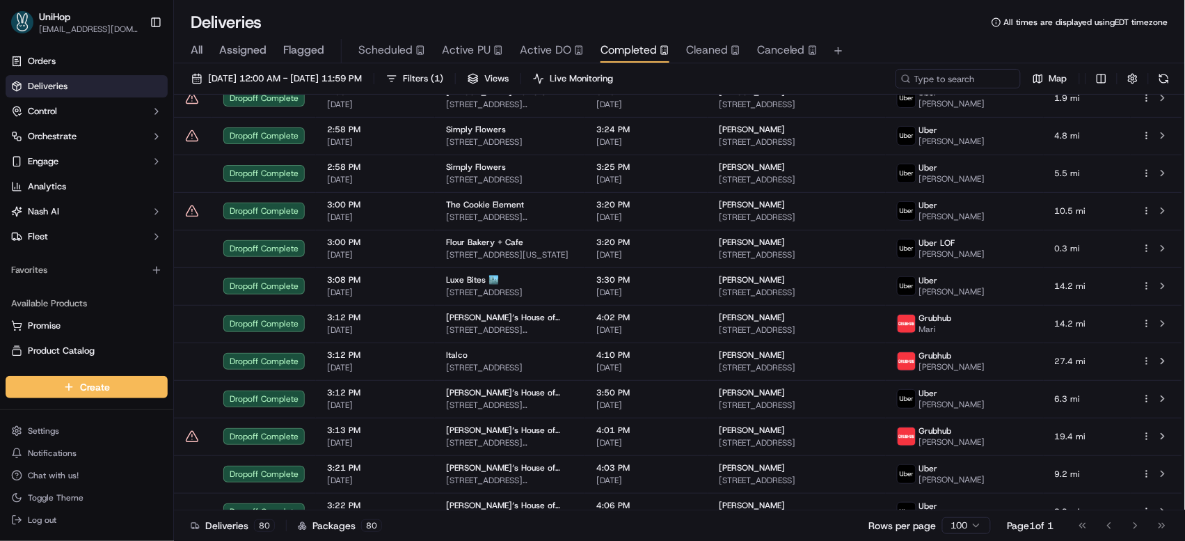
scroll to position [2647, 0]
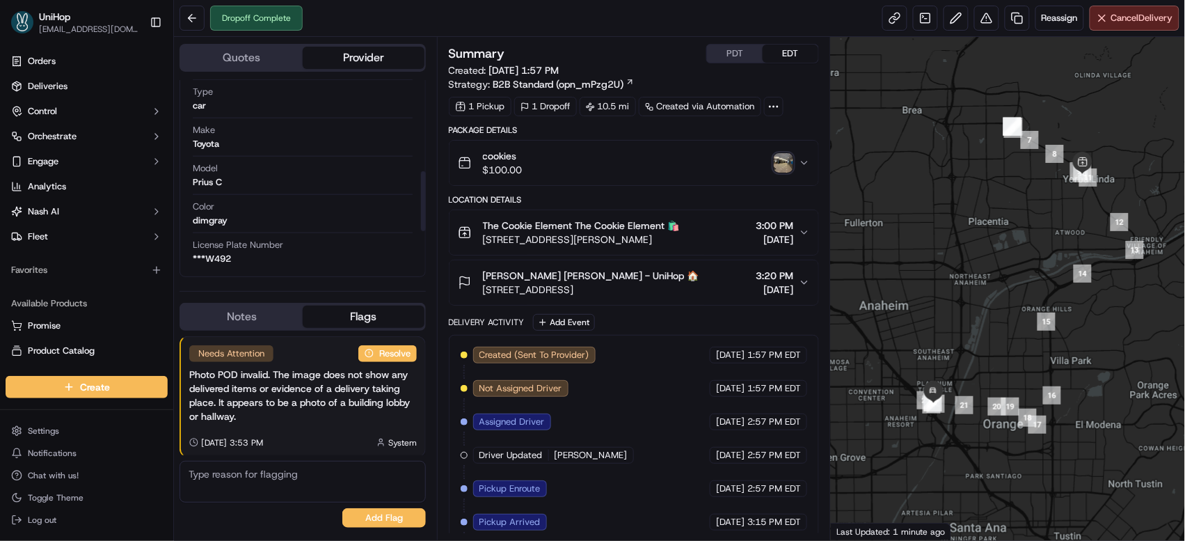
scroll to position [304, 0]
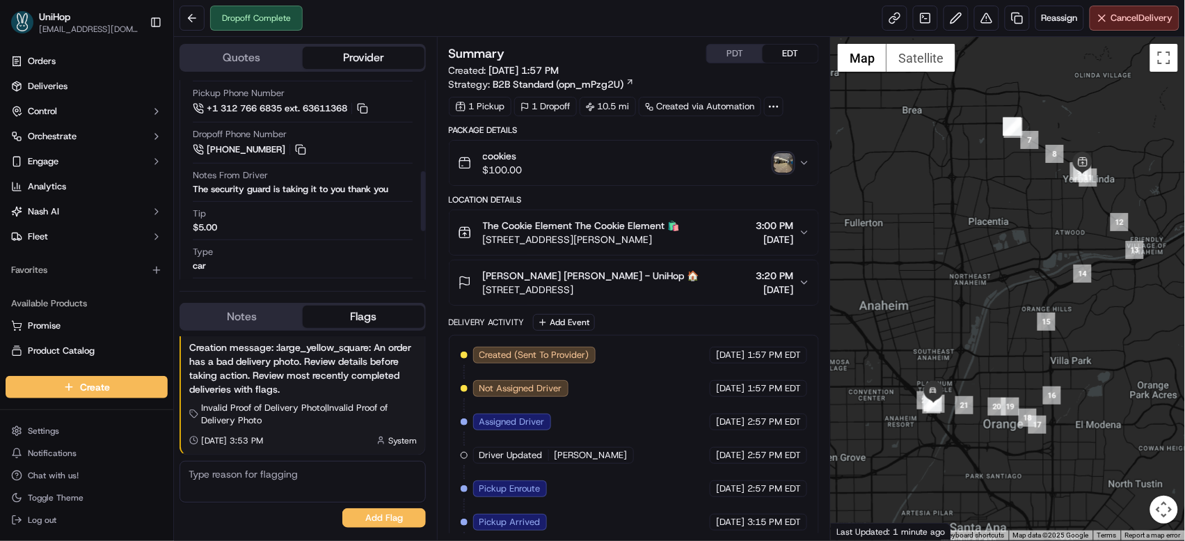
click at [771, 164] on div "cookies $100.00" at bounding box center [629, 163] width 342 height 28
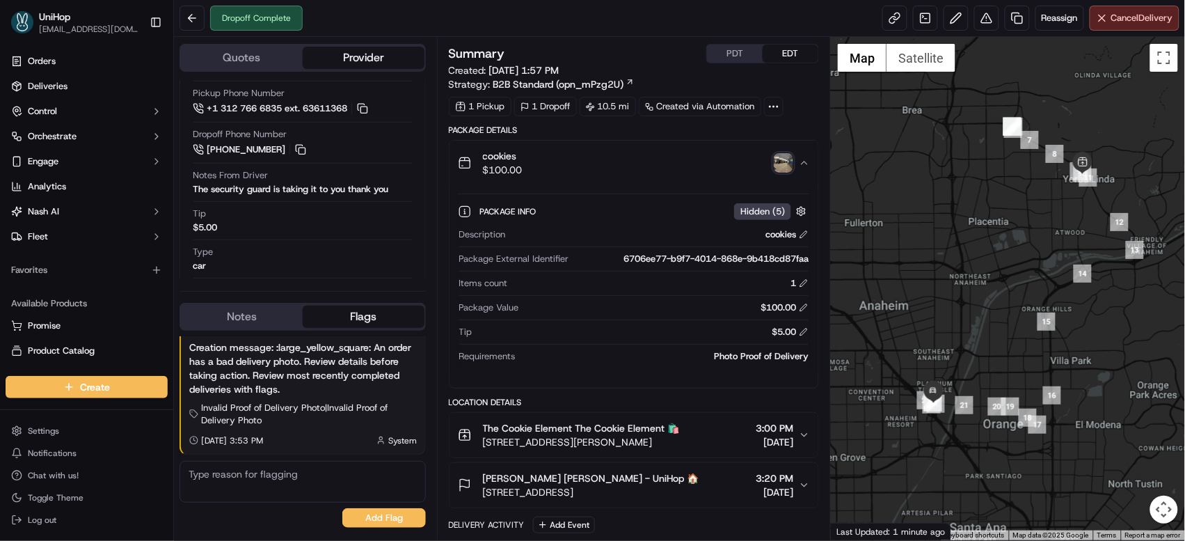
click at [777, 162] on img "button" at bounding box center [783, 162] width 19 height 19
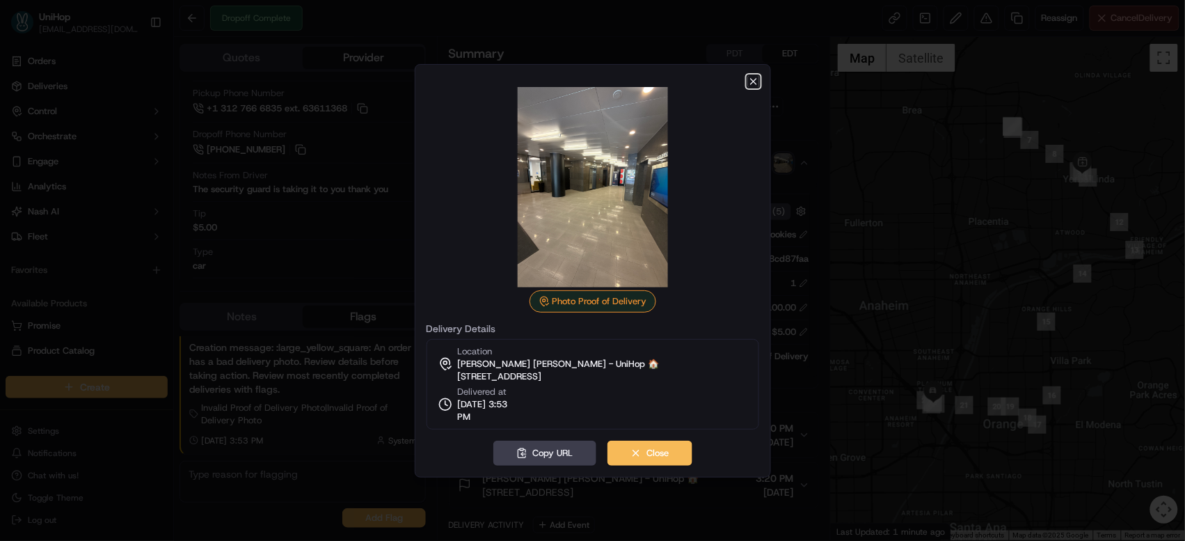
click at [750, 83] on icon "button" at bounding box center [753, 81] width 11 height 11
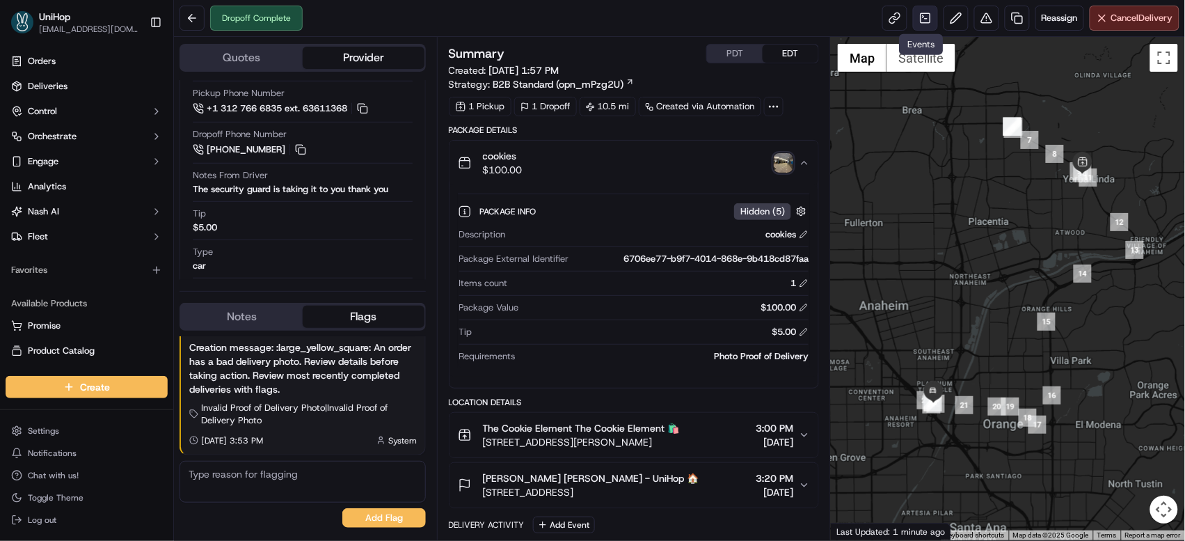
click at [915, 26] on link at bounding box center [925, 18] width 25 height 25
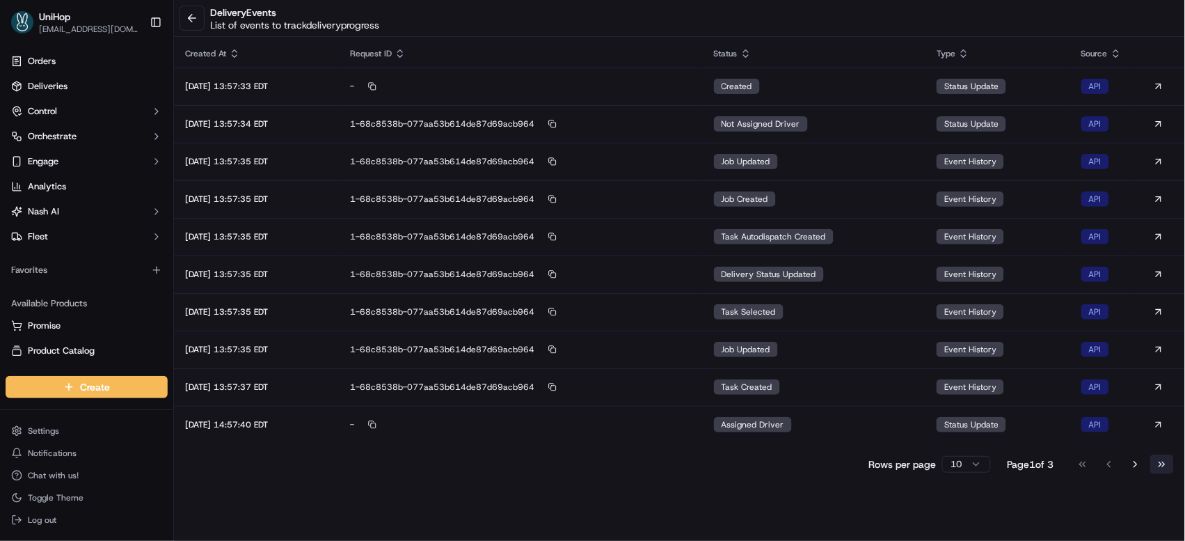
click at [1158, 460] on button "Go to last page" at bounding box center [1163, 464] width 24 height 19
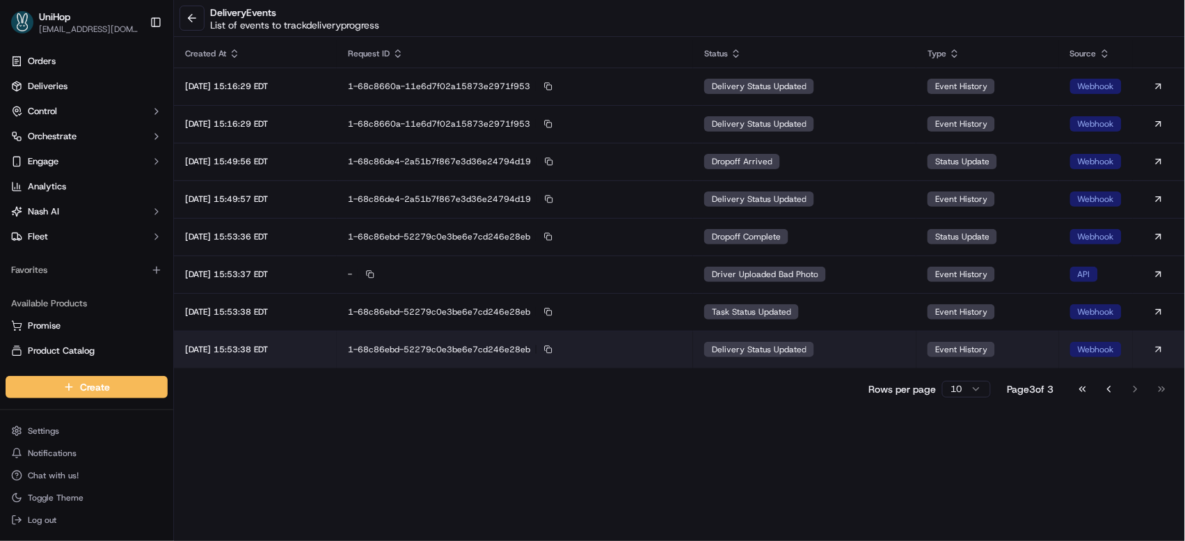
click at [848, 361] on td "delivery status updated" at bounding box center [804, 350] width 223 height 38
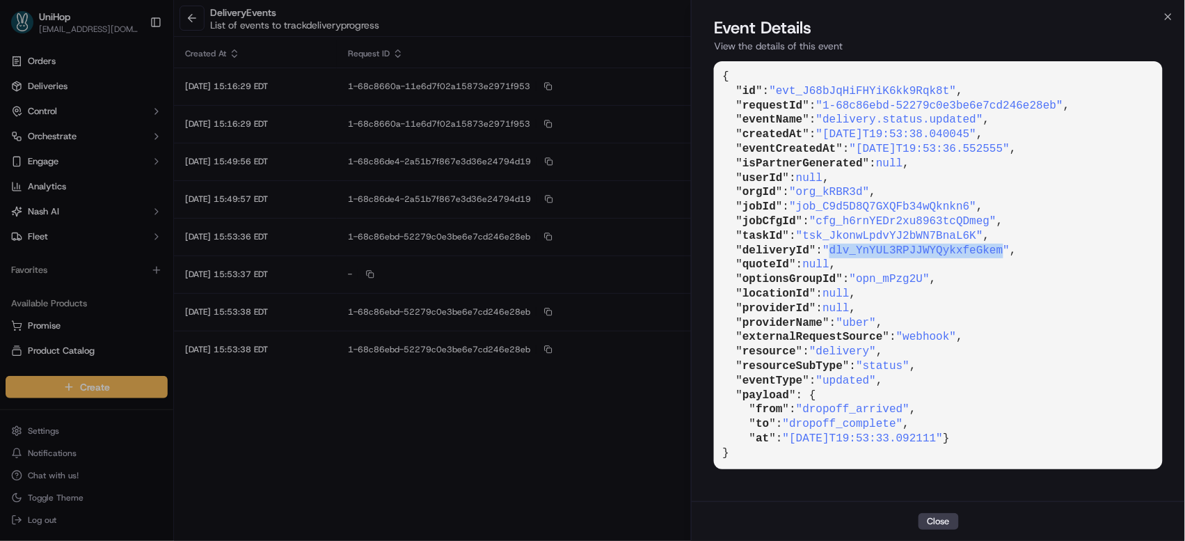
drag, startPoint x: 839, startPoint y: 249, endPoint x: 1012, endPoint y: 250, distance: 173.3
click at [1010, 250] on span ""dlv_YnYUL3RPJJWYQykxfeGkem"" at bounding box center [916, 250] width 187 height 13
copy span "dlv_YnYUL3RPJJWYQykxfeGkem"
